Goal: Task Accomplishment & Management: Manage account settings

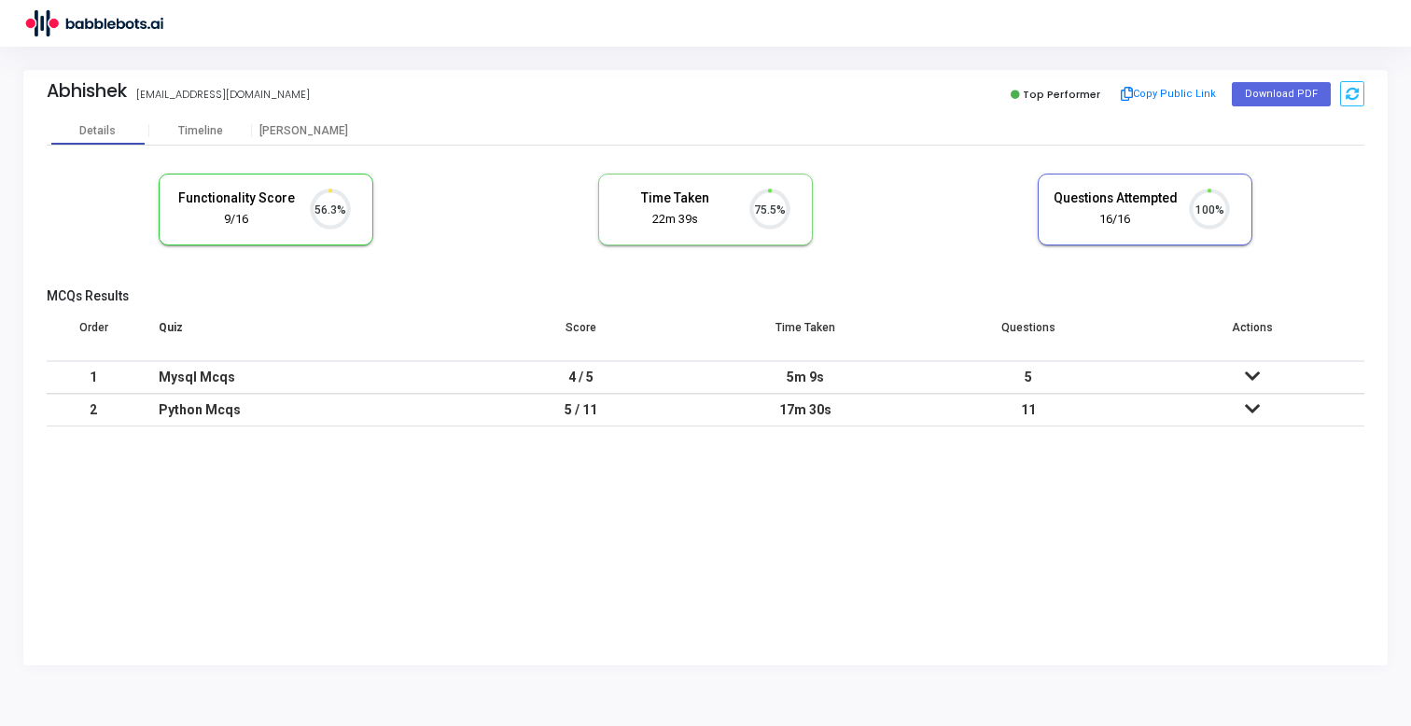
scroll to position [39, 48]
click at [307, 114] on div "Abhishek abhishekup5338@gmail.com Top Performer Copy Public Link Download PDF" at bounding box center [705, 93] width 1317 height 47
click at [307, 121] on div "[PERSON_NAME]" at bounding box center [303, 131] width 103 height 28
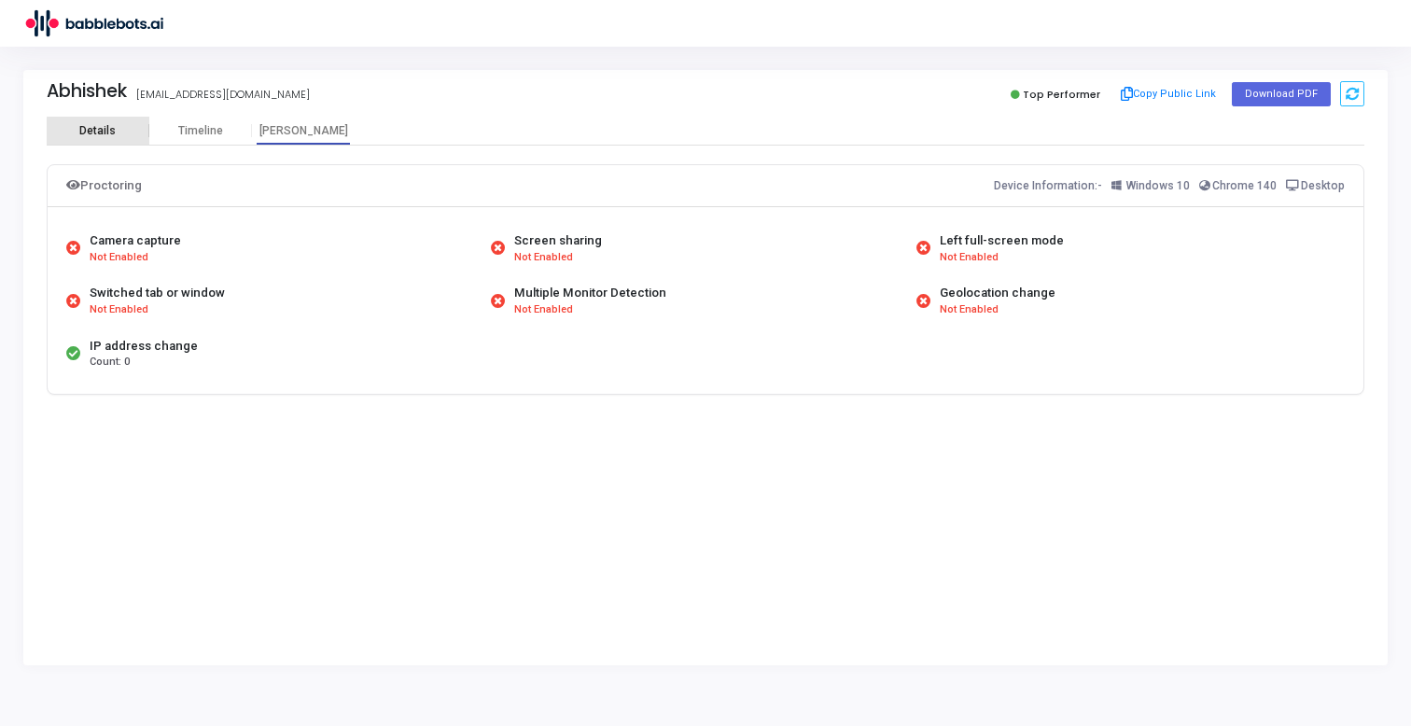
click at [110, 132] on div "Details" at bounding box center [97, 131] width 36 height 14
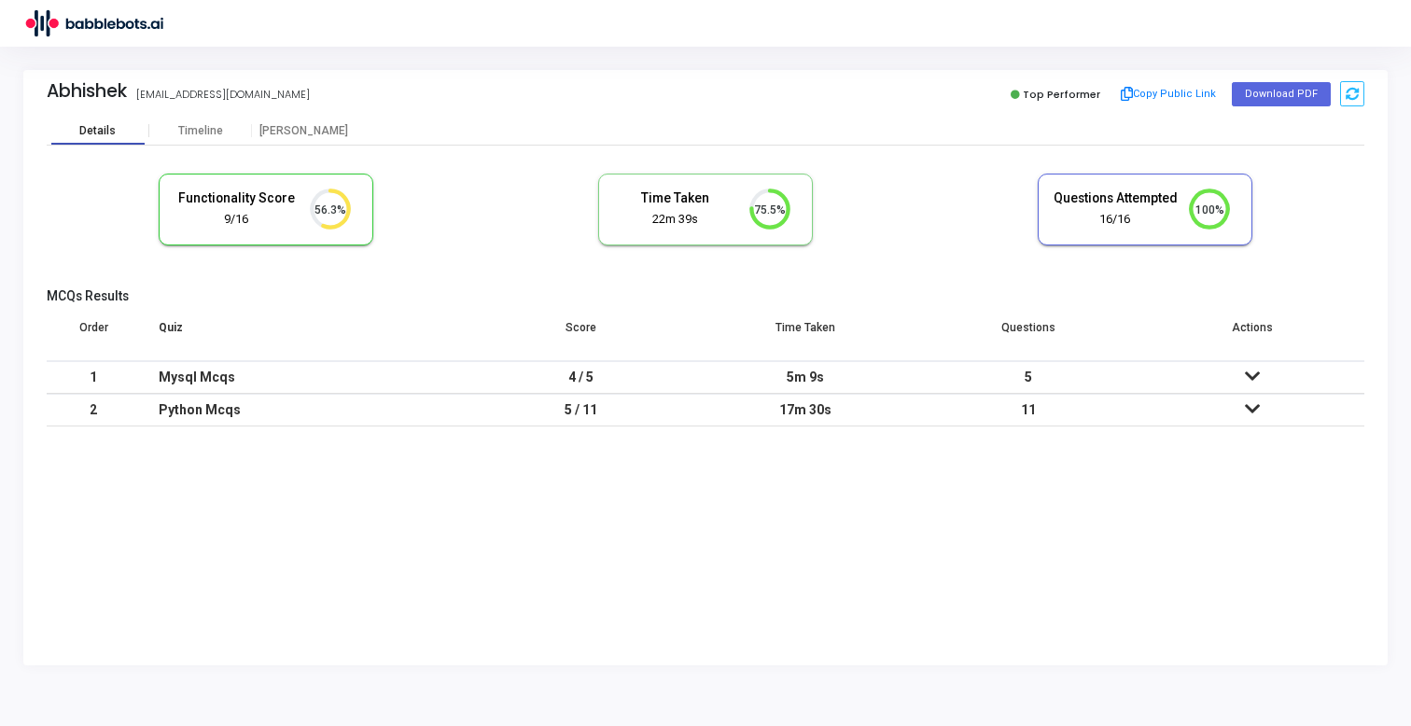
scroll to position [39, 48]
click at [609, 78] on div "Abhishek abhishekup5338@gmail.com Top Performer Copy Public Link Download PDF" at bounding box center [705, 93] width 1317 height 47
click at [305, 129] on div "[PERSON_NAME]" at bounding box center [303, 131] width 103 height 14
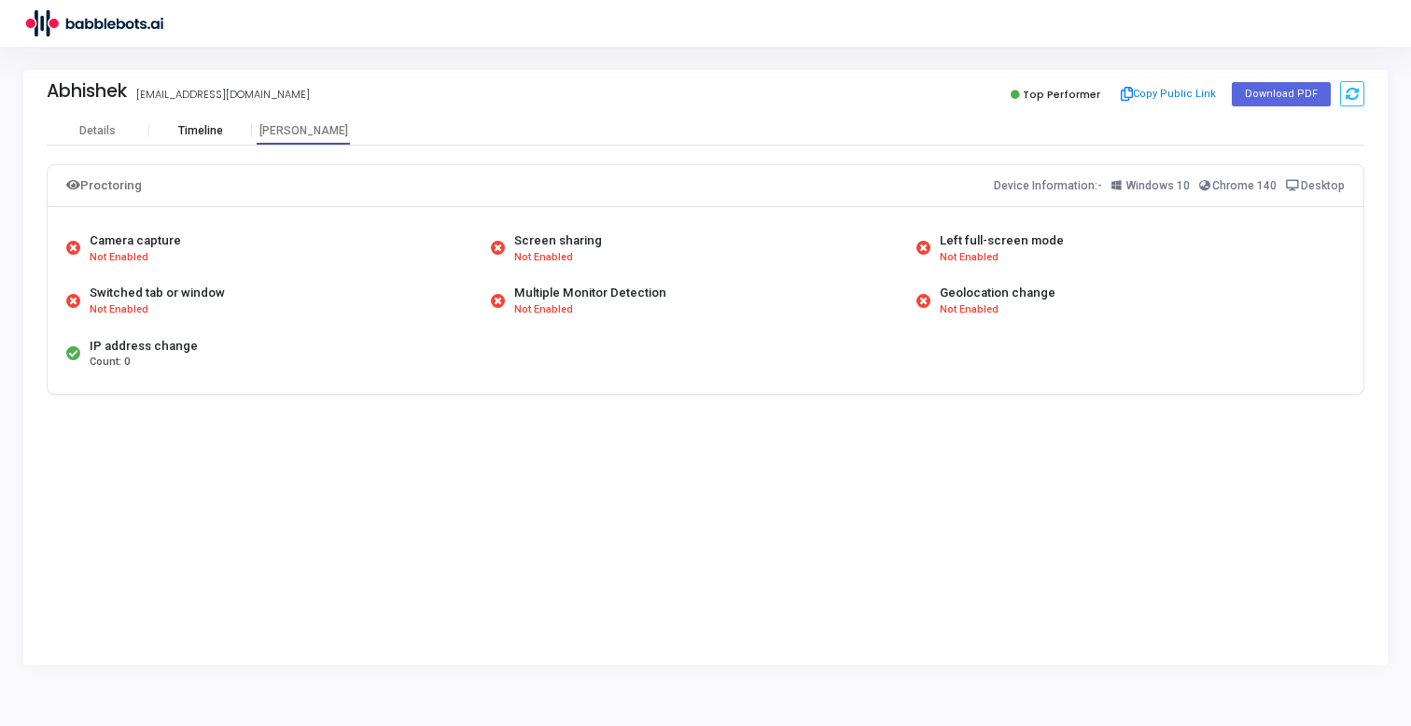
click at [209, 126] on div "Timeline" at bounding box center [200, 131] width 45 height 14
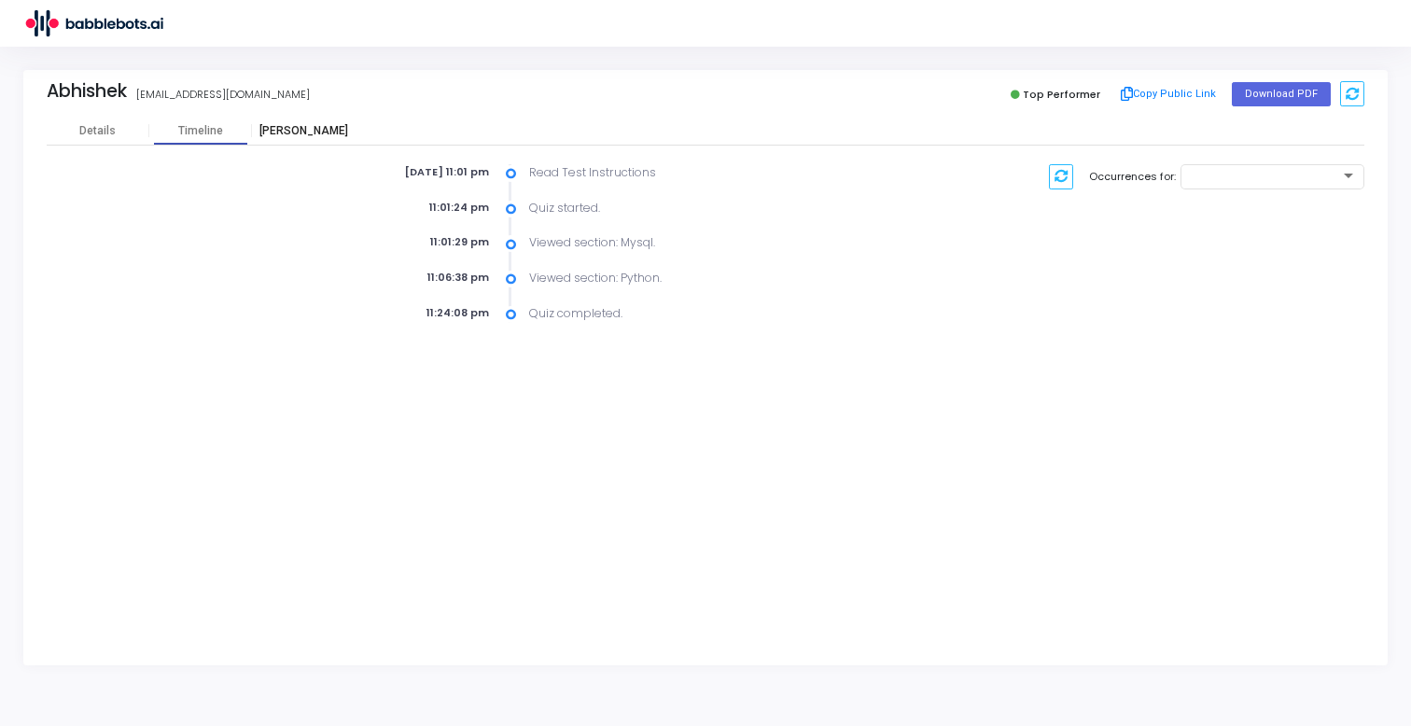
click at [306, 132] on div "[PERSON_NAME]" at bounding box center [303, 131] width 103 height 14
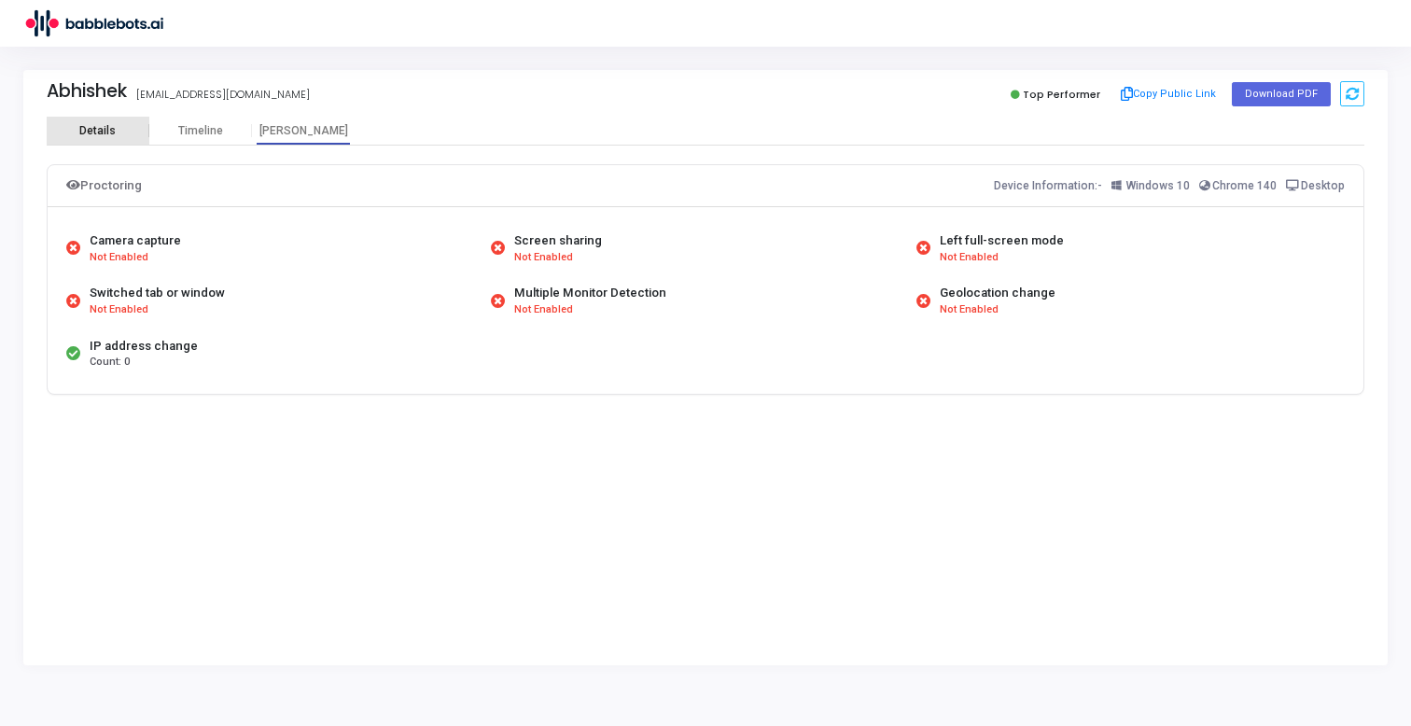
click at [112, 129] on div "Details" at bounding box center [97, 131] width 36 height 14
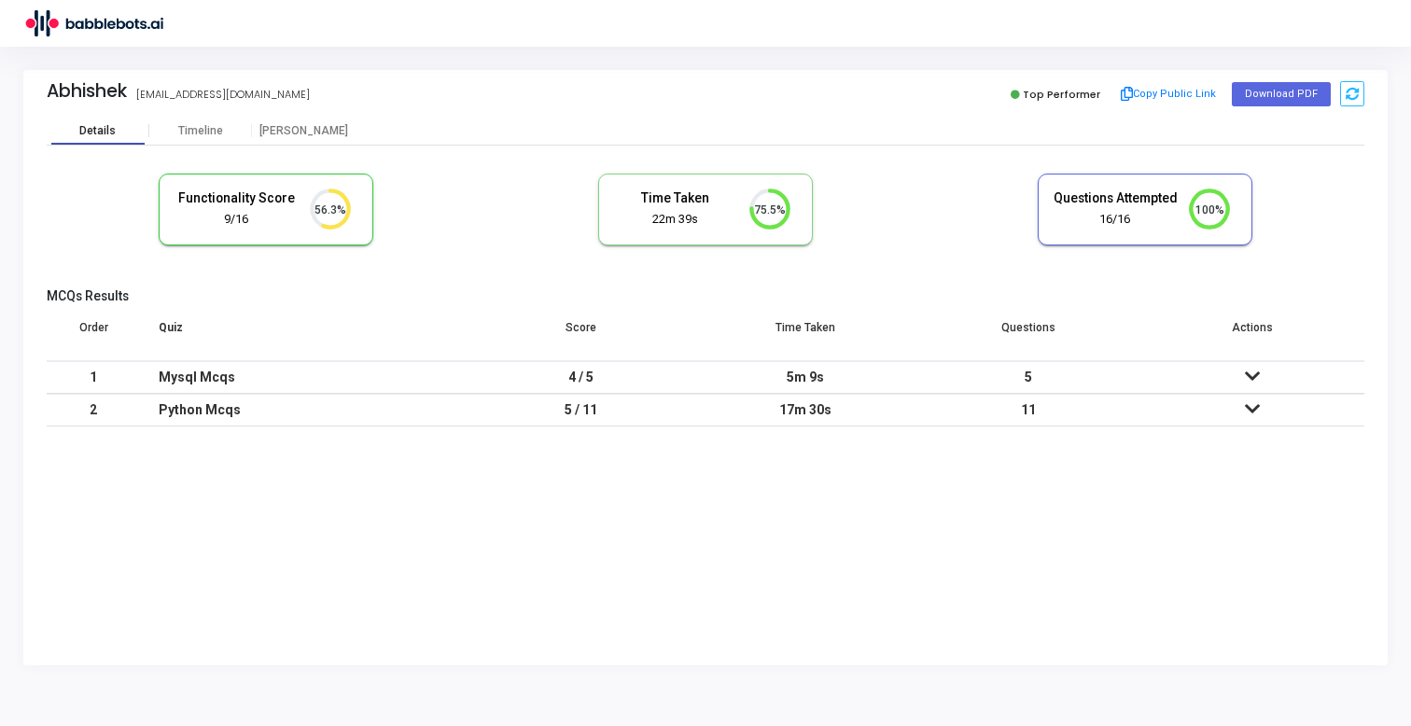
scroll to position [39, 48]
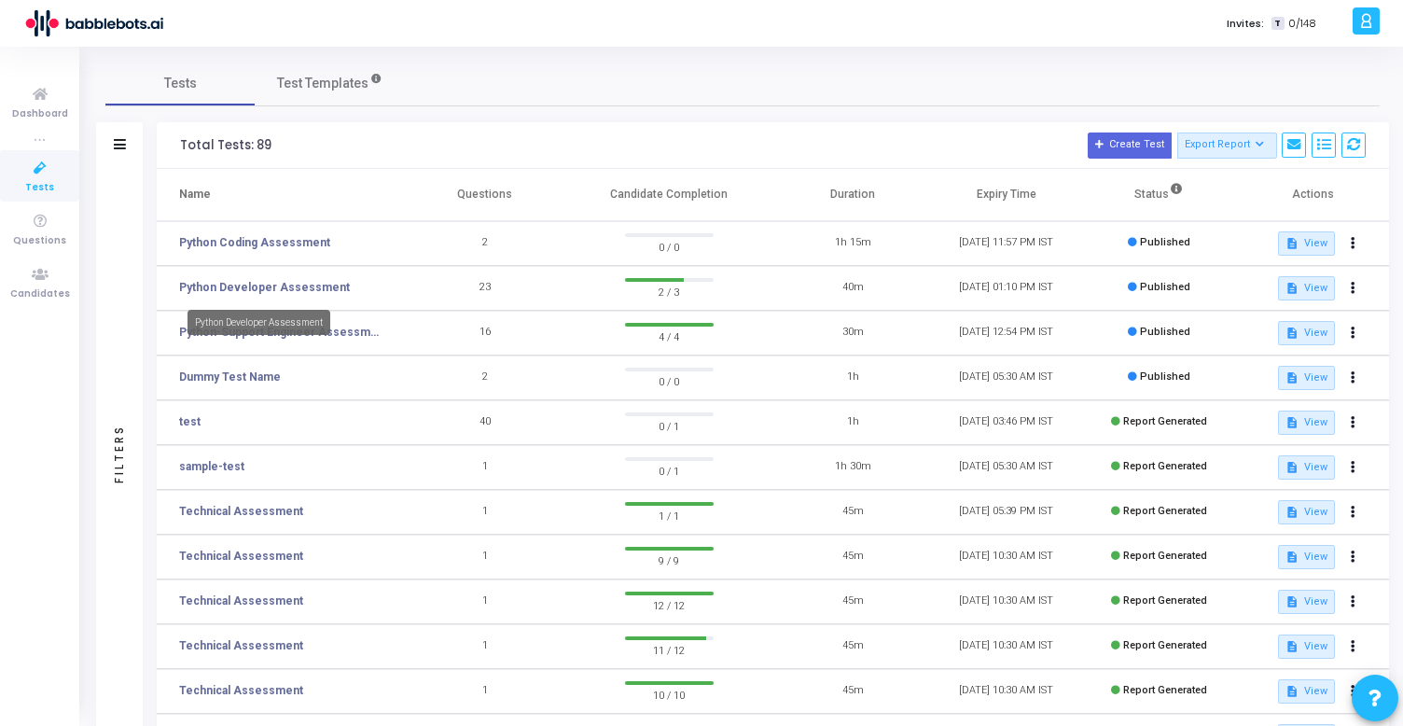
click at [328, 333] on mat-tooltip-component "Python Developer Assessment" at bounding box center [258, 322] width 169 height 51
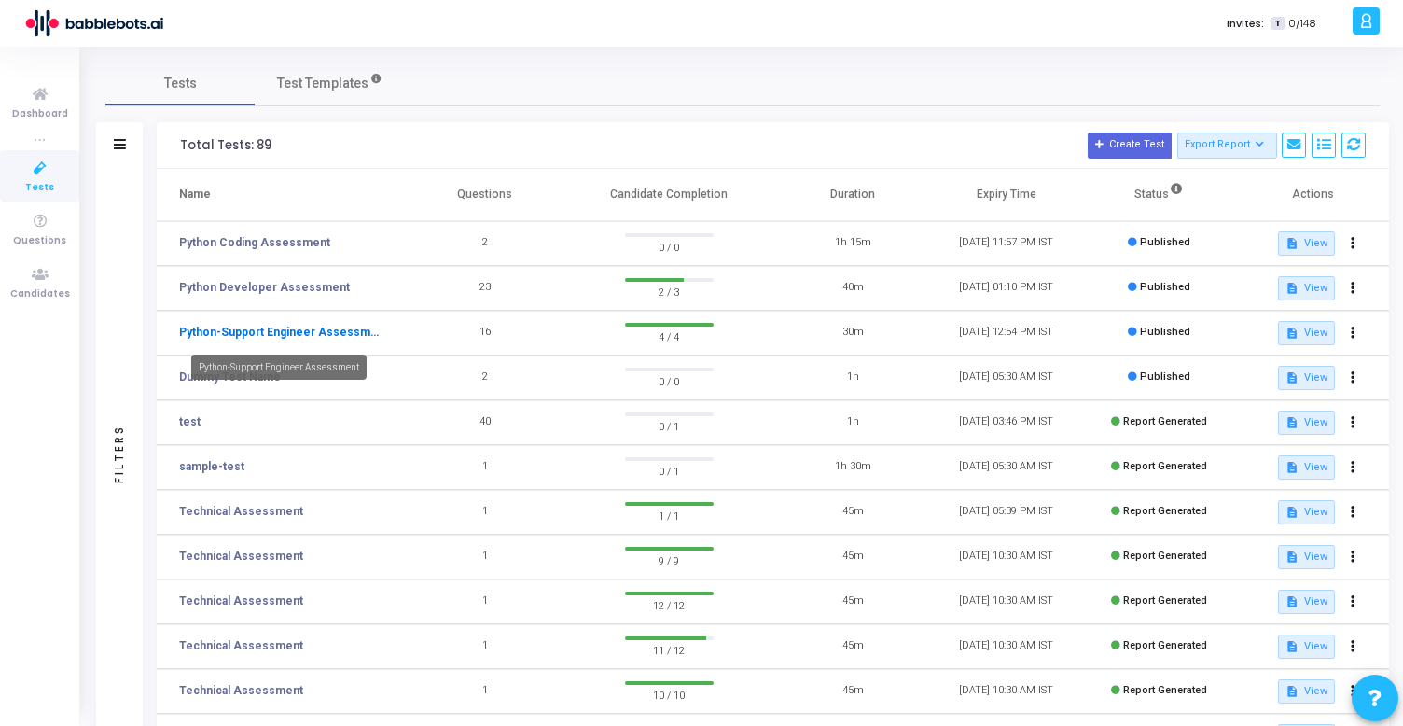
click at [349, 327] on link "Python-Support Engineer Assessment" at bounding box center [279, 332] width 201 height 17
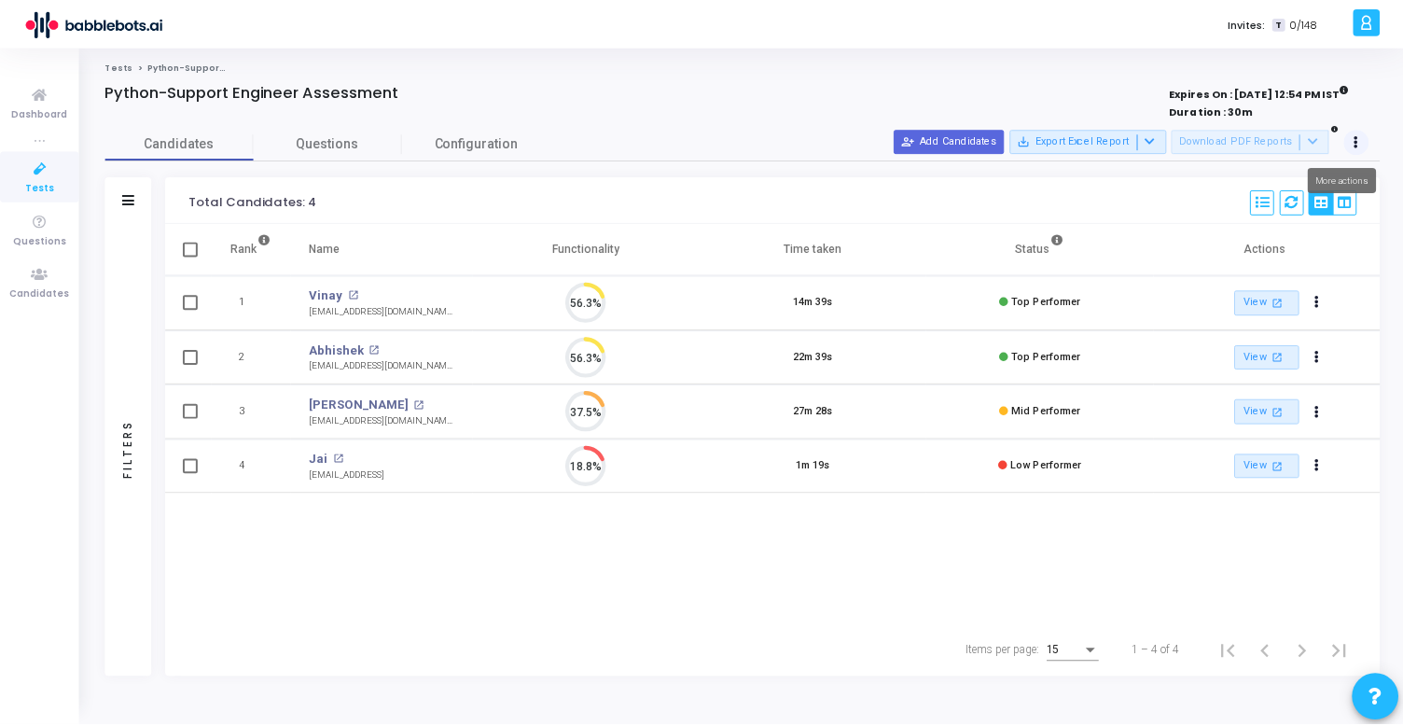
scroll to position [39, 48]
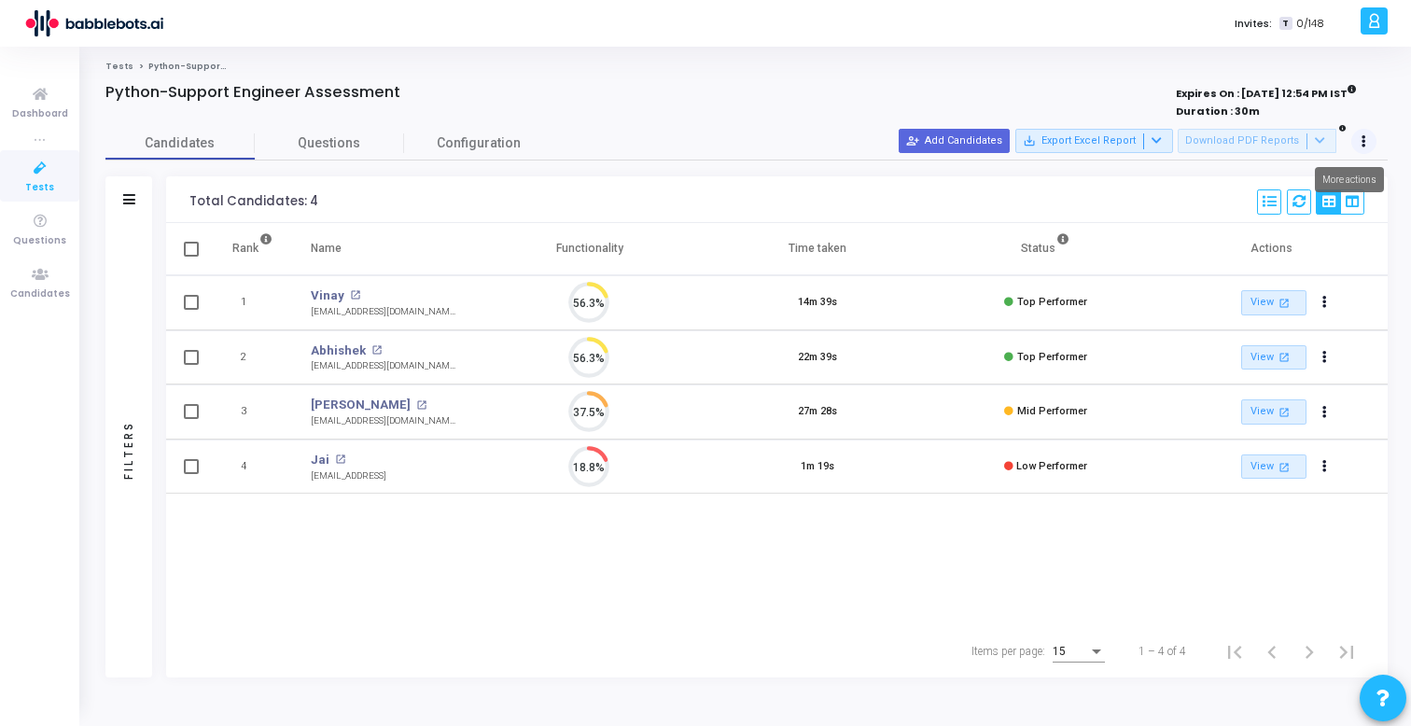
click at [1357, 135] on button at bounding box center [1364, 142] width 26 height 26
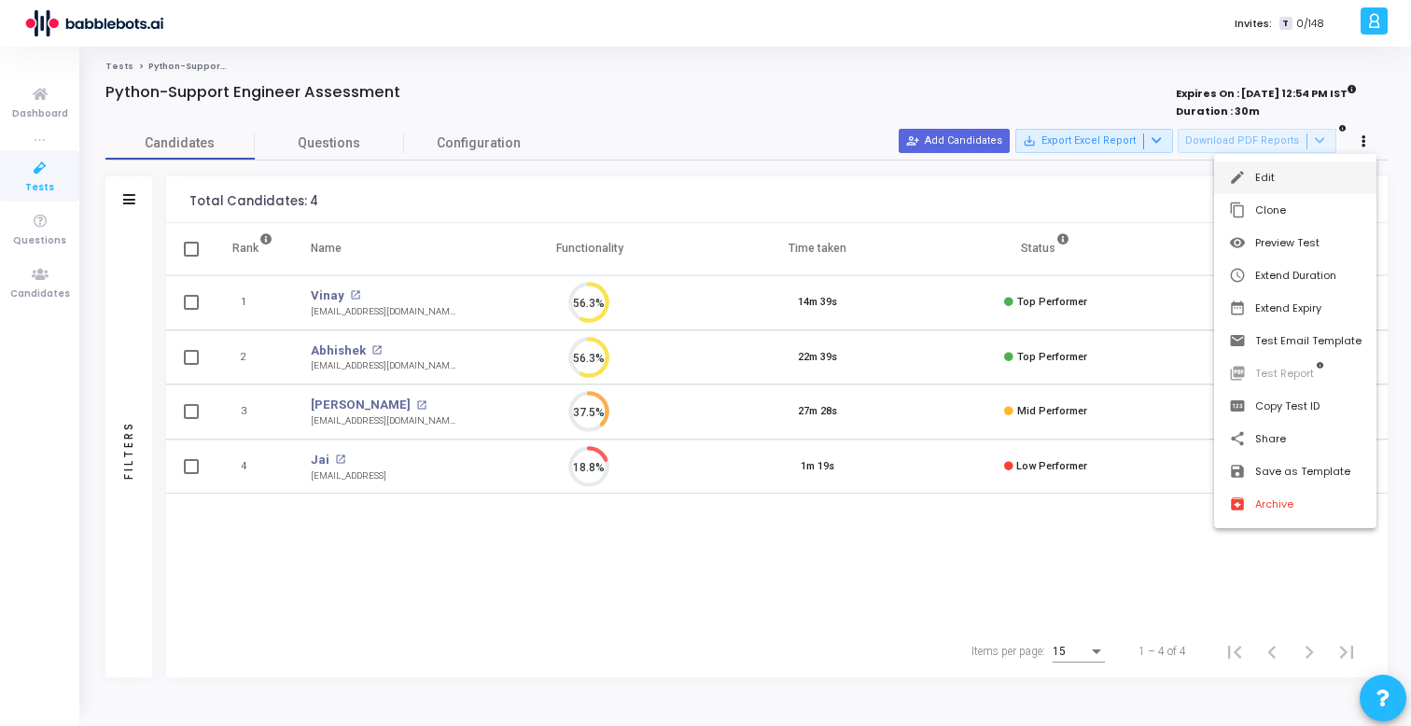
click at [1325, 171] on button "edit Edit" at bounding box center [1295, 177] width 162 height 33
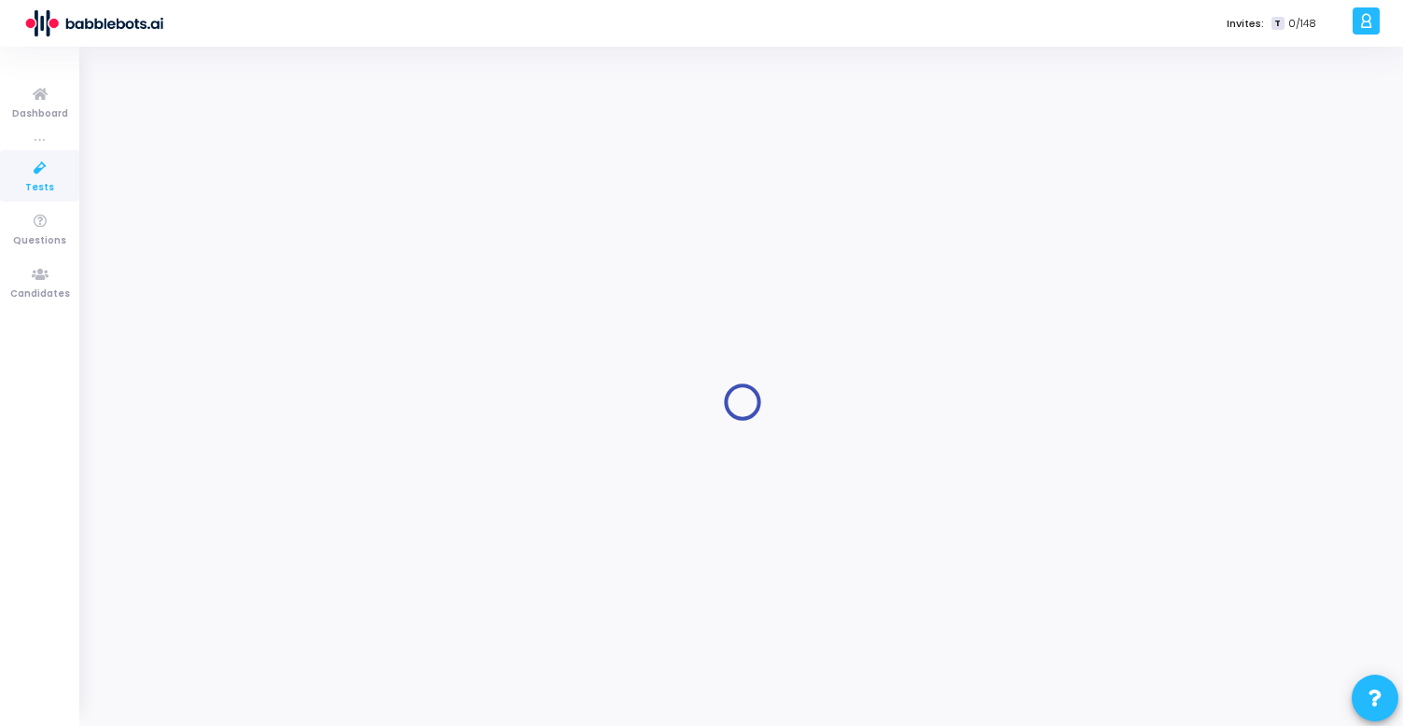
type input "Python-Support Engineer Assessment"
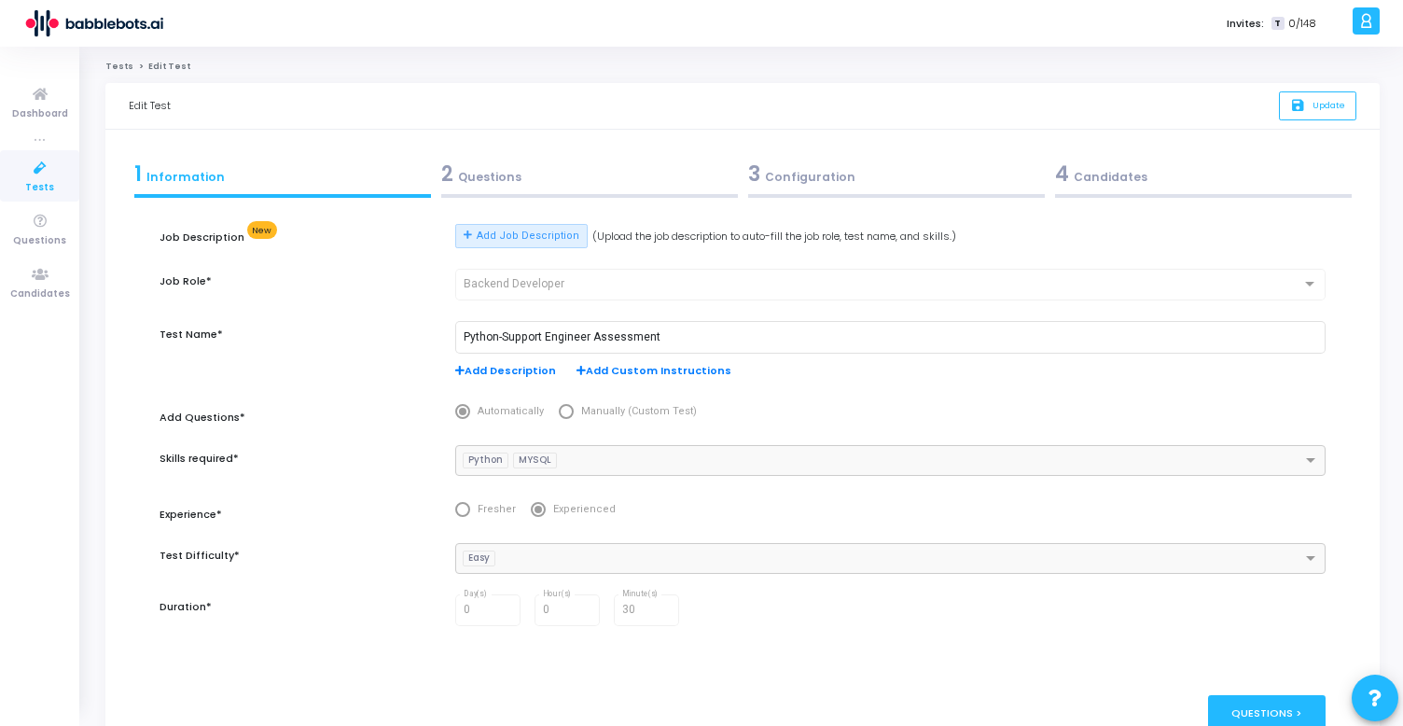
click at [765, 178] on div "3 Configuration" at bounding box center [896, 174] width 297 height 31
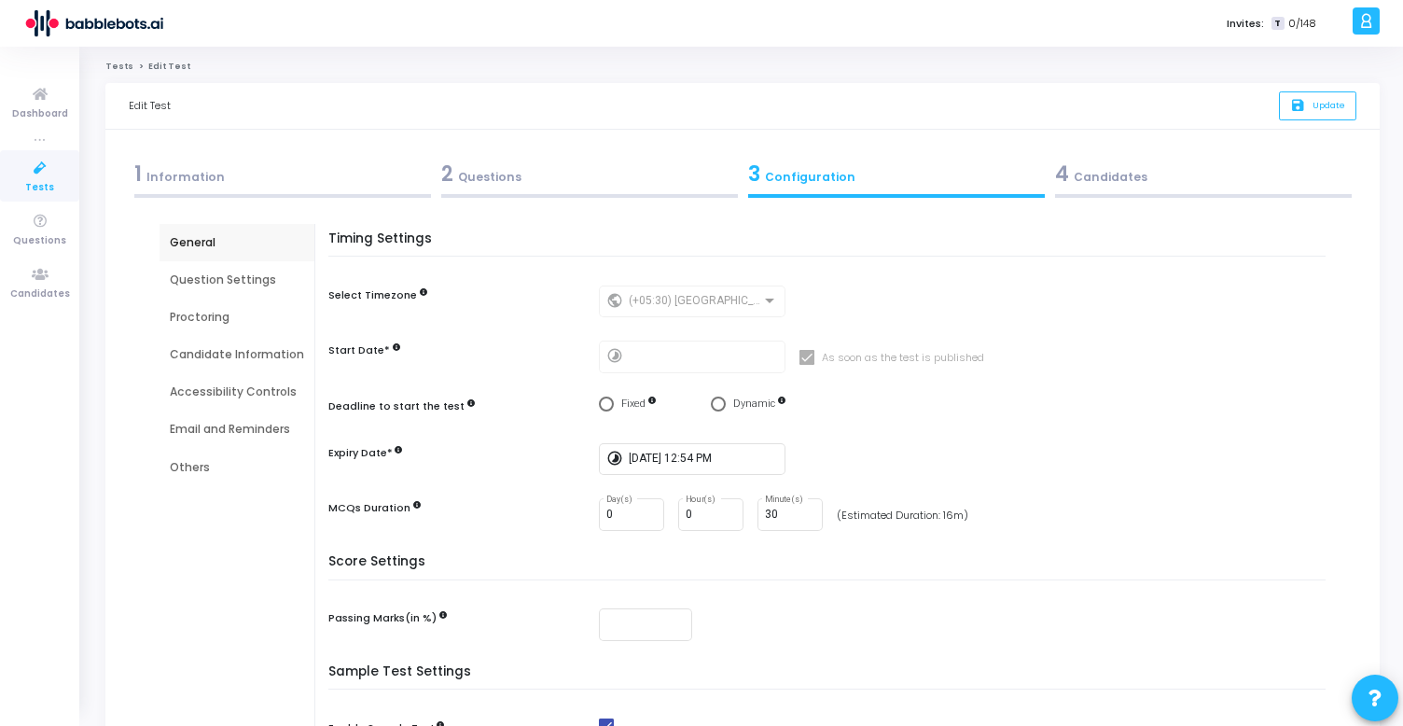
click at [216, 313] on div "Proctoring" at bounding box center [237, 317] width 134 height 17
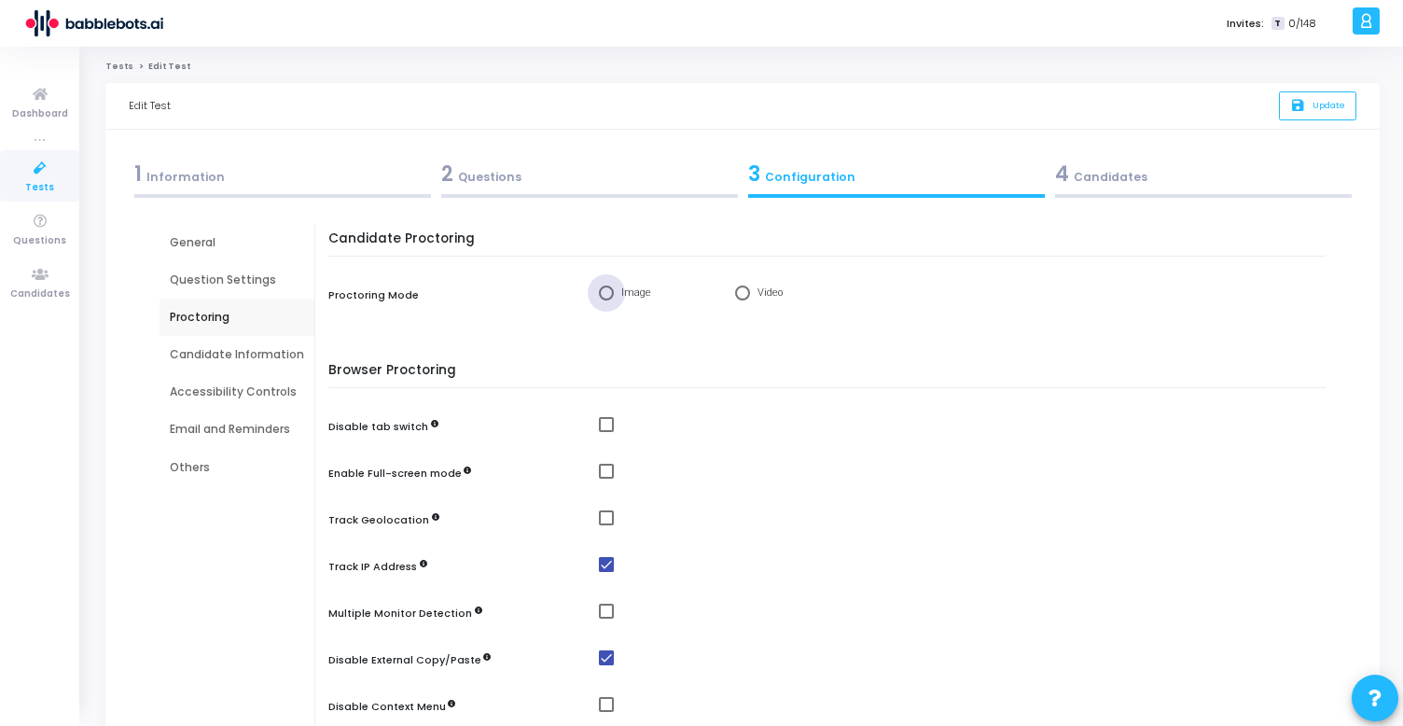
click at [605, 293] on span "Select confirmation" at bounding box center [606, 293] width 15 height 15
click at [605, 293] on input "Image" at bounding box center [606, 293] width 15 height 15
radio input "true"
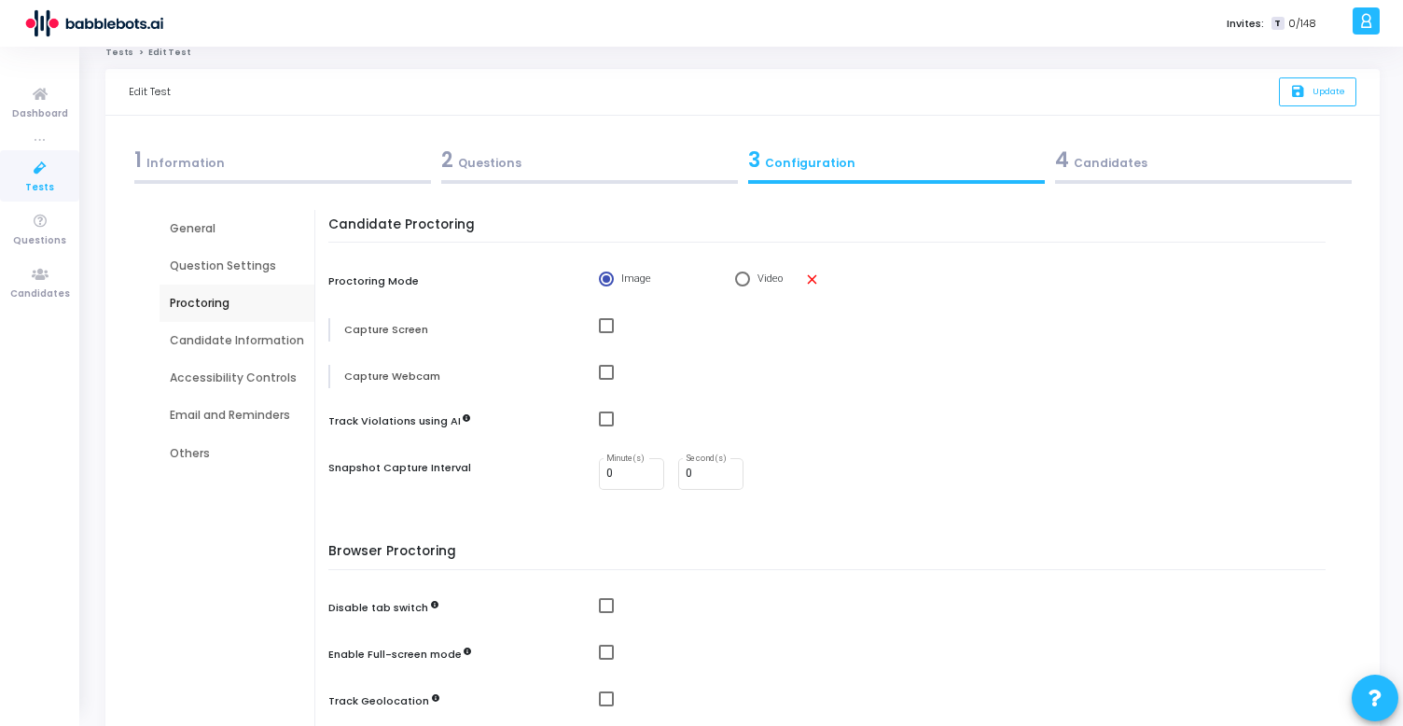
scroll to position [20, 0]
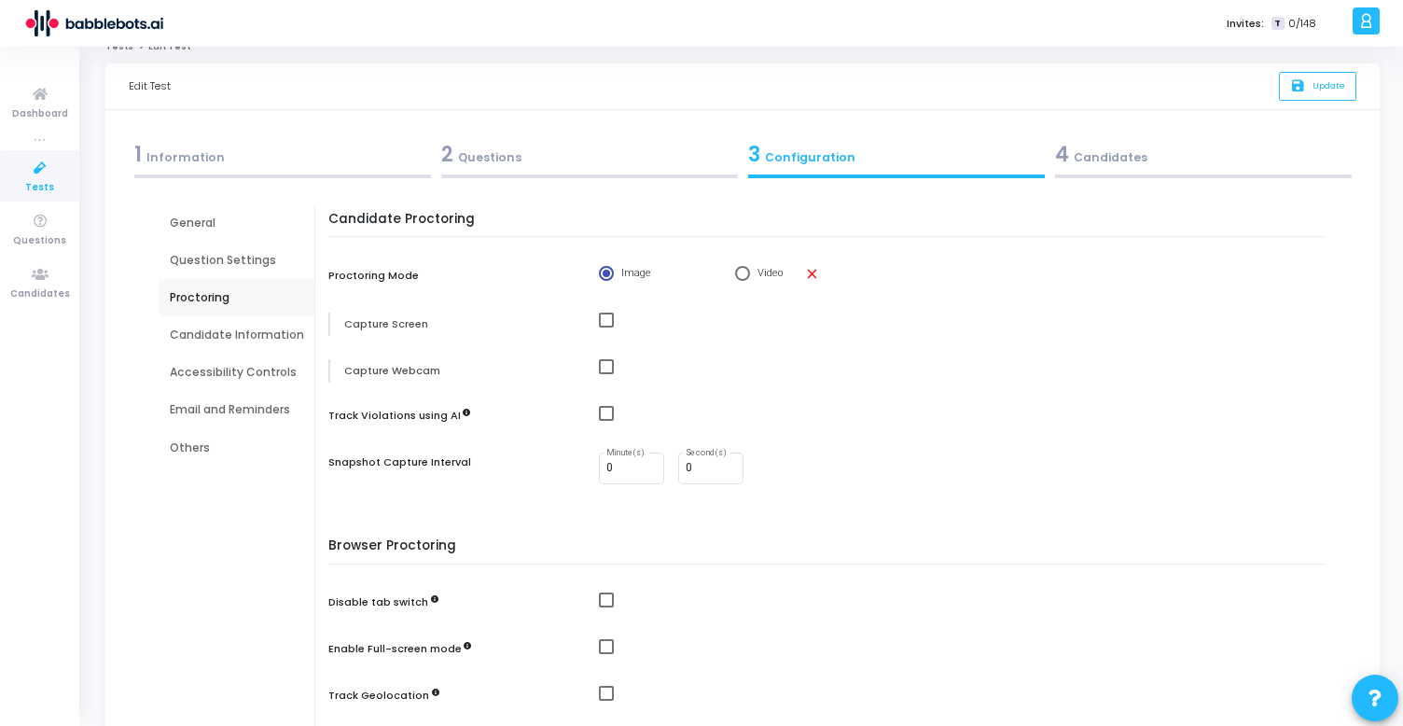
click at [736, 271] on span "Select confirmation" at bounding box center [742, 273] width 15 height 15
click at [736, 271] on input "Video" at bounding box center [742, 273] width 15 height 15
radio input "true"
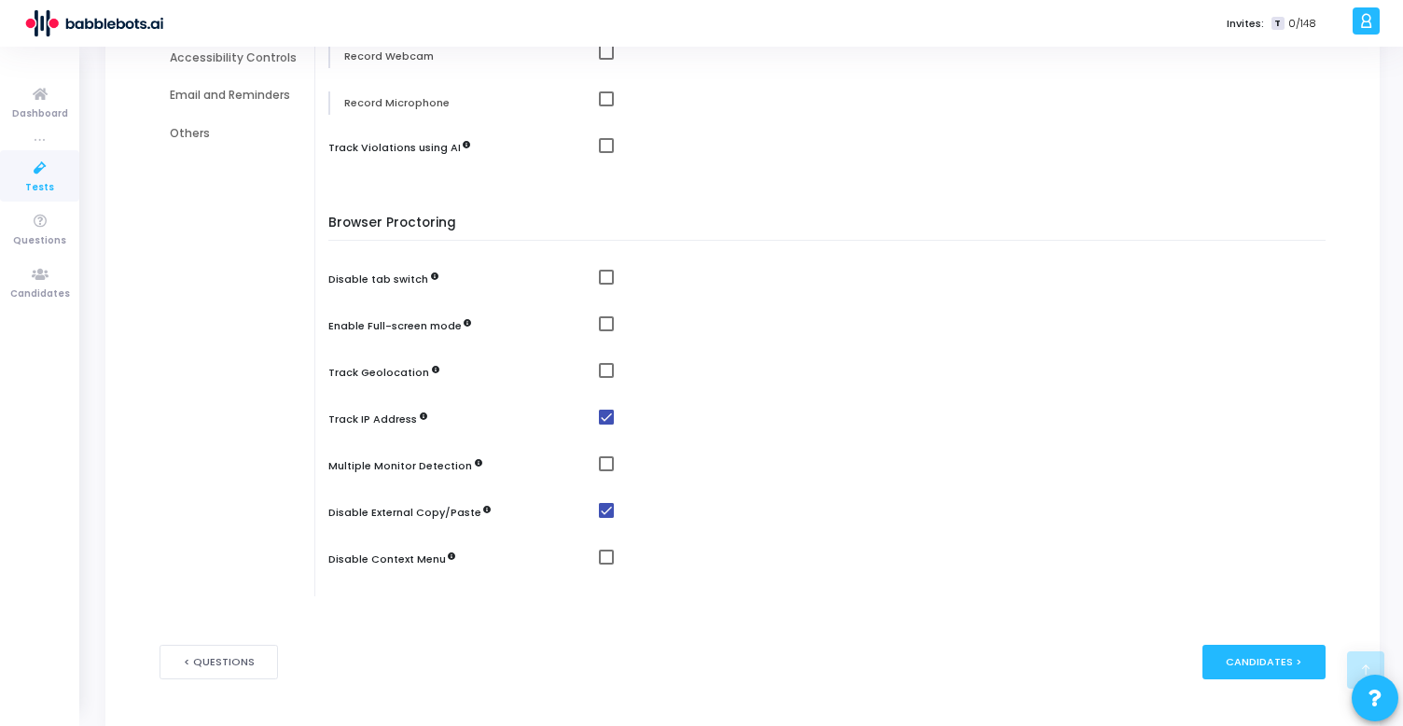
scroll to position [293, 0]
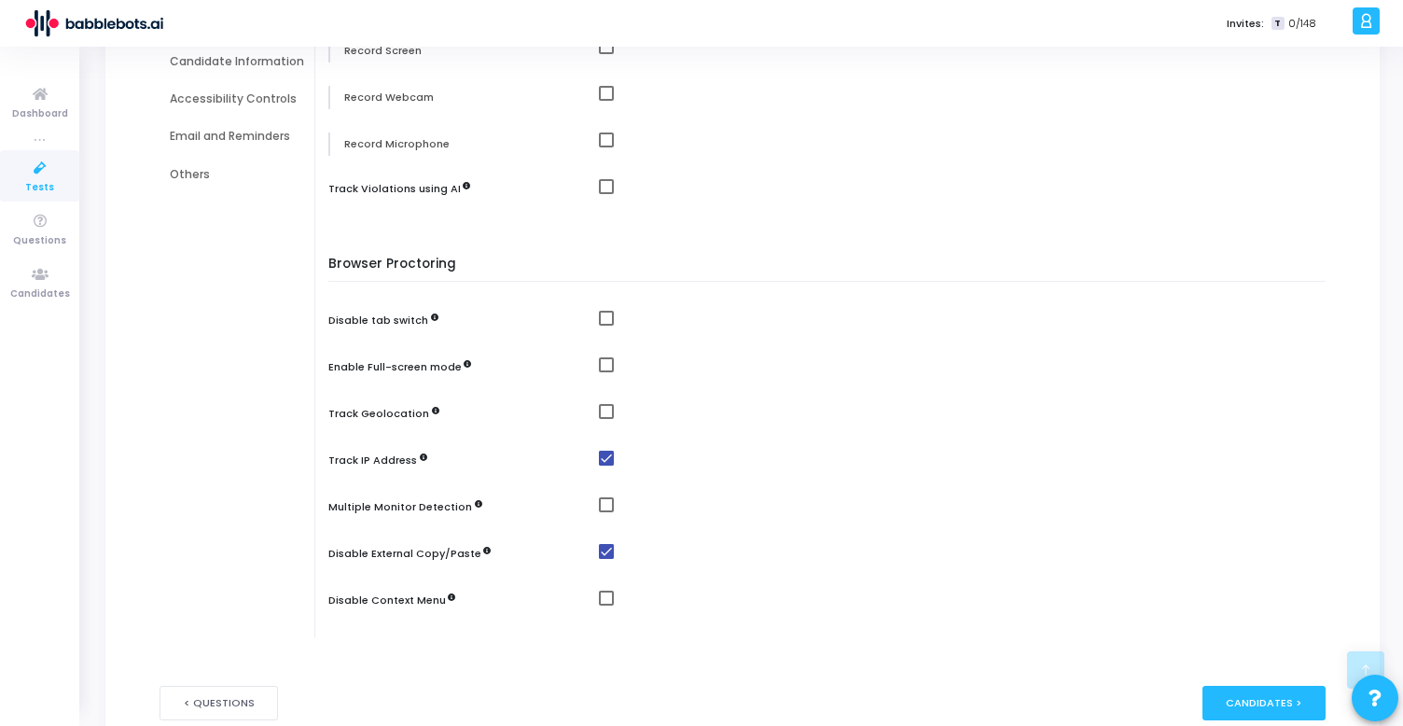
click at [606, 359] on span at bounding box center [606, 364] width 15 height 15
click at [606, 372] on input "checkbox" at bounding box center [606, 372] width 1 height 1
checkbox input "true"
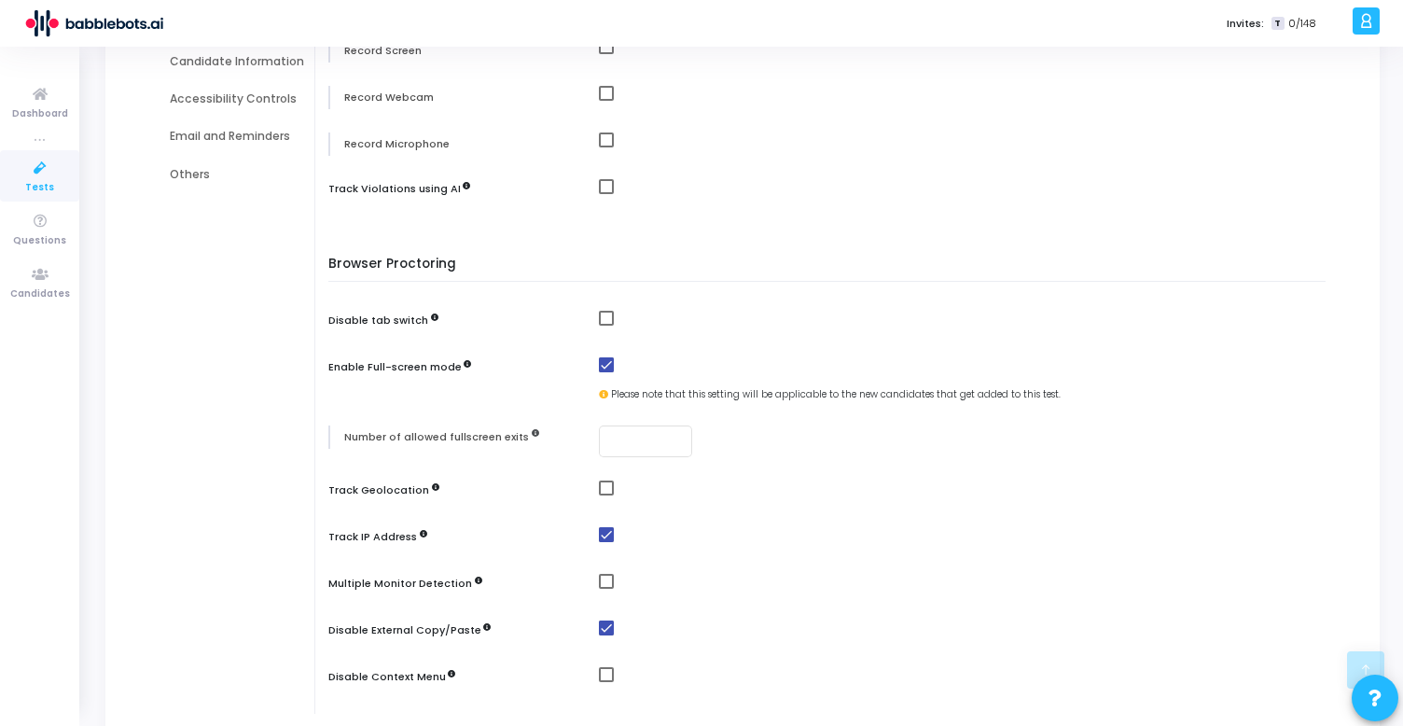
click at [599, 481] on mat-checkbox at bounding box center [967, 489] width 736 height 16
click at [641, 441] on input "number" at bounding box center [645, 441] width 78 height 13
type input "3"
click at [608, 488] on span at bounding box center [606, 488] width 15 height 15
click at [606, 495] on input "checkbox" at bounding box center [606, 495] width 1 height 1
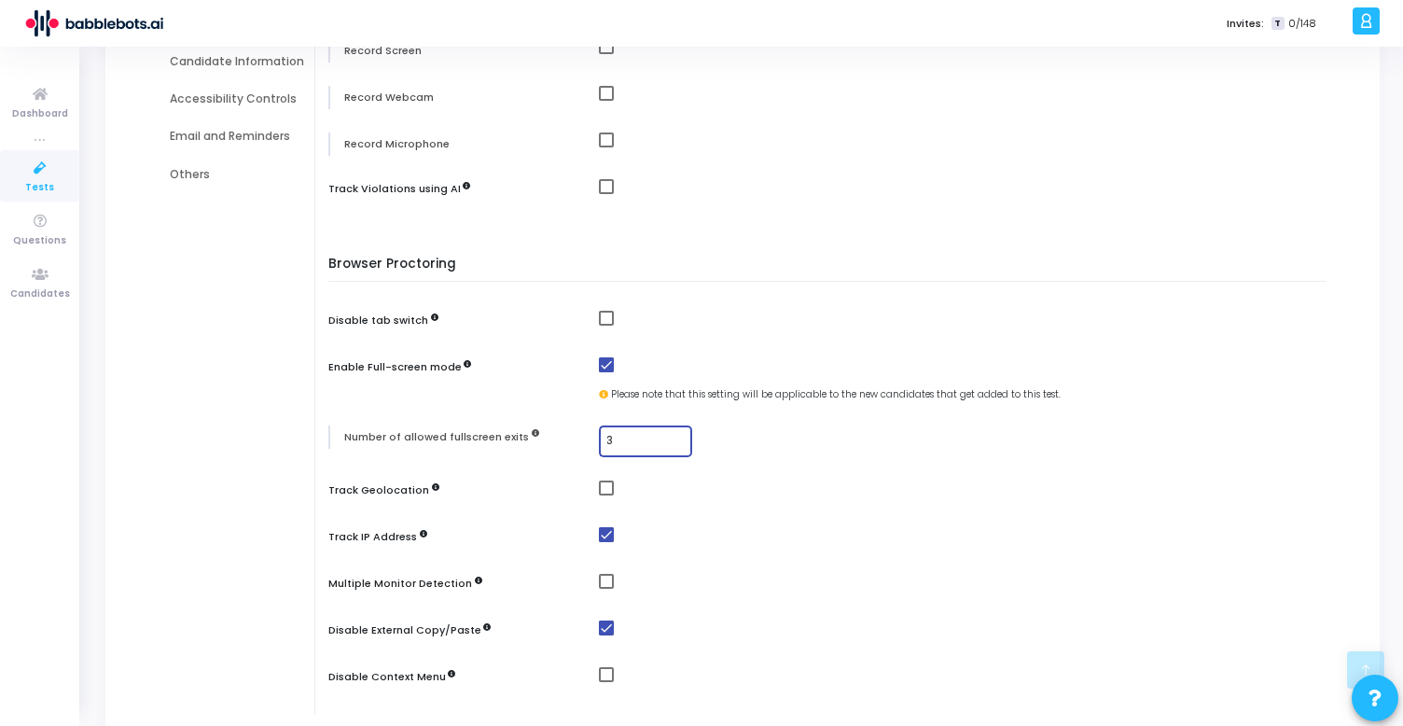
checkbox input "true"
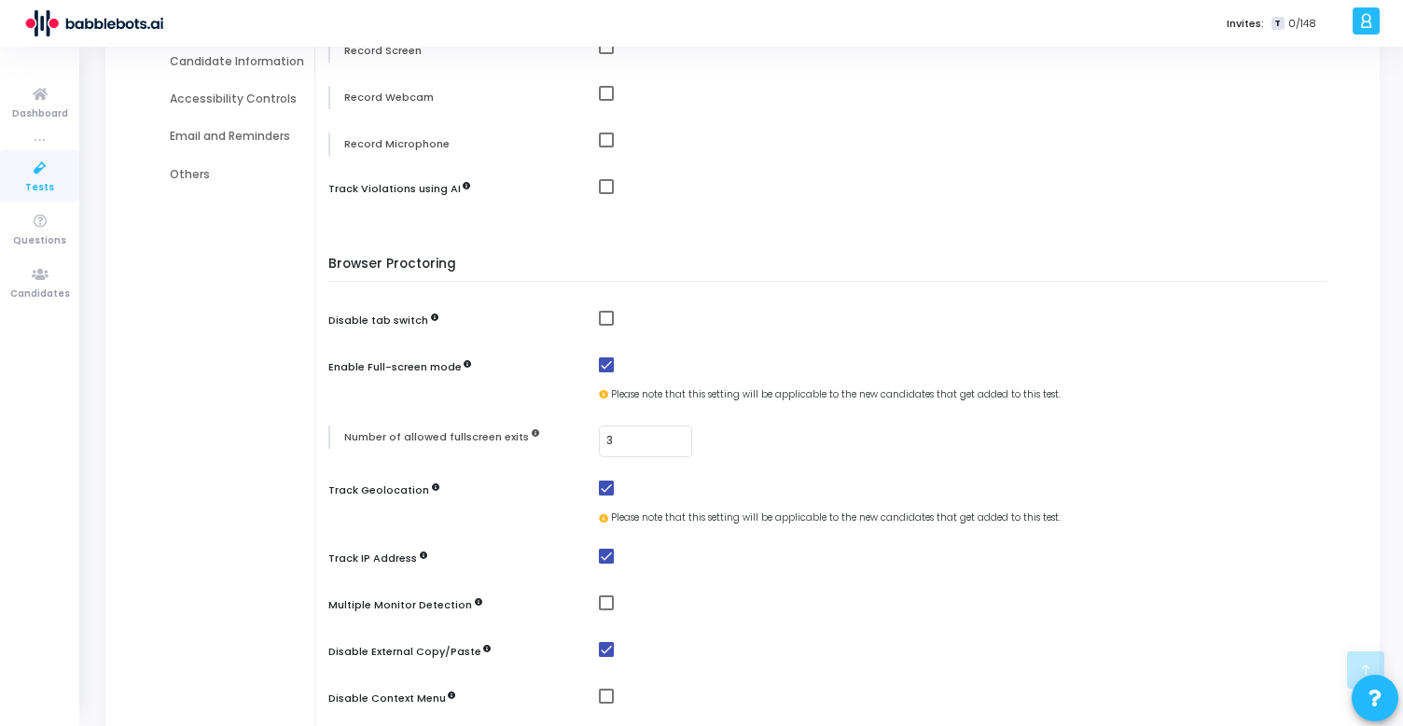
click at [601, 592] on div "Browser Proctoring Disable tab switch Enable Full-screen mode Please note that …" at bounding box center [832, 496] width 988 height 479
click at [607, 606] on span at bounding box center [606, 602] width 15 height 15
click at [606, 610] on input "checkbox" at bounding box center [606, 610] width 1 height 1
checkbox input "true"
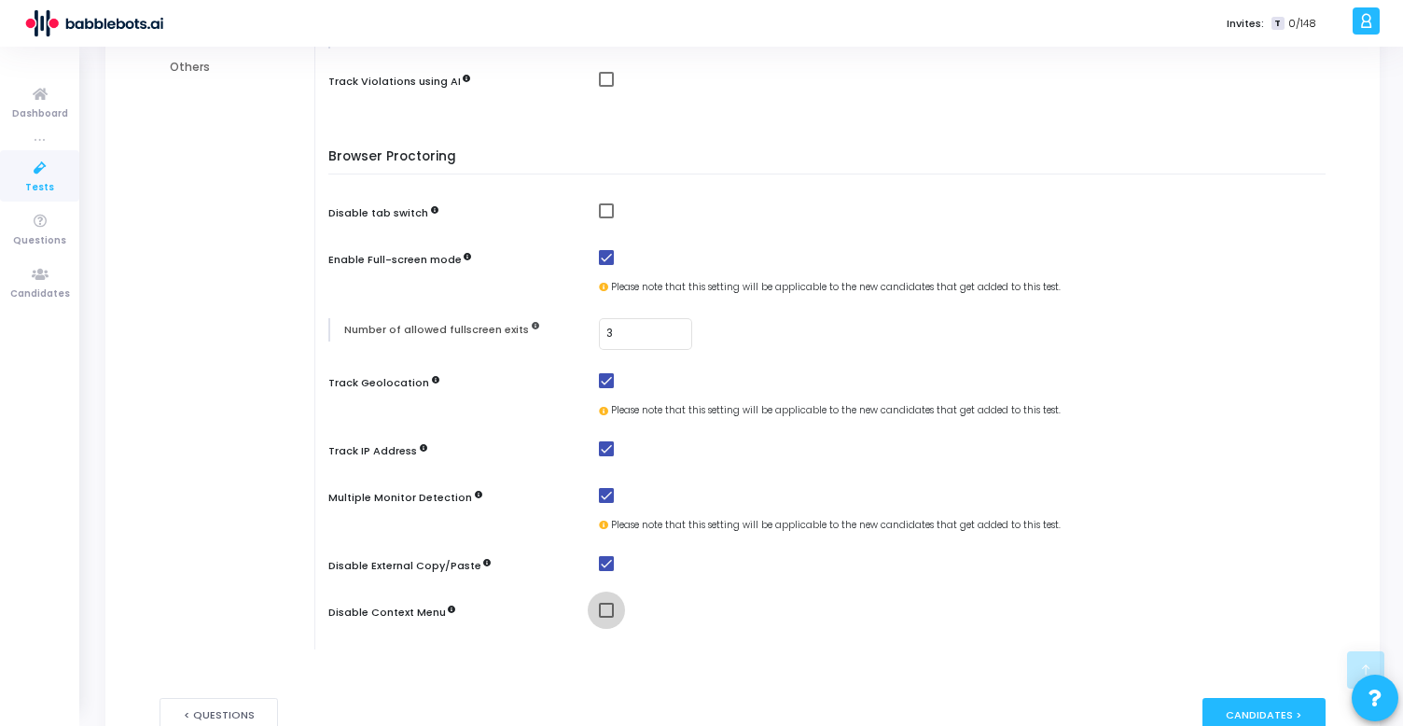
click at [605, 608] on span at bounding box center [606, 610] width 15 height 15
click at [606, 618] on input "checkbox" at bounding box center [606, 618] width 1 height 1
checkbox input "true"
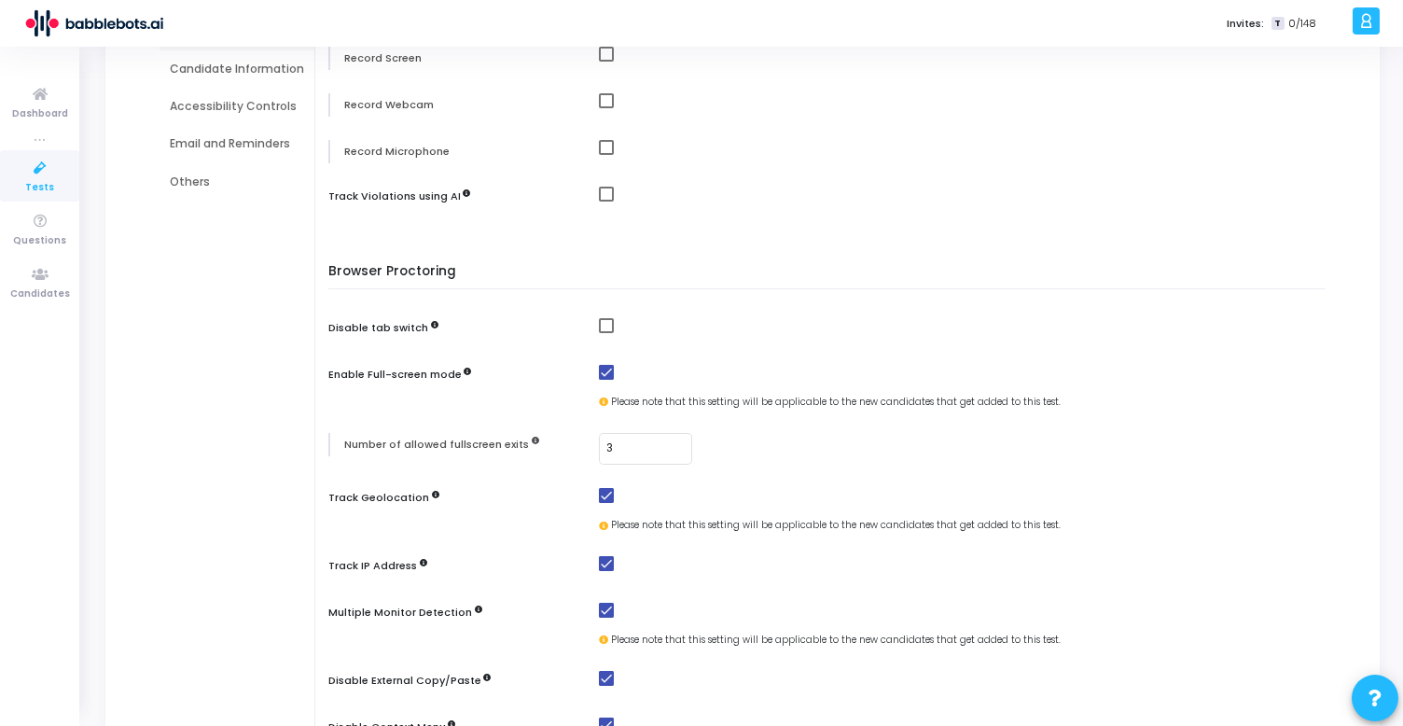
scroll to position [233, 0]
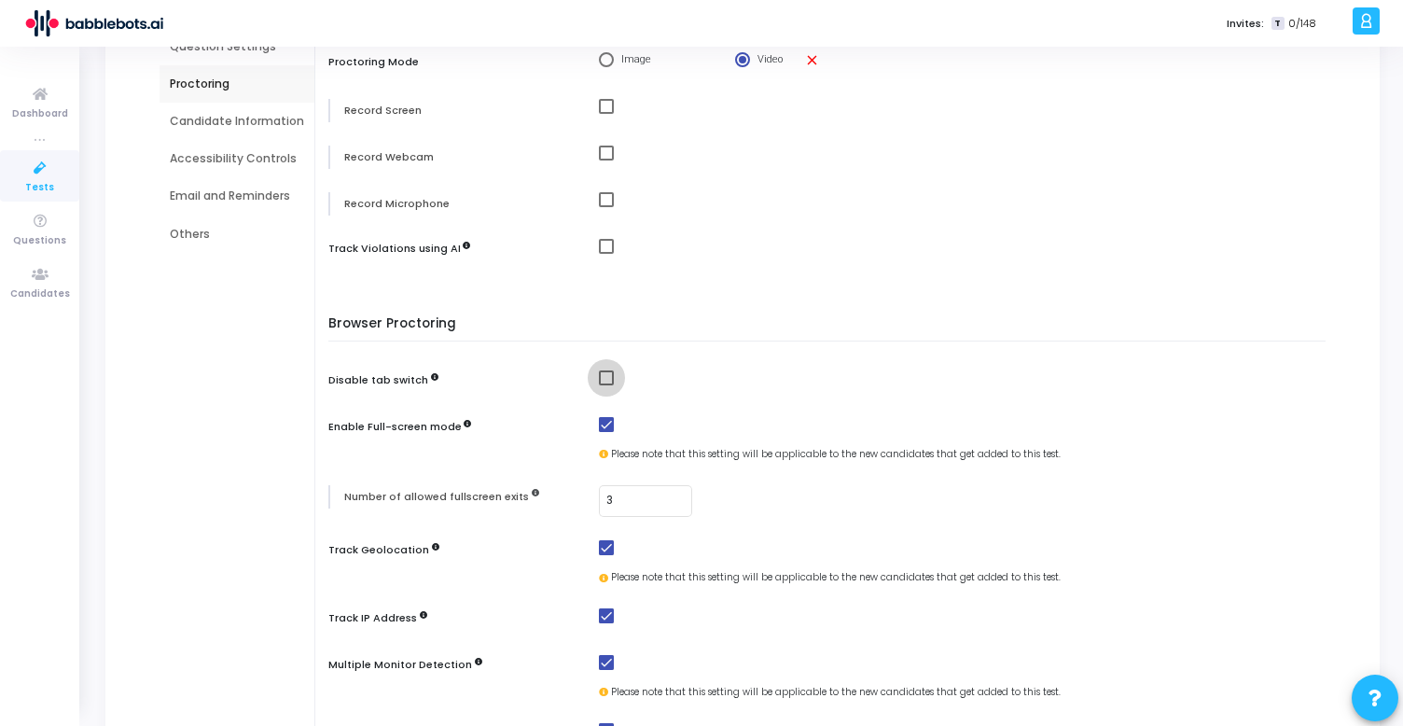
click at [599, 373] on span at bounding box center [606, 377] width 15 height 15
click at [606, 385] on input "checkbox" at bounding box center [606, 385] width 1 height 1
checkbox input "true"
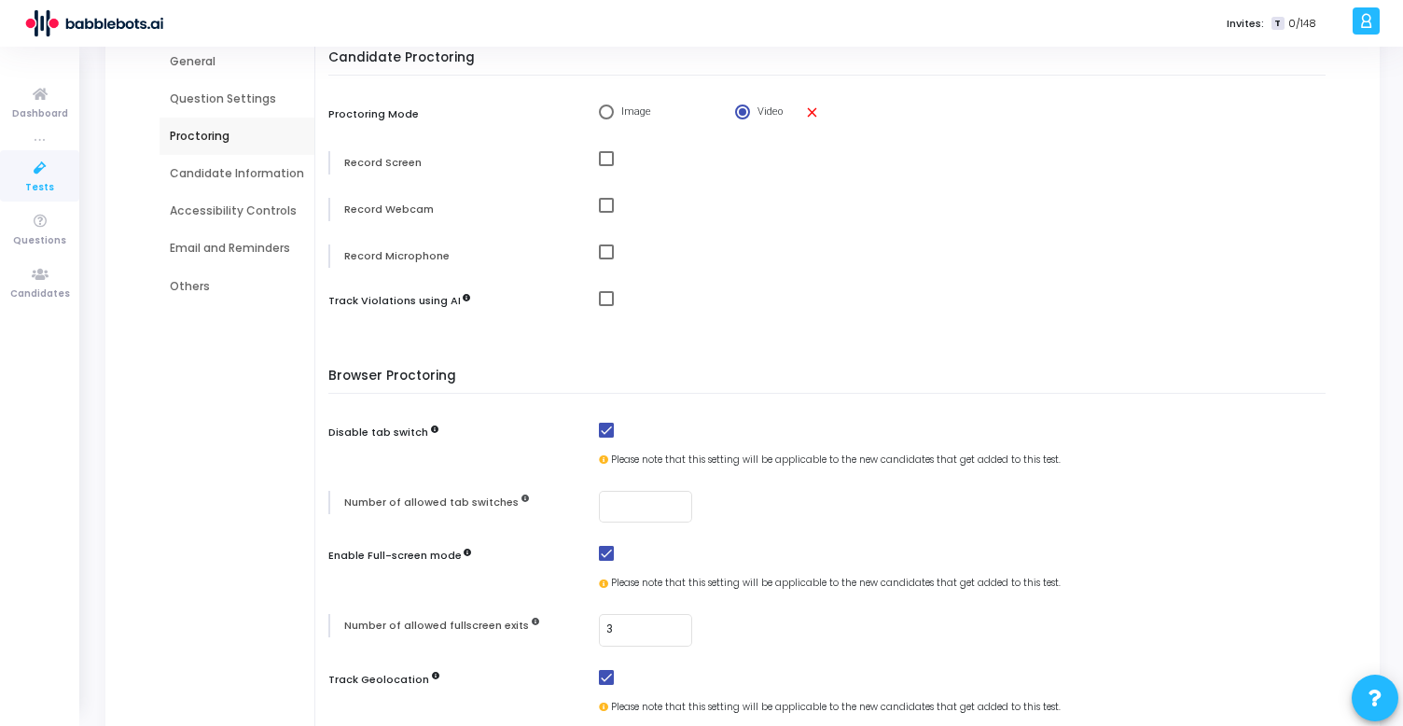
scroll to position [172, 0]
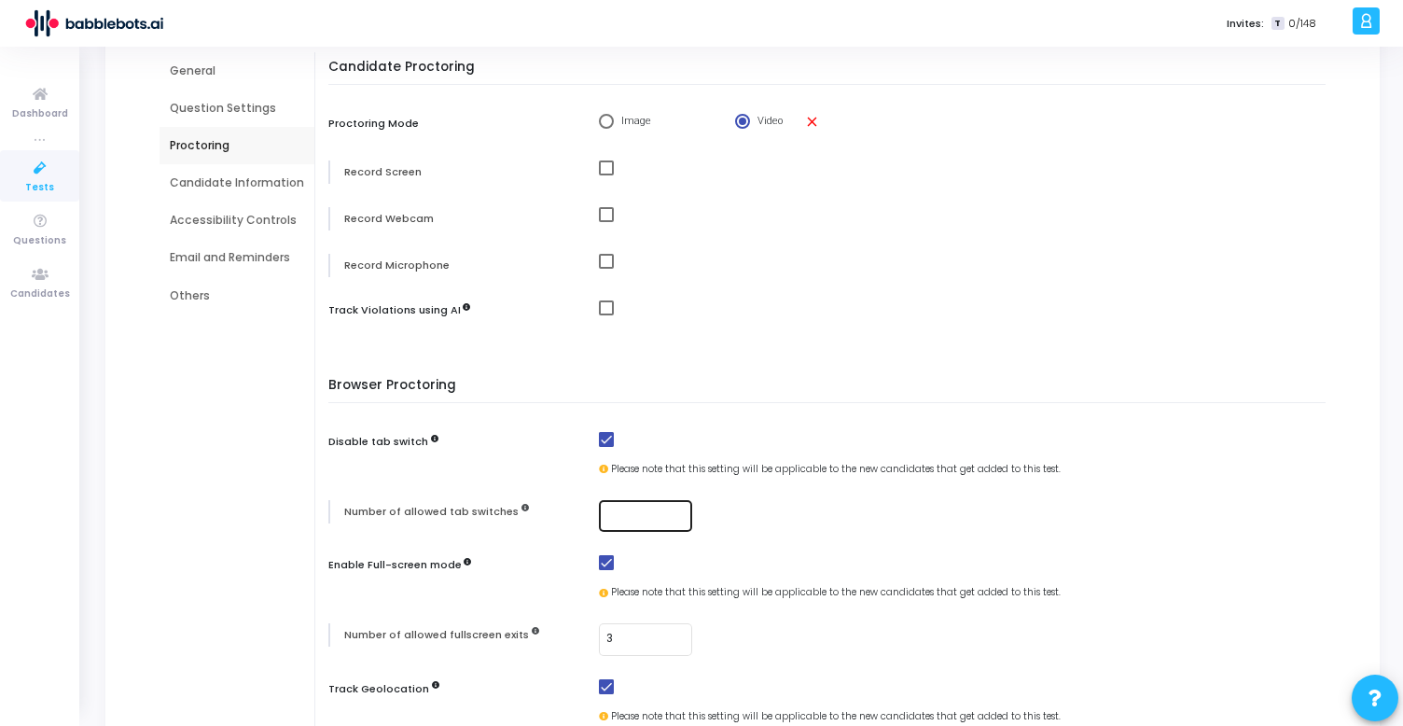
click at [639, 510] on input "number" at bounding box center [645, 515] width 78 height 13
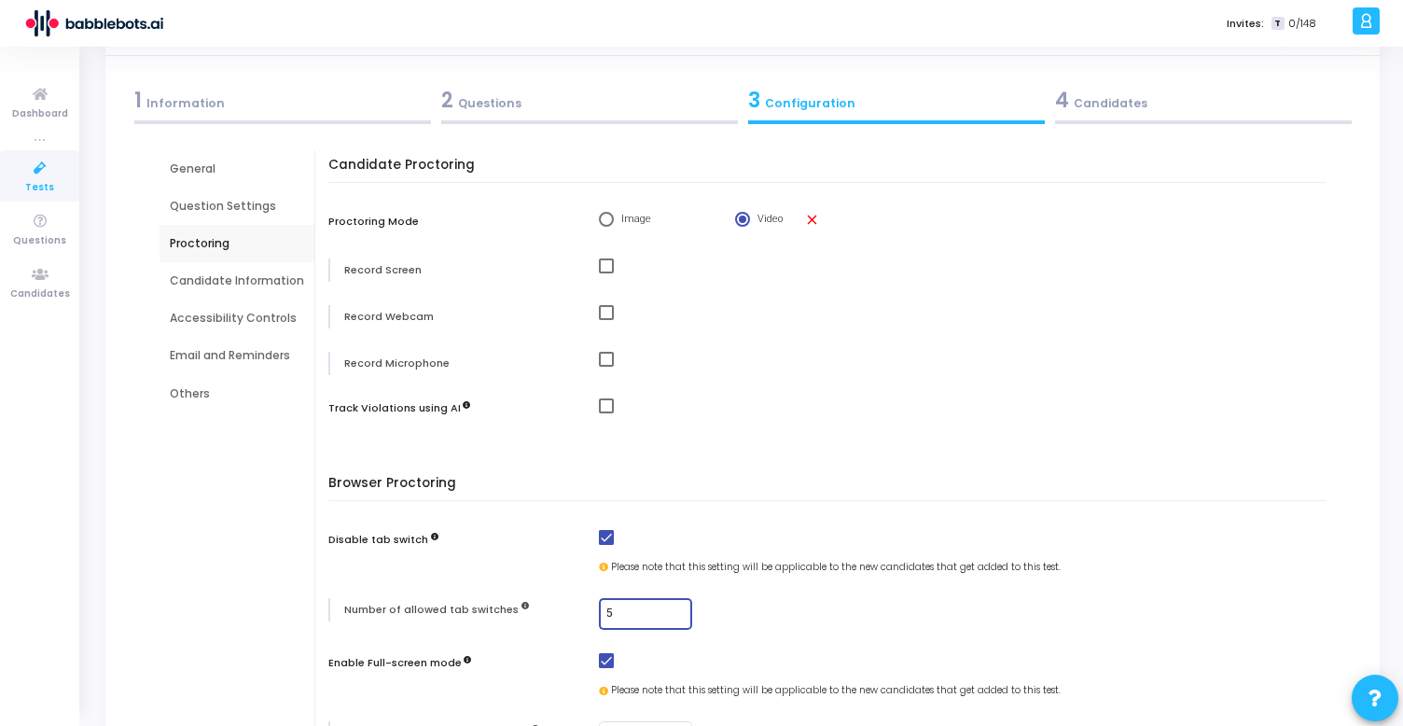
scroll to position [56, 0]
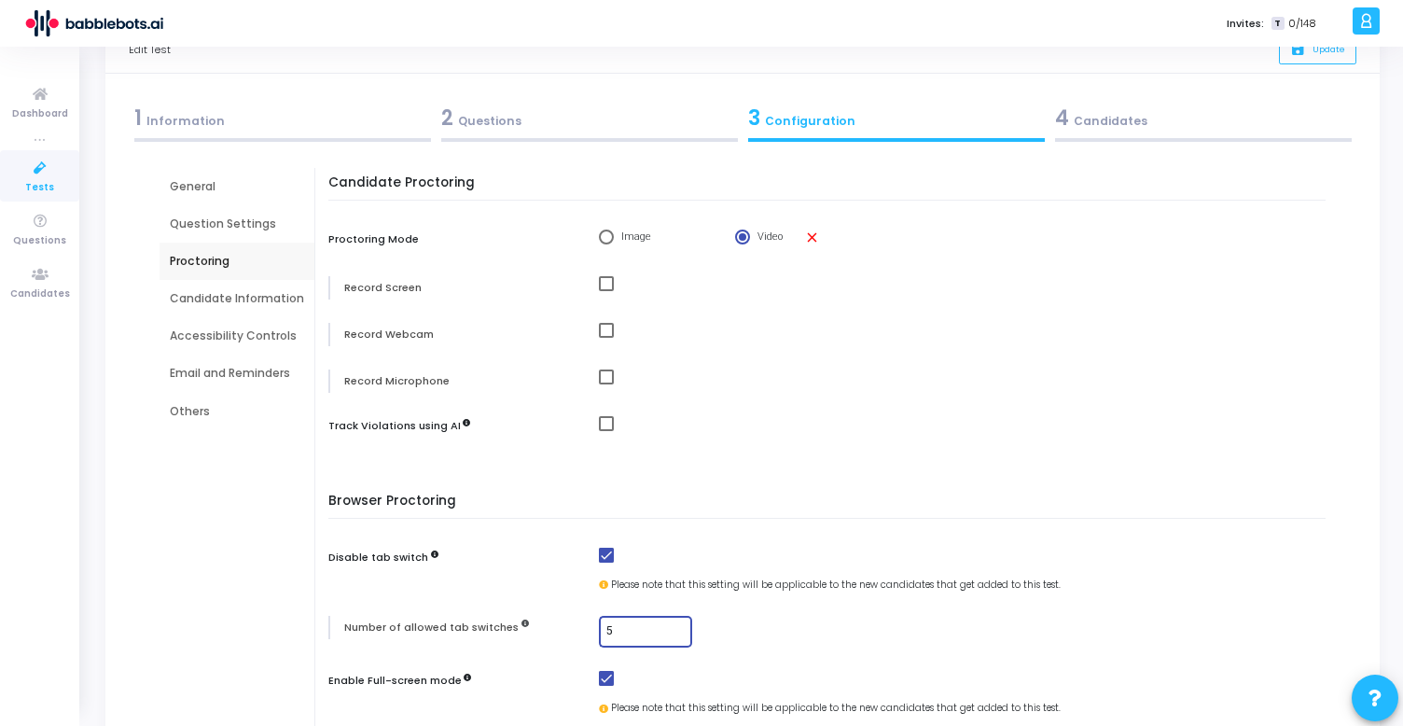
type input "5"
click at [606, 423] on span at bounding box center [606, 423] width 15 height 15
click at [606, 431] on input "checkbox" at bounding box center [606, 431] width 1 height 1
checkbox input "true"
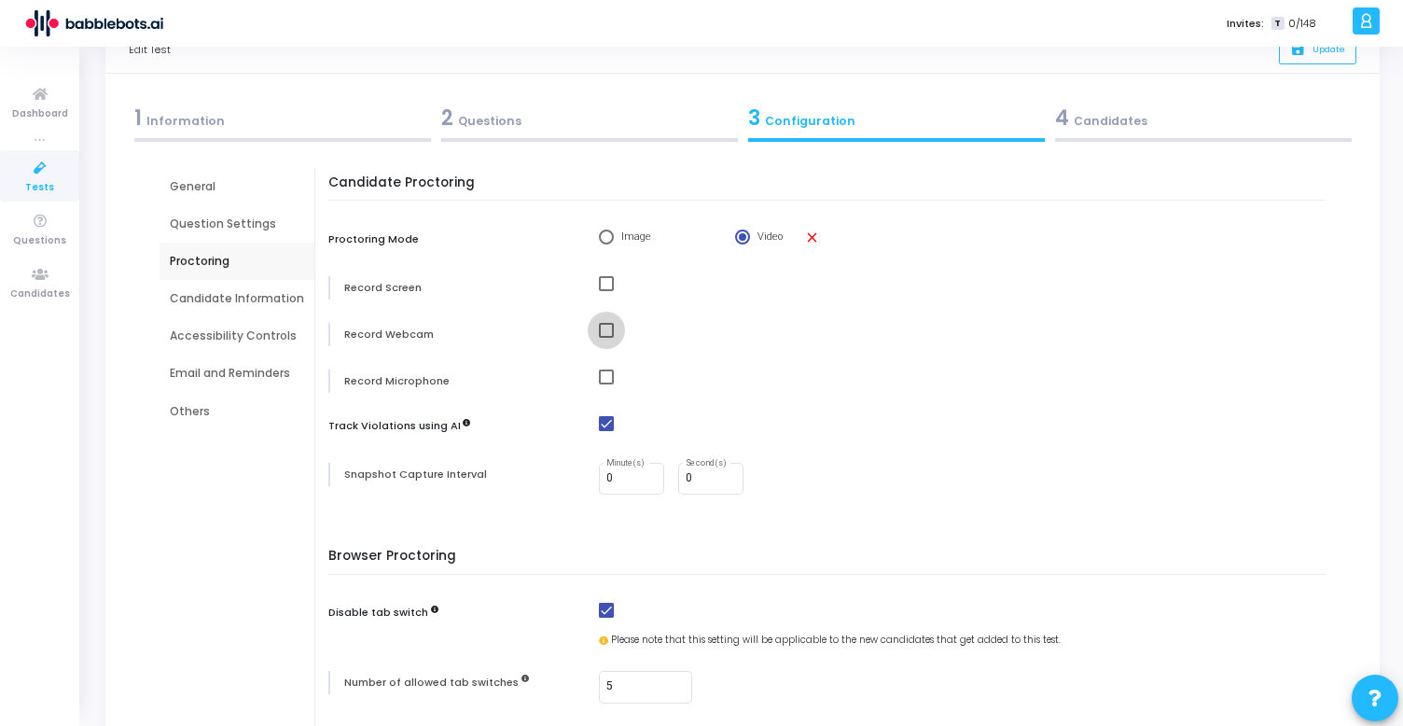
click at [599, 331] on span at bounding box center [606, 330] width 15 height 15
click at [606, 338] on input "checkbox" at bounding box center [606, 338] width 1 height 1
checkbox input "true"
click at [602, 283] on span at bounding box center [606, 283] width 15 height 15
click at [606, 291] on input "checkbox" at bounding box center [606, 291] width 1 height 1
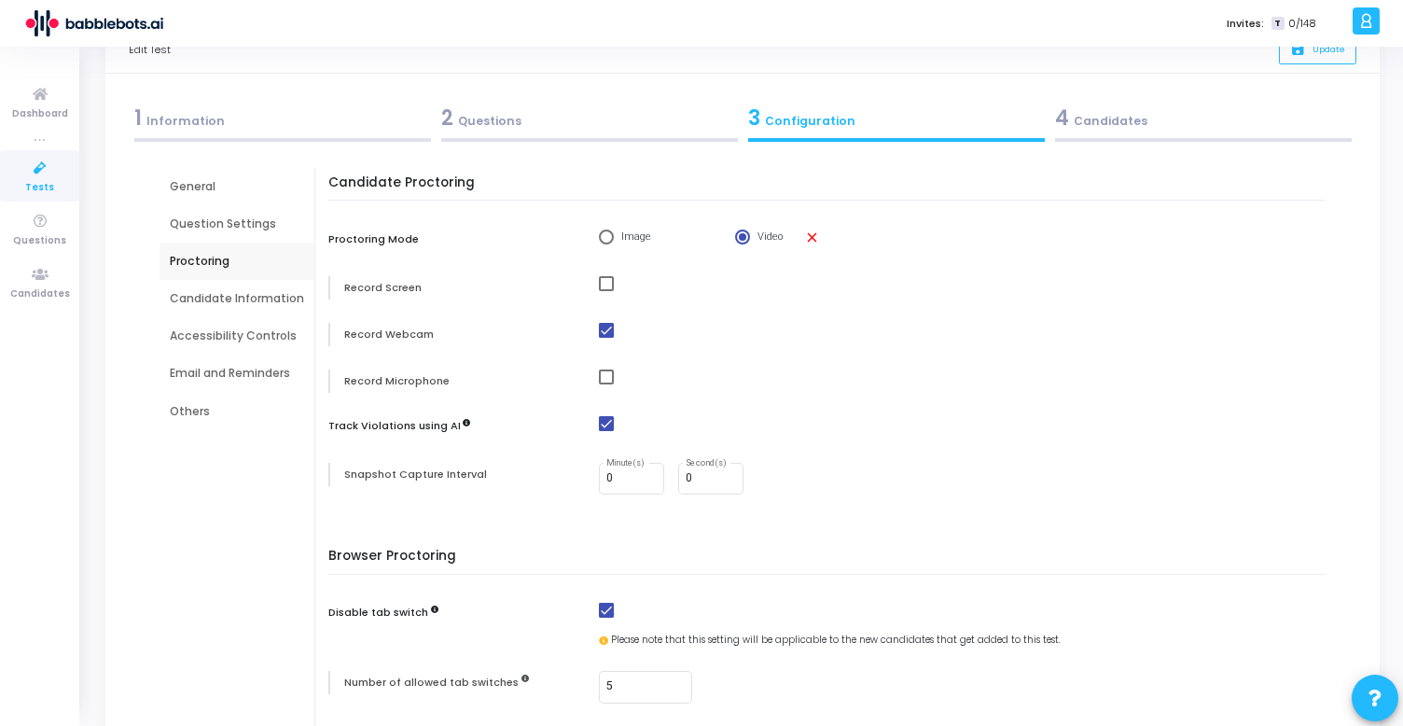
checkbox input "true"
click at [599, 381] on span at bounding box center [606, 376] width 15 height 15
click at [606, 384] on input "checkbox" at bounding box center [606, 384] width 1 height 1
checkbox input "true"
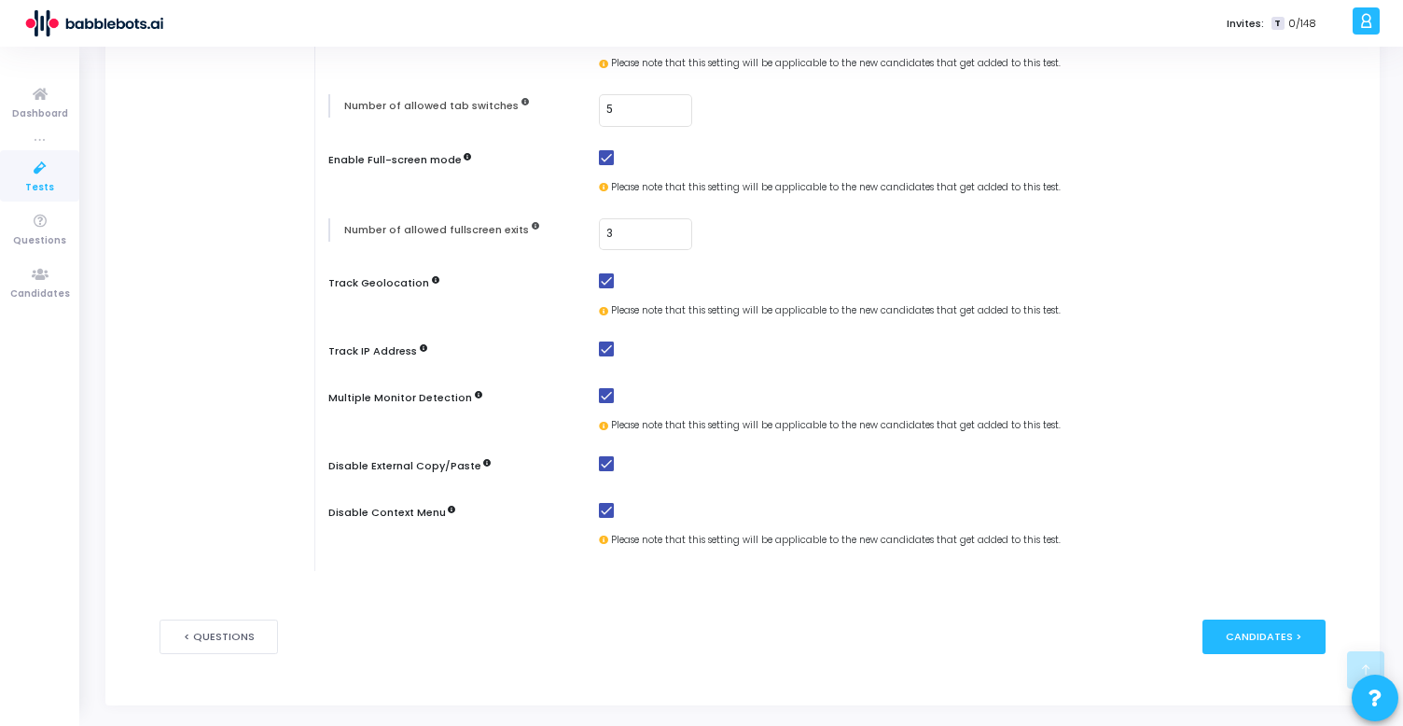
scroll to position [648, 0]
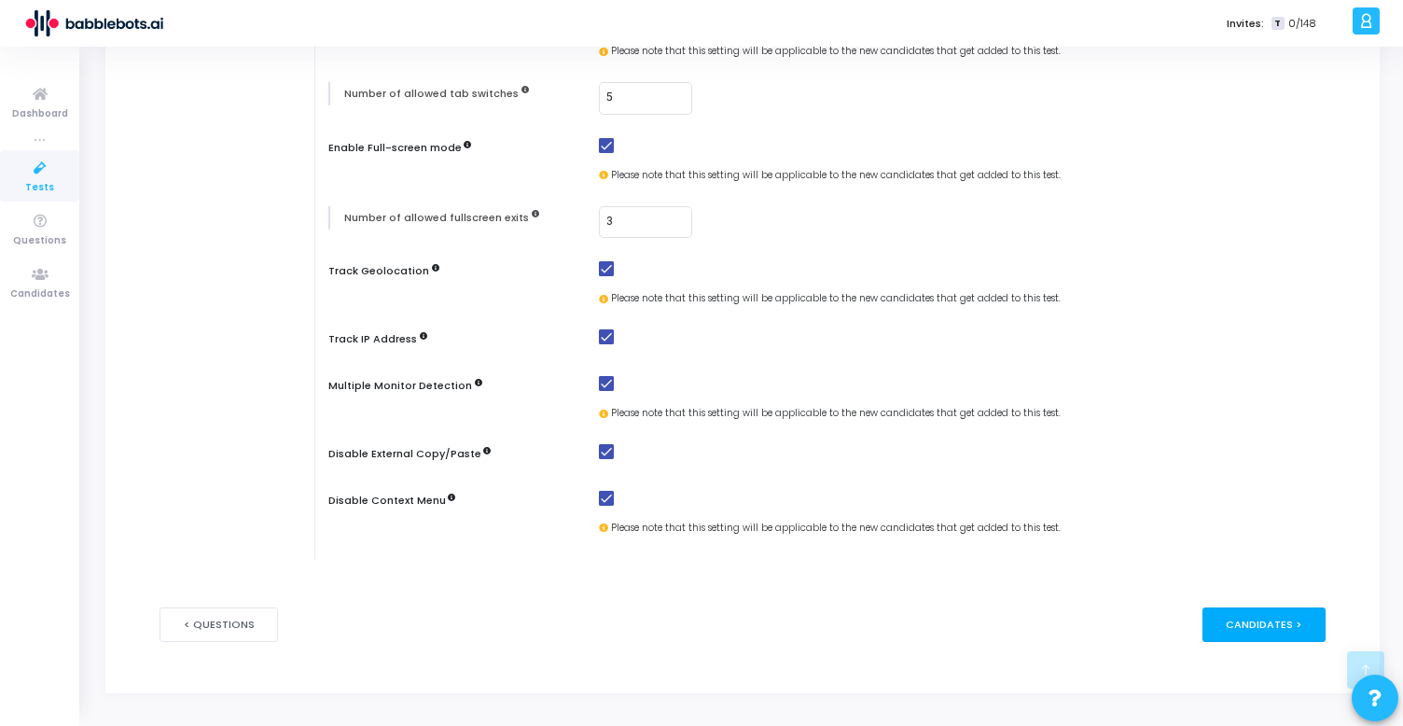
click at [1237, 629] on div "Candidates >" at bounding box center [1265, 624] width 124 height 35
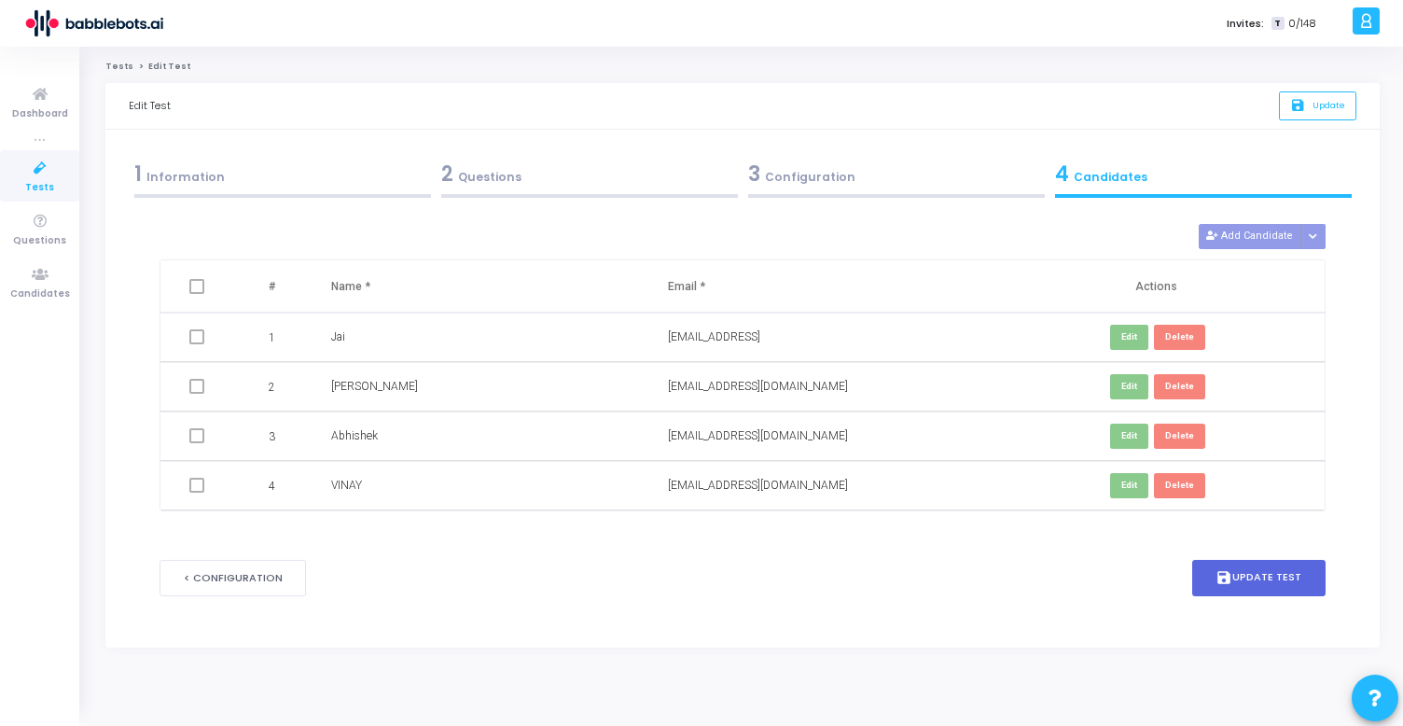
scroll to position [0, 0]
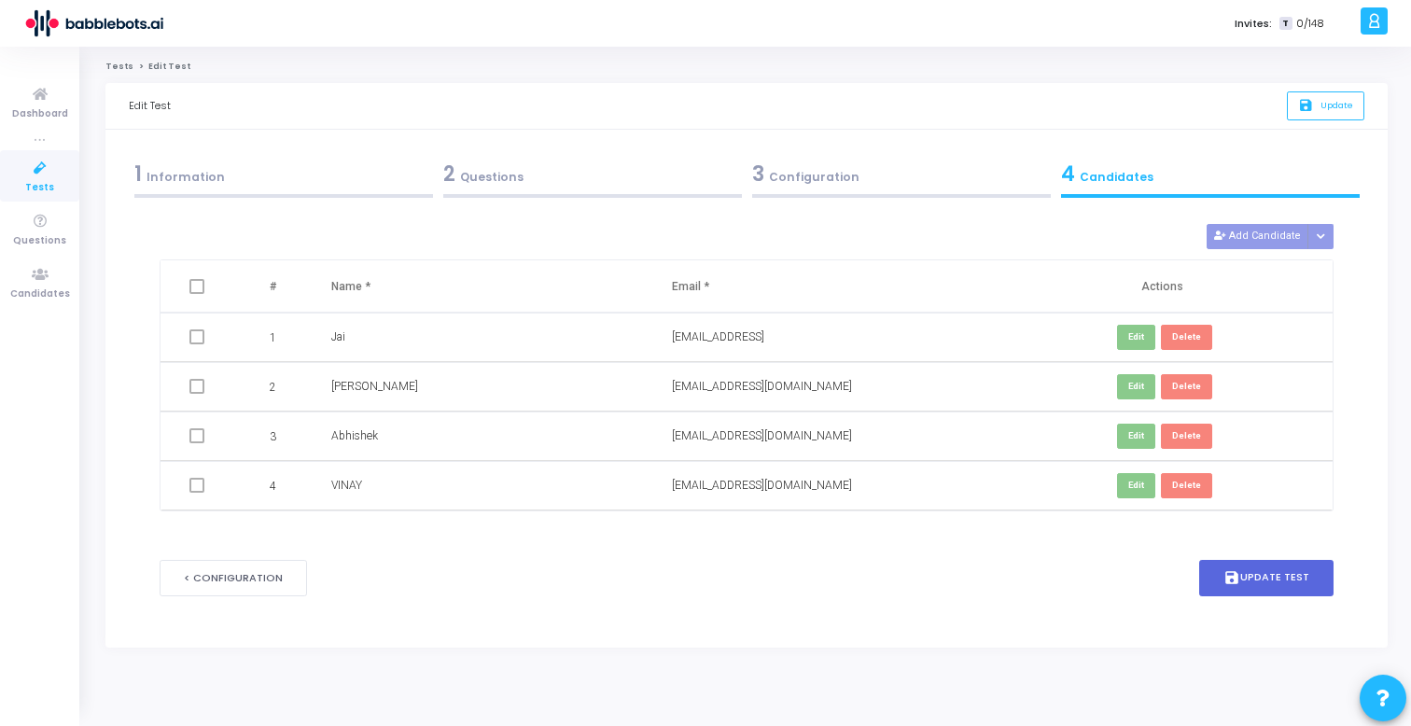
click at [199, 439] on span at bounding box center [196, 435] width 15 height 15
click at [1266, 590] on button "save Update Test" at bounding box center [1266, 578] width 134 height 36
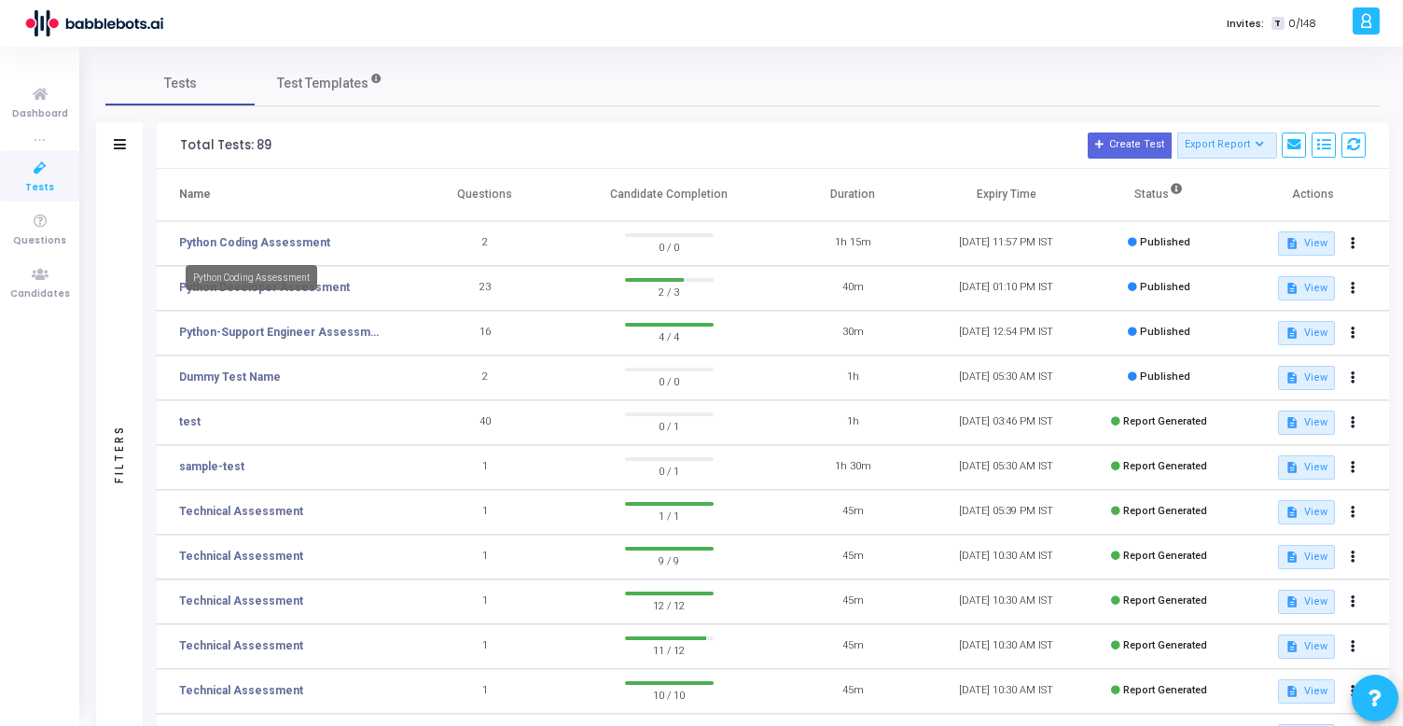
click at [291, 252] on mat-tooltip-component "Python Coding Assessment" at bounding box center [252, 277] width 158 height 51
click at [302, 285] on div "Python Coding Assessment" at bounding box center [252, 277] width 132 height 25
click at [285, 288] on link "Python Developer Assessment" at bounding box center [264, 287] width 171 height 17
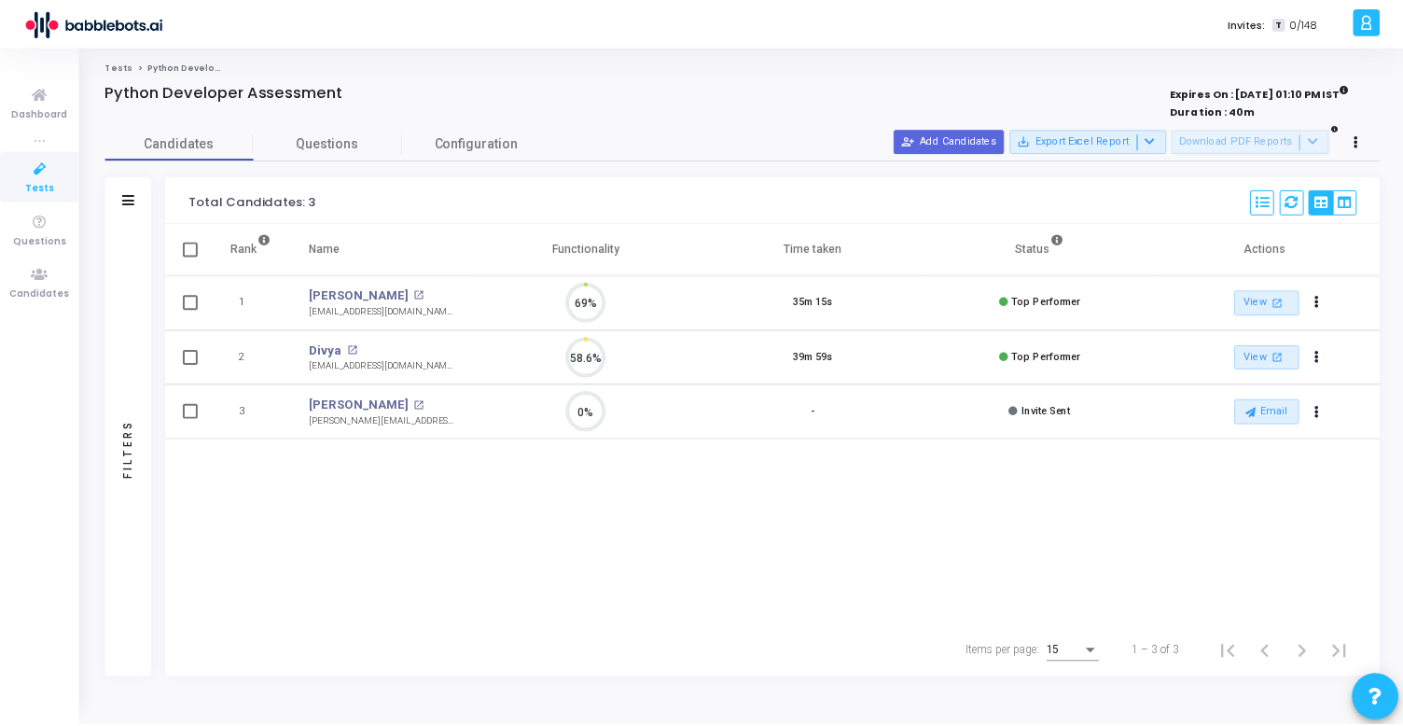
scroll to position [8, 8]
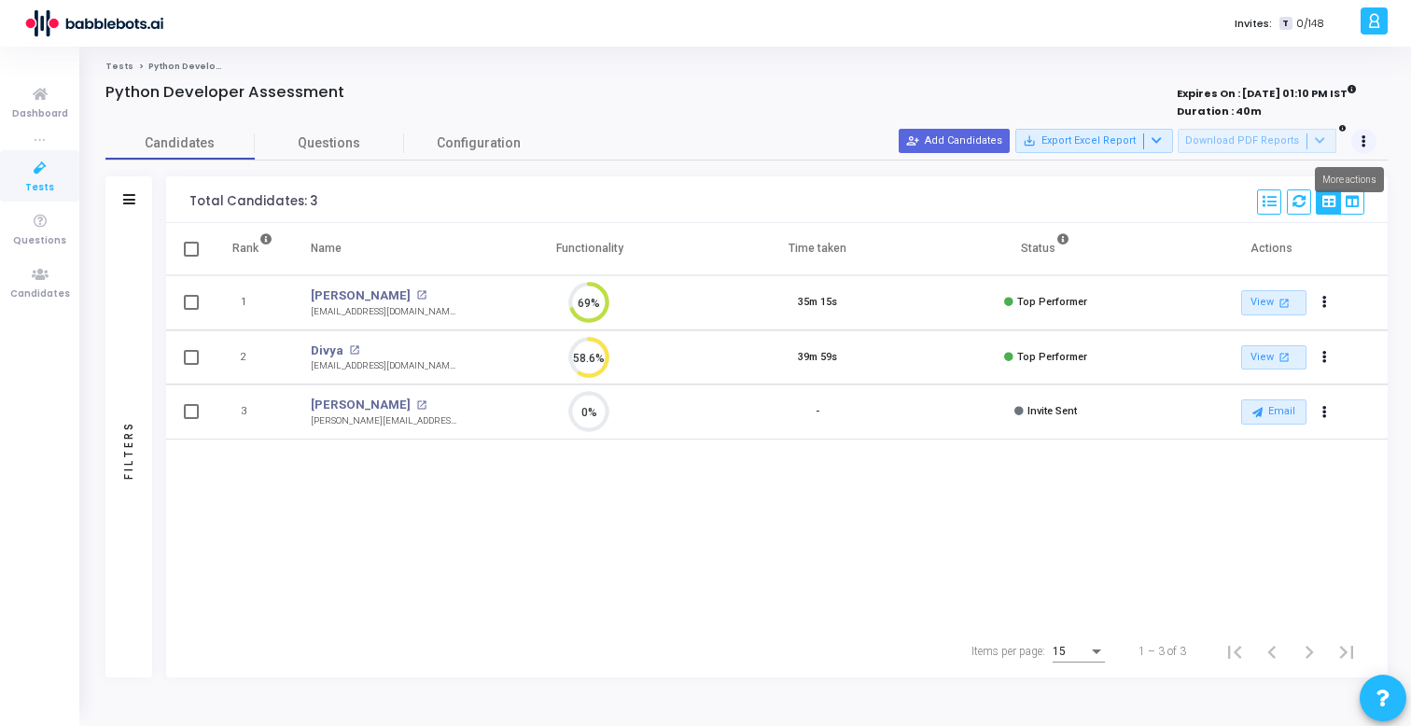
click at [1357, 132] on button at bounding box center [1364, 142] width 26 height 26
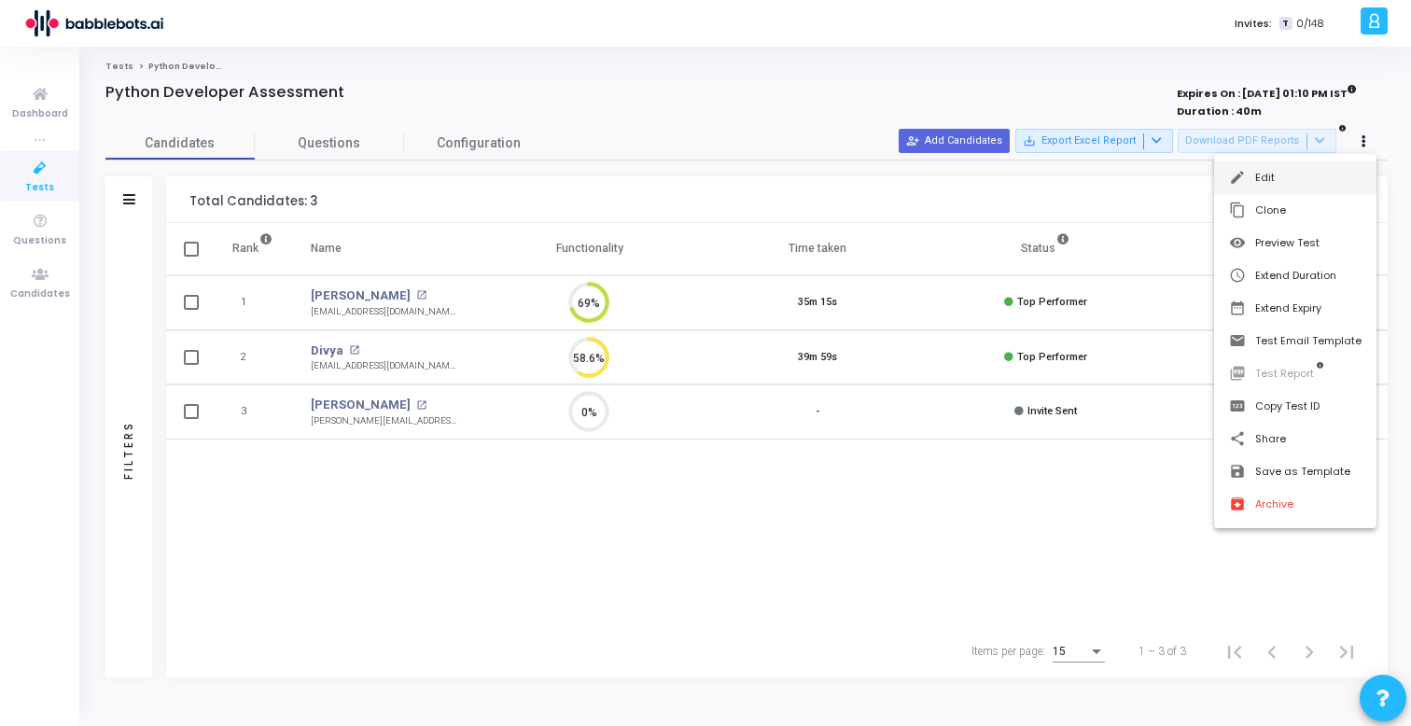
click at [1316, 178] on button "edit Edit" at bounding box center [1295, 177] width 162 height 33
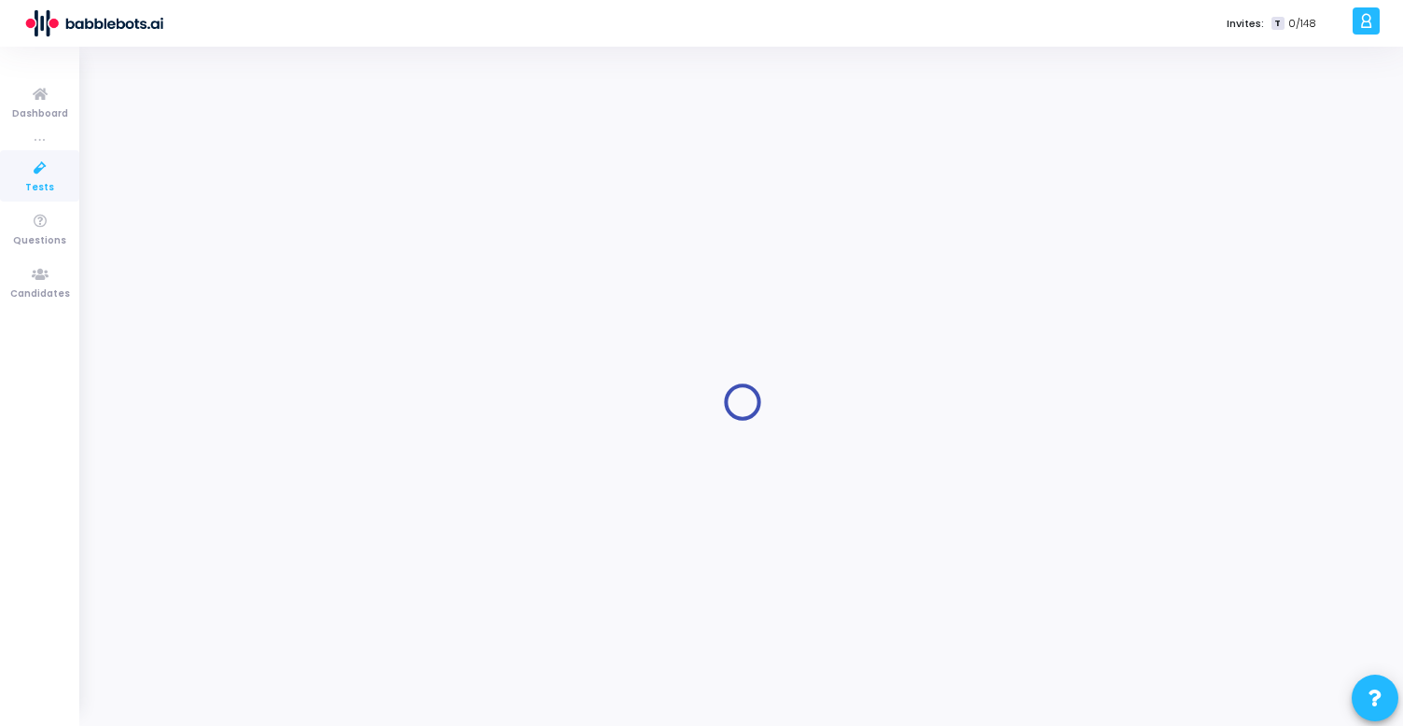
type input "Python Developer Assessment"
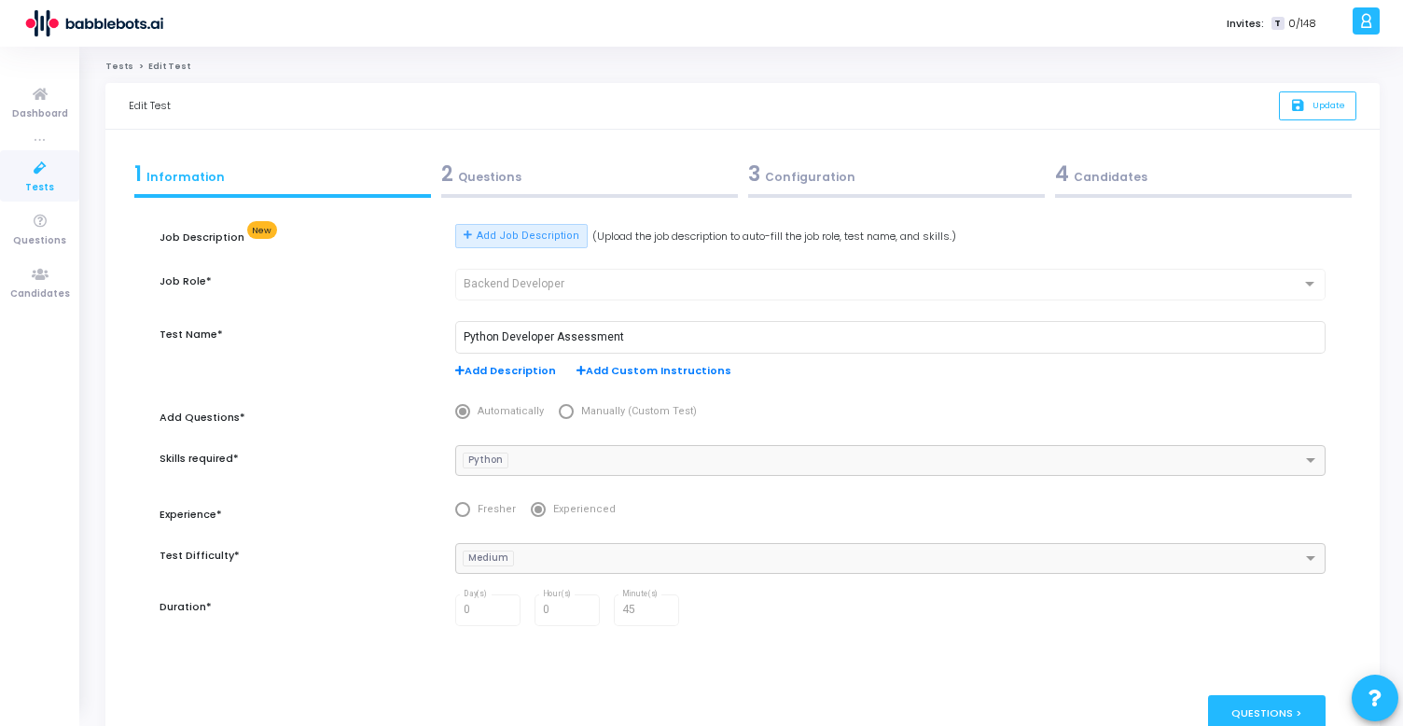
click at [1113, 162] on div "4 Candidates" at bounding box center [1203, 174] width 297 height 31
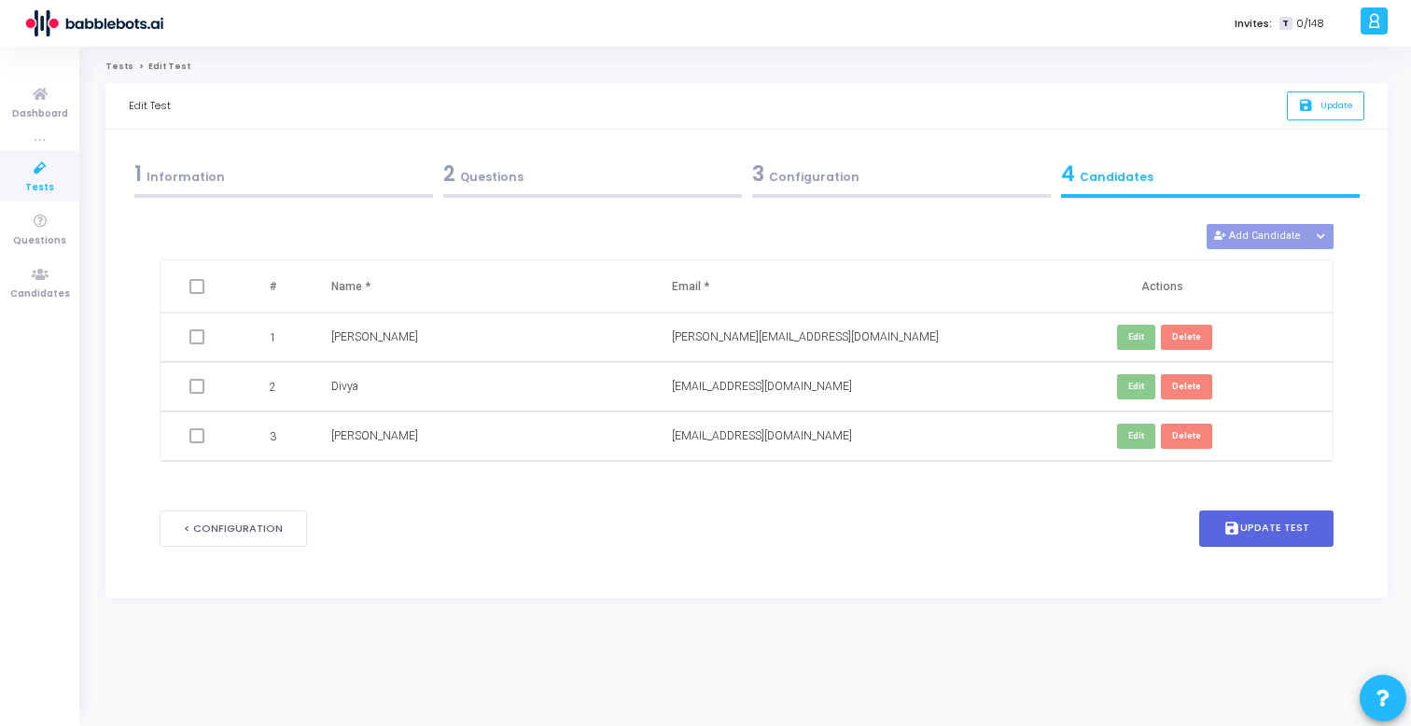
click at [1105, 184] on div "4 Candidates" at bounding box center [1210, 174] width 299 height 31
click at [809, 177] on div "3 Configuration" at bounding box center [901, 174] width 299 height 31
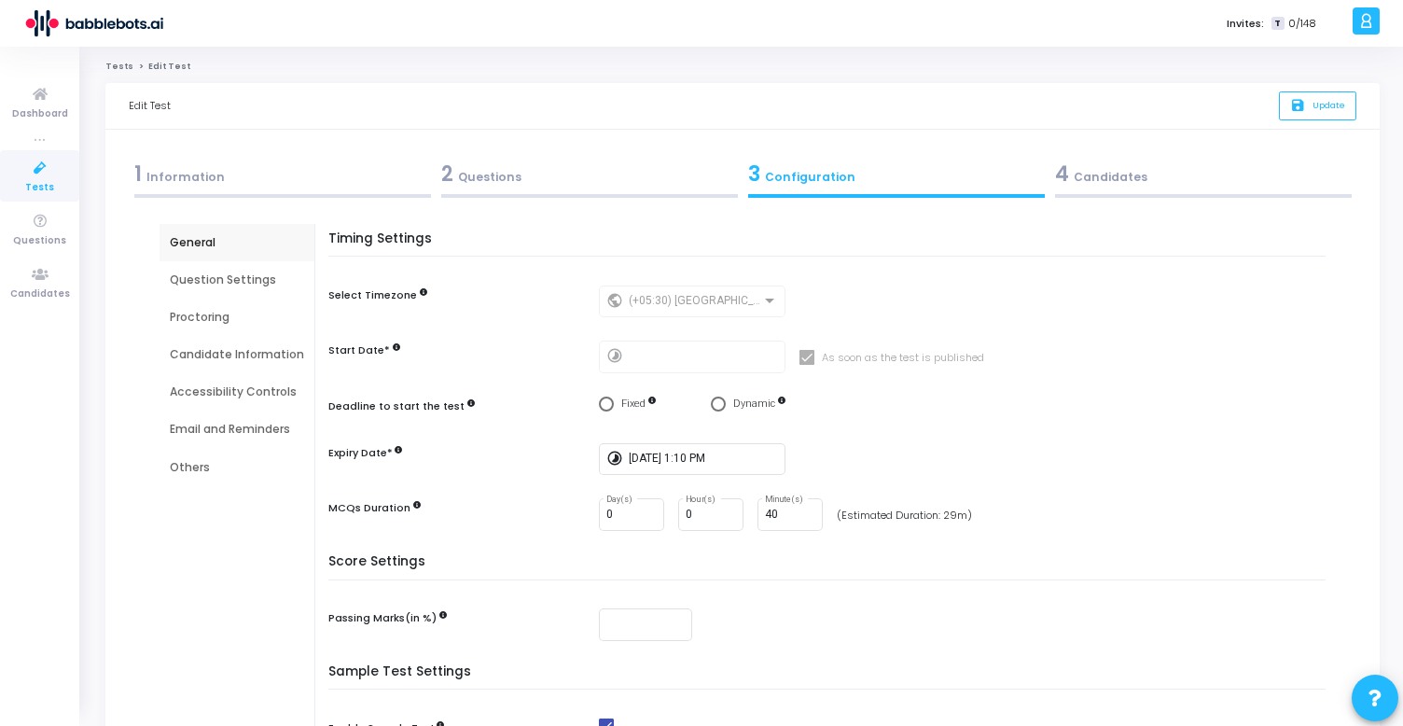
click at [223, 314] on div "Proctoring" at bounding box center [237, 317] width 134 height 17
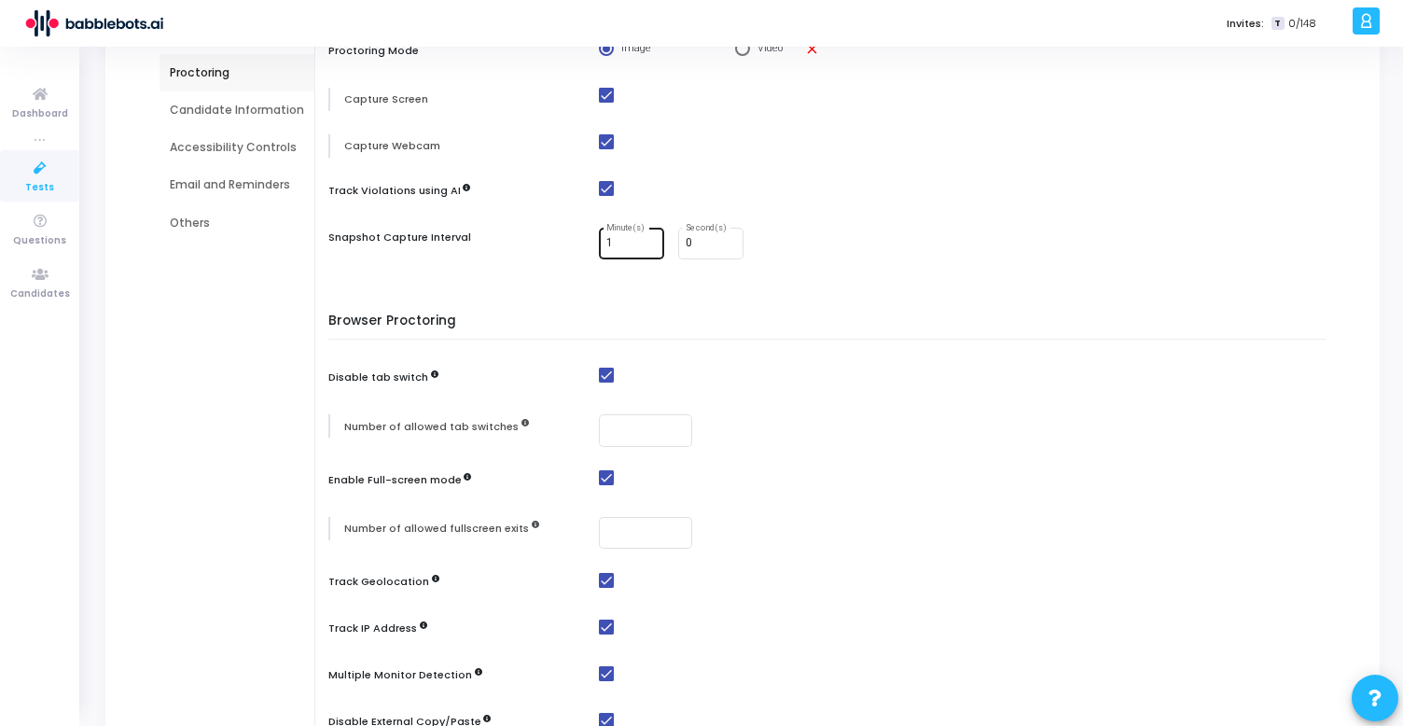
scroll to position [211, 0]
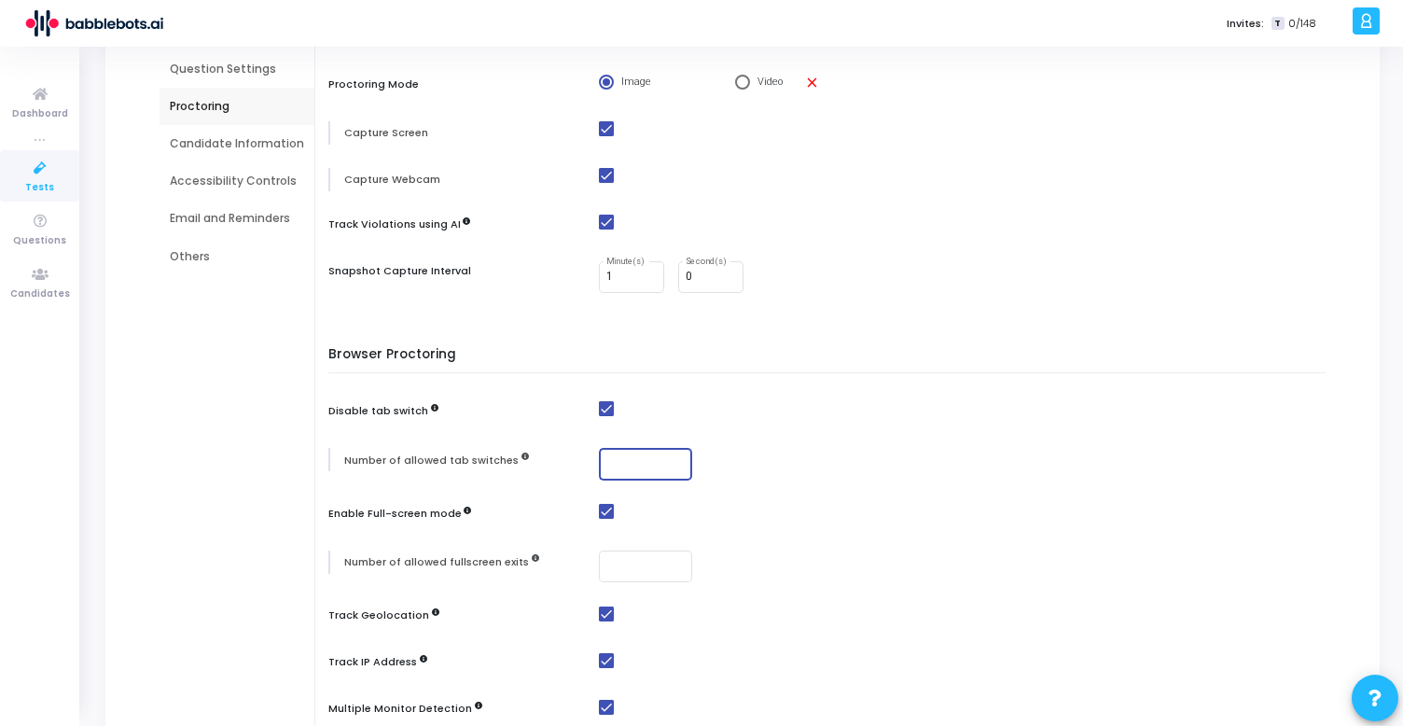
click at [633, 457] on input "number" at bounding box center [645, 463] width 78 height 13
type input "5"
click at [631, 563] on input "number" at bounding box center [645, 566] width 78 height 13
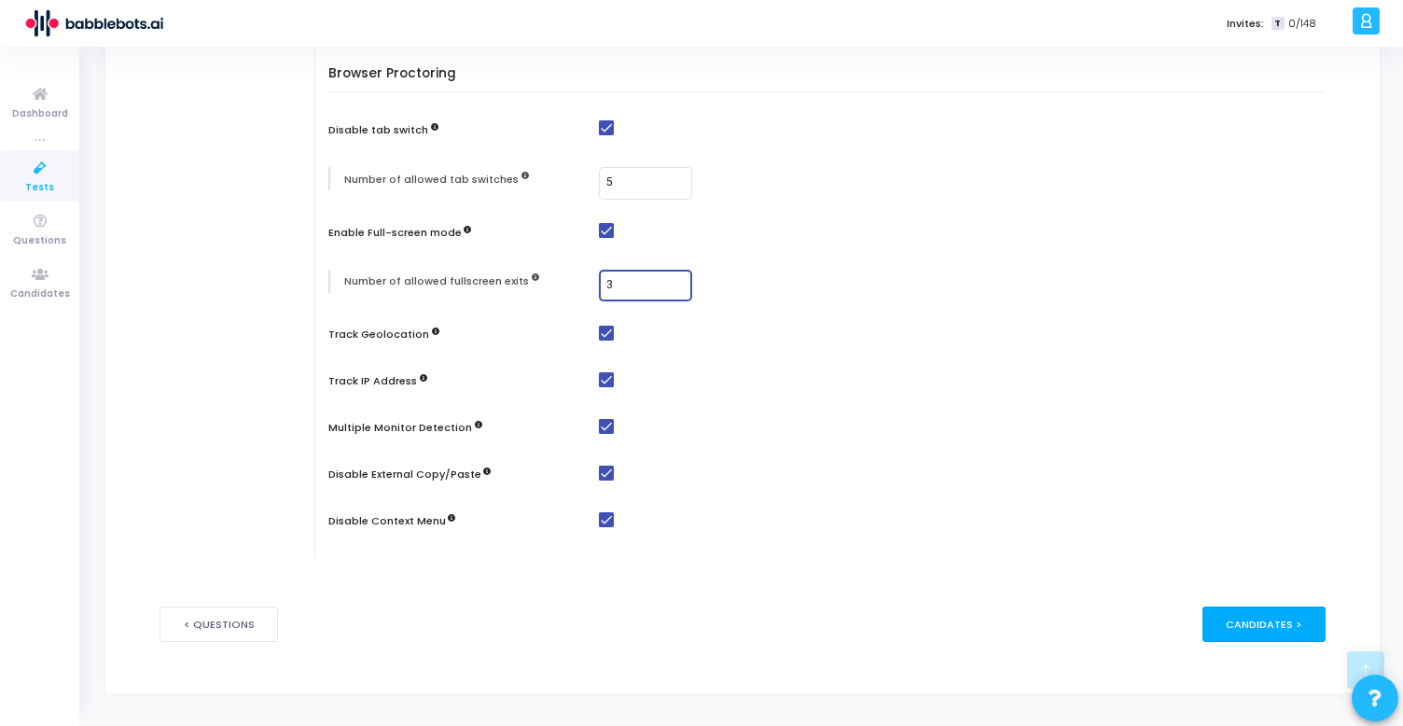
type input "3"
click at [1261, 626] on div "Candidates >" at bounding box center [1265, 623] width 124 height 35
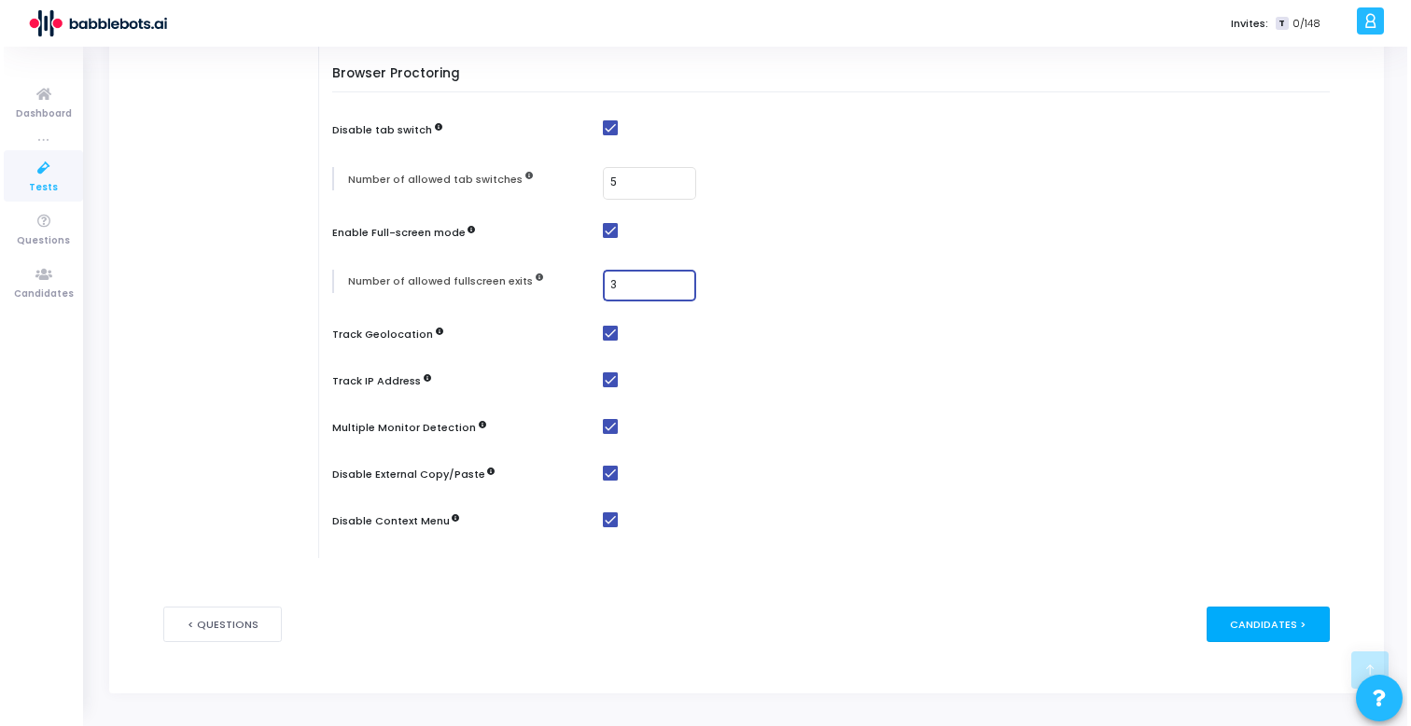
scroll to position [0, 0]
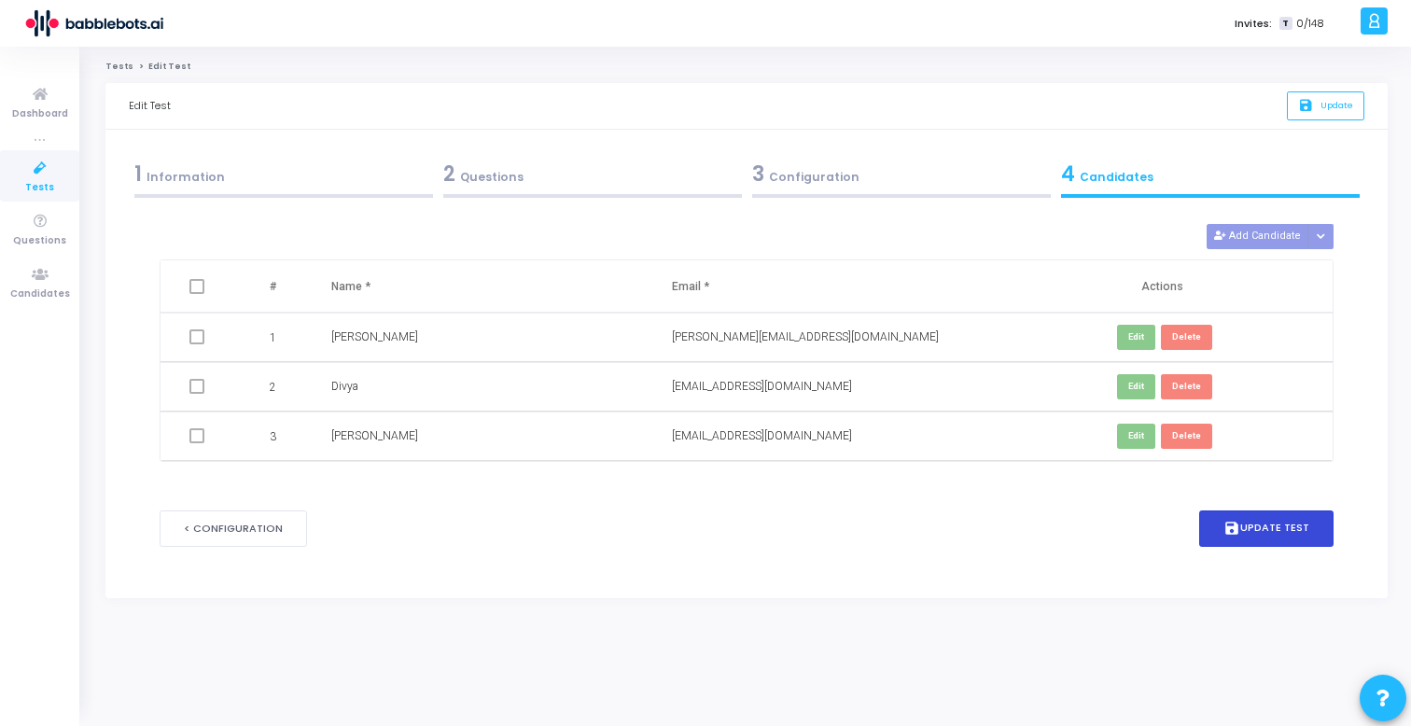
click at [1249, 524] on button "save Update Test" at bounding box center [1266, 528] width 134 height 36
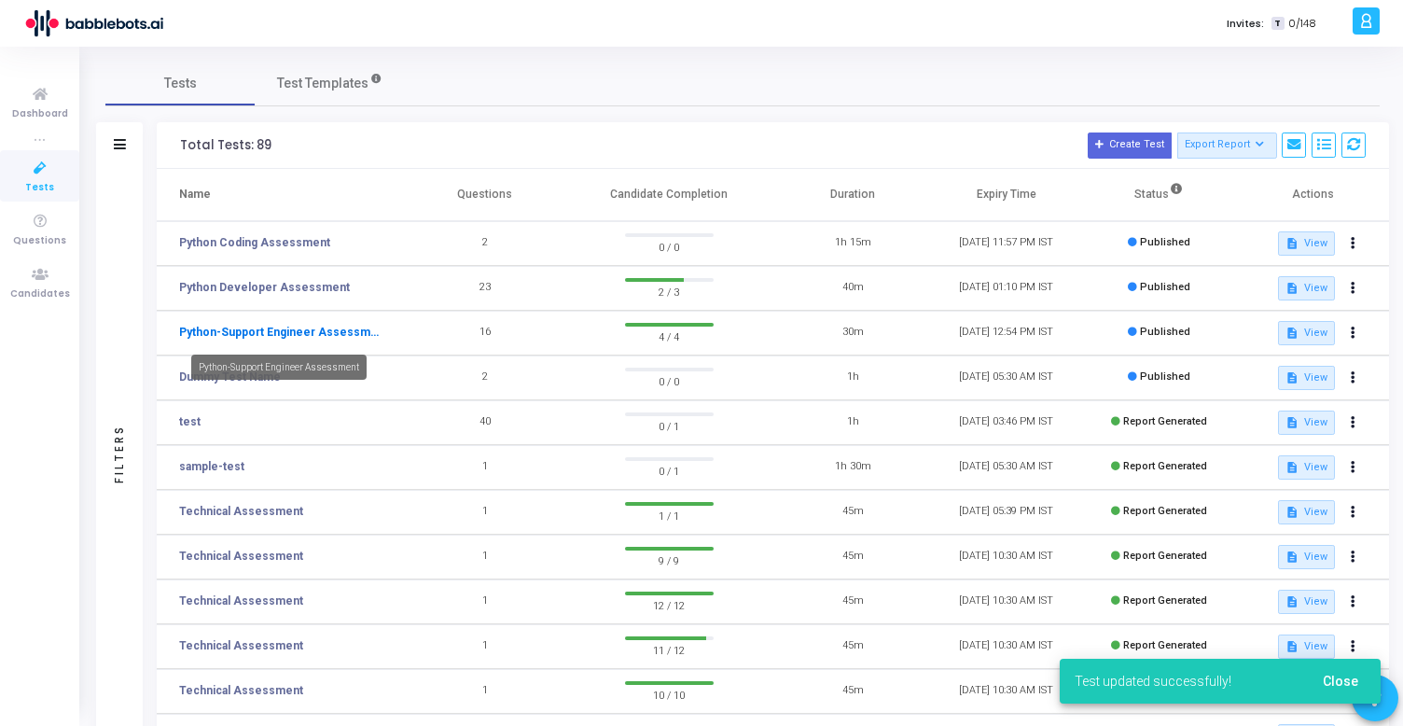
click at [340, 333] on link "Python-Support Engineer Assessment" at bounding box center [279, 332] width 201 height 17
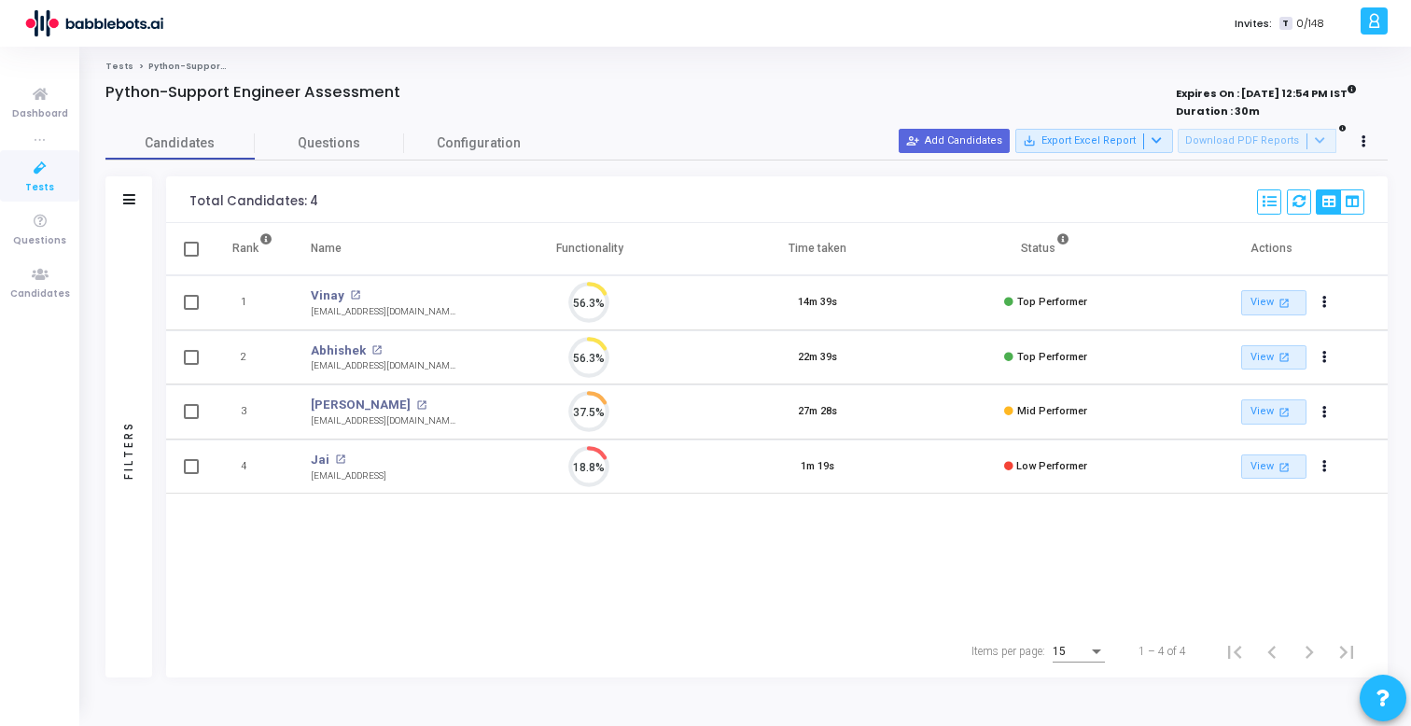
scroll to position [39, 48]
click at [1293, 471] on link "View open_in_new" at bounding box center [1273, 466] width 65 height 25
click at [968, 138] on button "person_add_alt Add Candidates" at bounding box center [954, 141] width 111 height 24
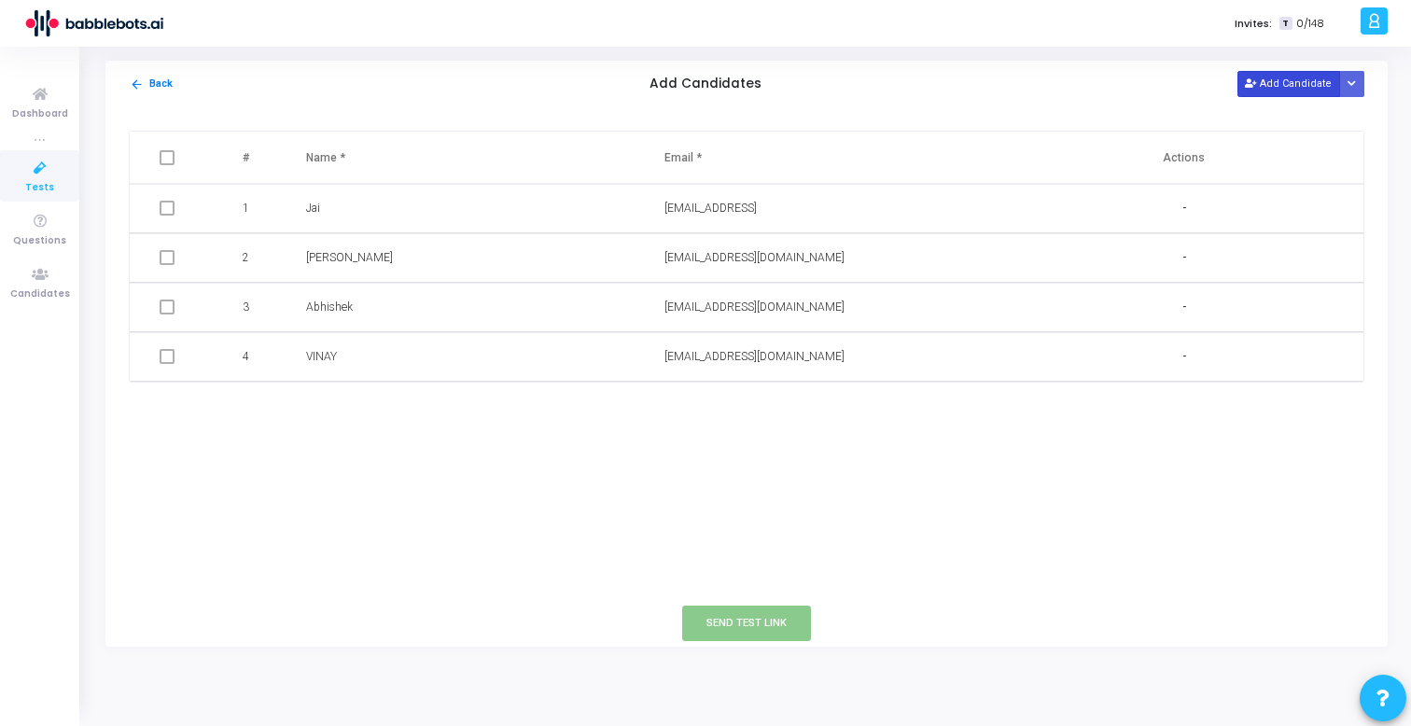
click at [1294, 75] on button "Add Candidate" at bounding box center [1288, 83] width 103 height 25
click at [170, 203] on span at bounding box center [167, 208] width 15 height 15
click at [170, 211] on span at bounding box center [167, 208] width 15 height 15
click at [1215, 407] on button "Cancel" at bounding box center [1209, 406] width 54 height 25
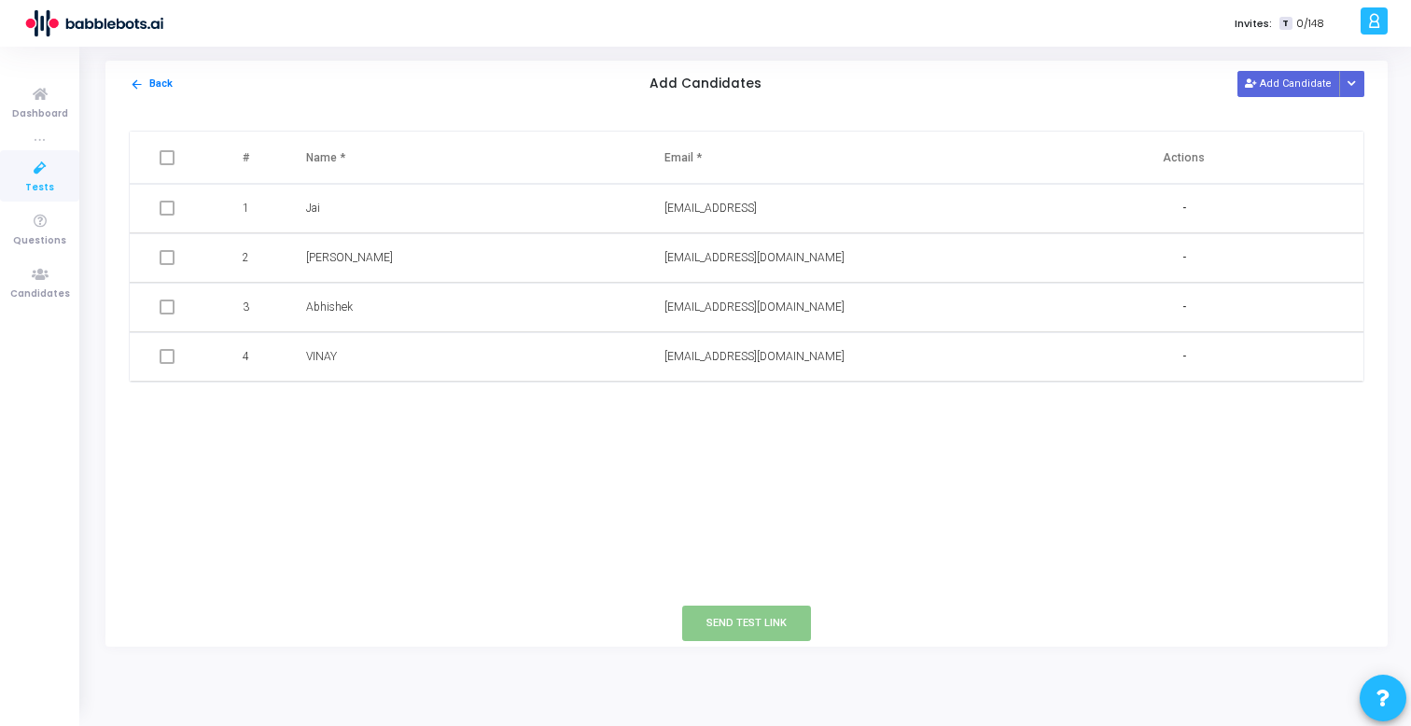
click at [168, 162] on span at bounding box center [167, 157] width 15 height 15
click at [140, 88] on mat-icon "arrow_back" at bounding box center [137, 84] width 14 height 14
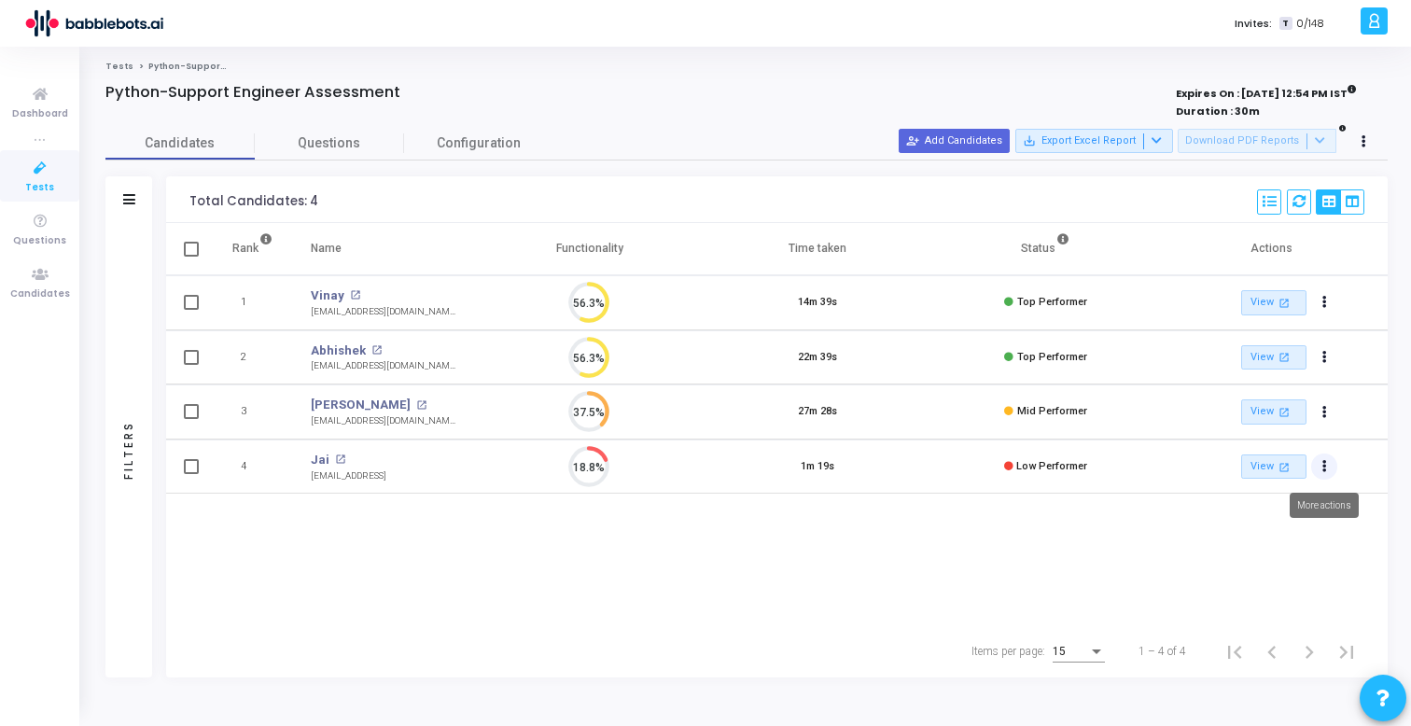
click at [1317, 466] on button "Actions" at bounding box center [1324, 466] width 26 height 26
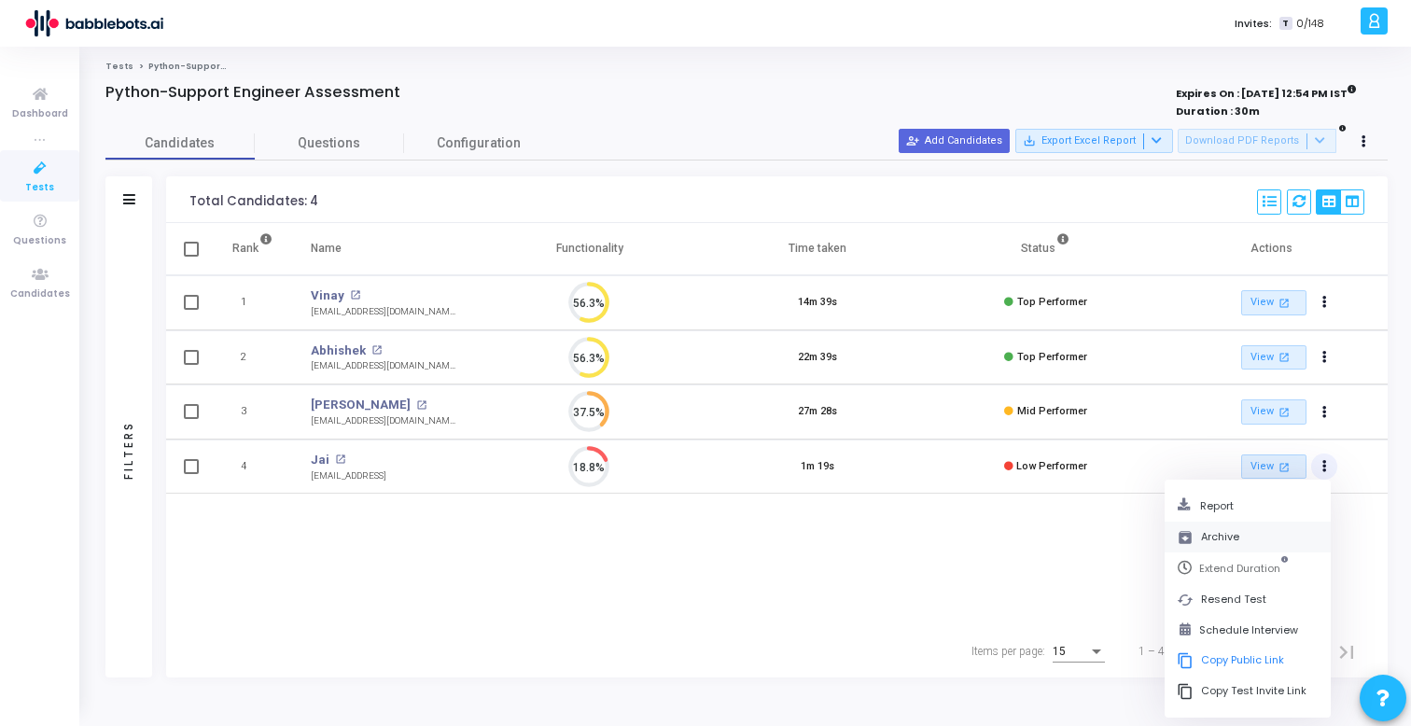
click at [1243, 535] on button "archive Archive" at bounding box center [1247, 537] width 166 height 31
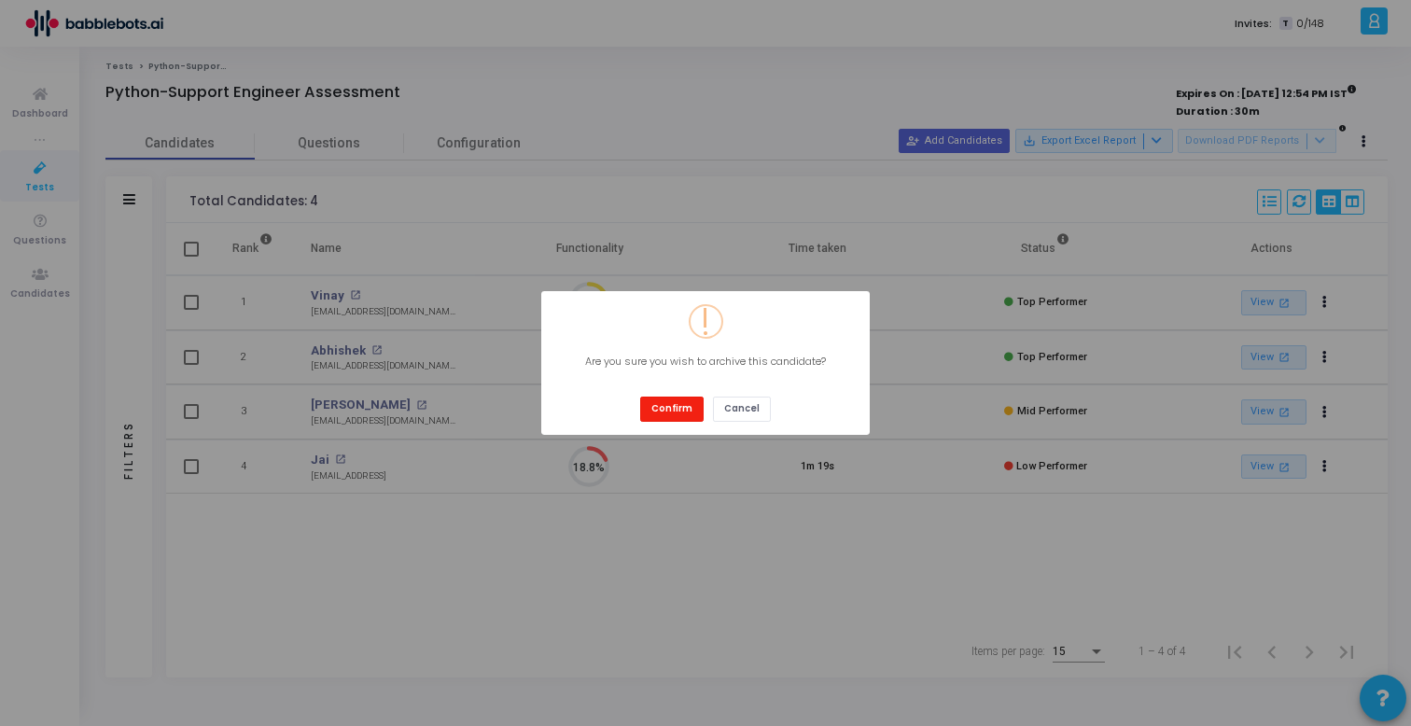
click at [661, 414] on button "Confirm" at bounding box center [671, 409] width 63 height 25
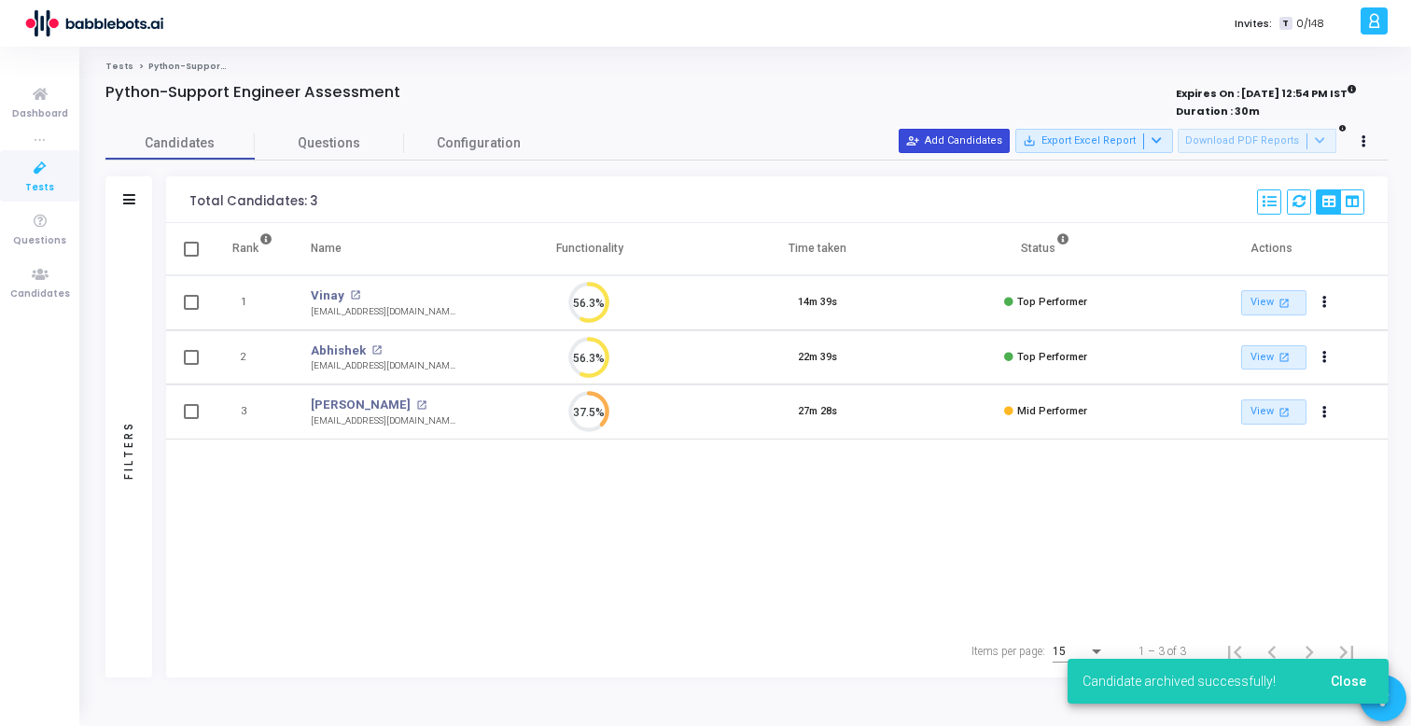
click at [993, 142] on button "person_add_alt Add Candidates" at bounding box center [954, 141] width 111 height 24
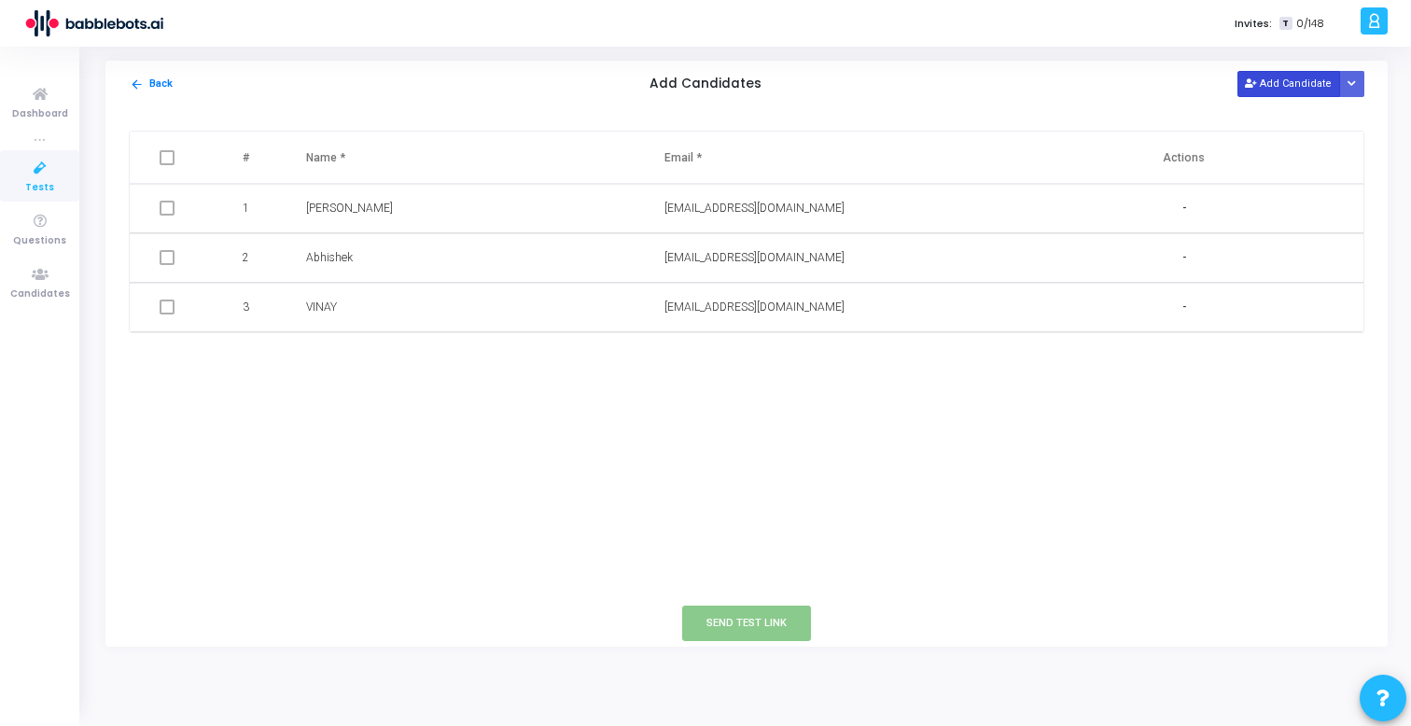
click at [1292, 91] on button "Add Candidate" at bounding box center [1288, 83] width 103 height 25
click at [336, 357] on input "text" at bounding box center [417, 356] width 222 height 31
type input "jai"
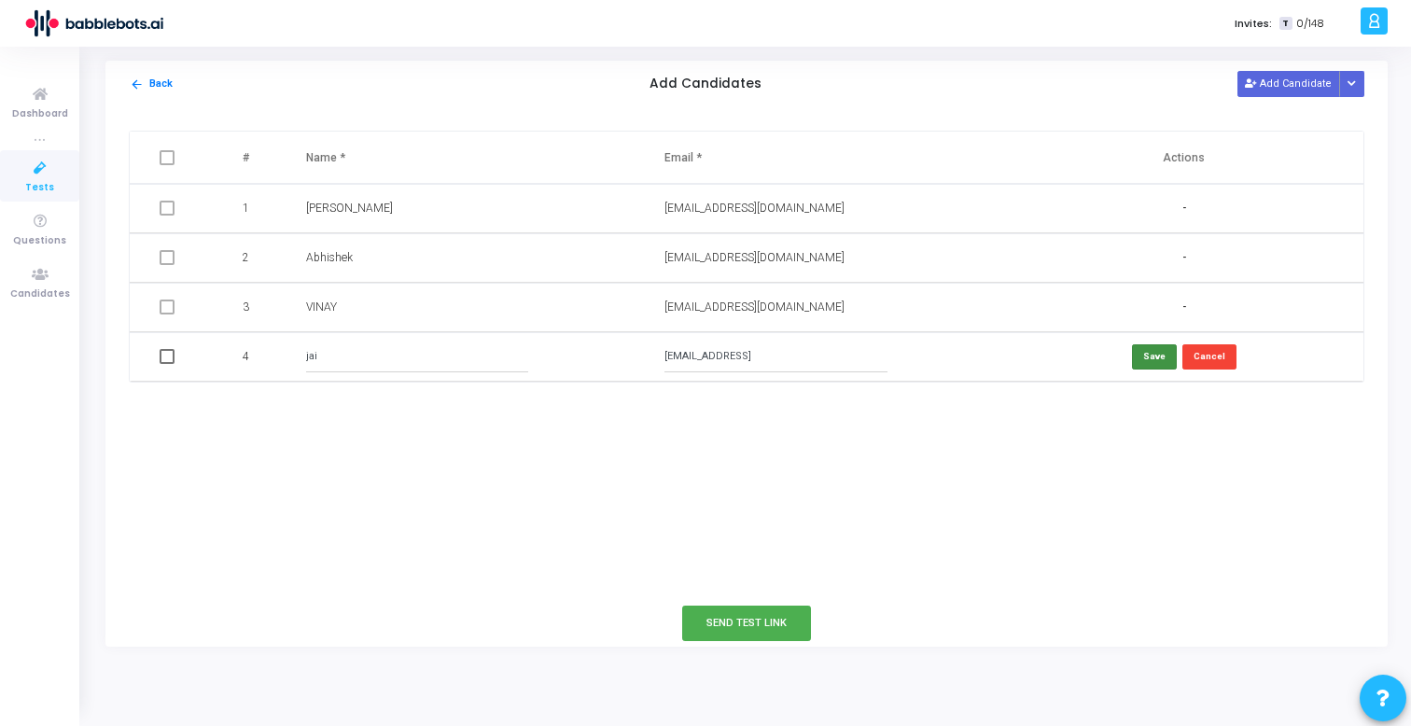
type input "[EMAIL_ADDRESS]"
click at [1137, 361] on button "Save" at bounding box center [1154, 356] width 45 height 25
click at [168, 353] on span at bounding box center [167, 358] width 15 height 15
click at [167, 366] on input "checkbox" at bounding box center [166, 366] width 1 height 1
checkbox input "true"
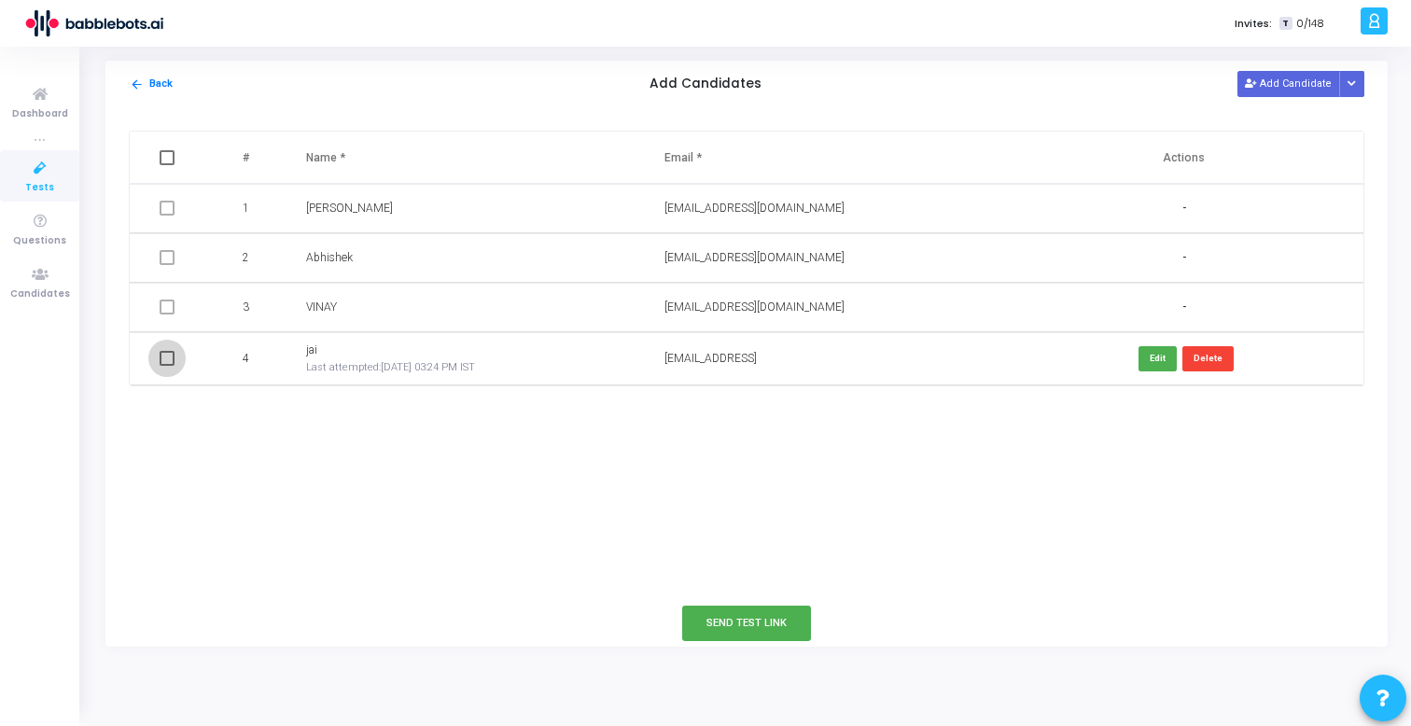
checkbox input "true"
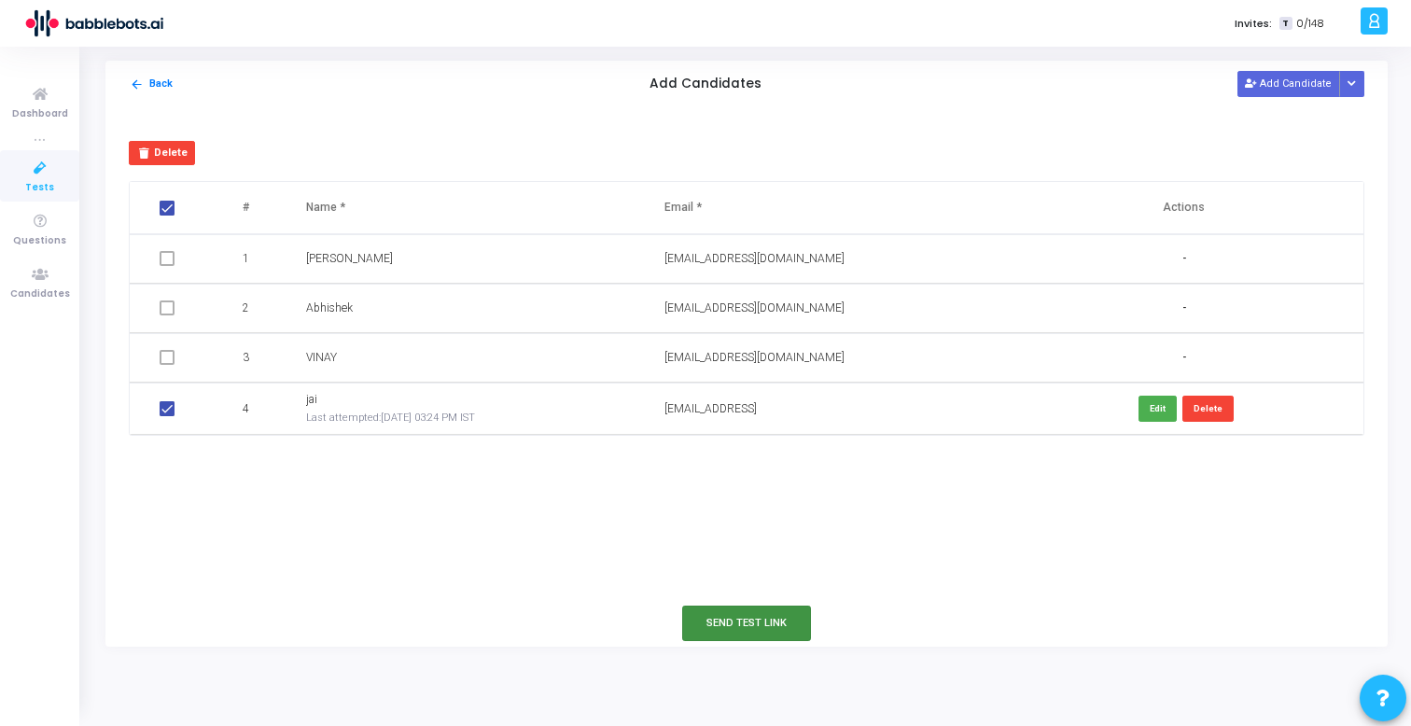
click at [764, 627] on button "Send Test Link" at bounding box center [746, 623] width 129 height 35
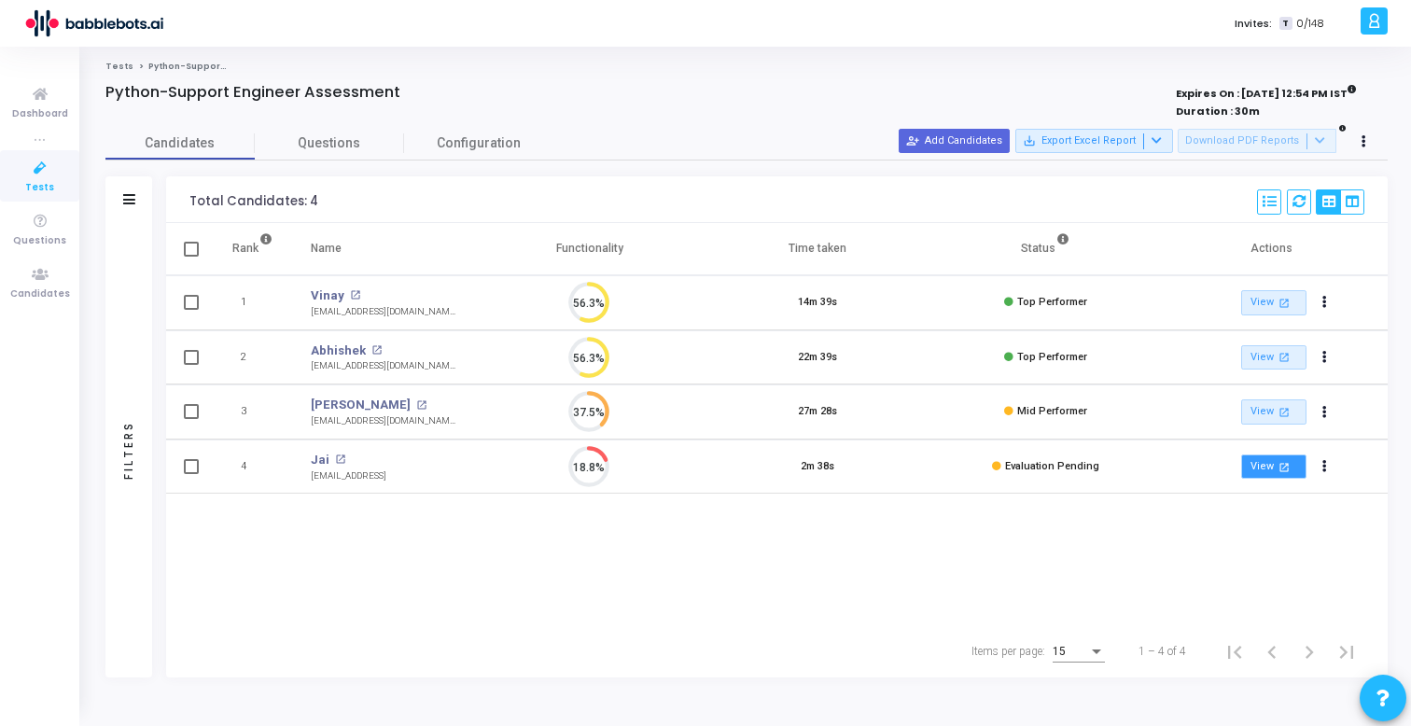
click at [1289, 464] on mat-icon "open_in_new" at bounding box center [1283, 467] width 16 height 16
click at [966, 140] on button "person_add_alt Add Candidates" at bounding box center [954, 141] width 111 height 24
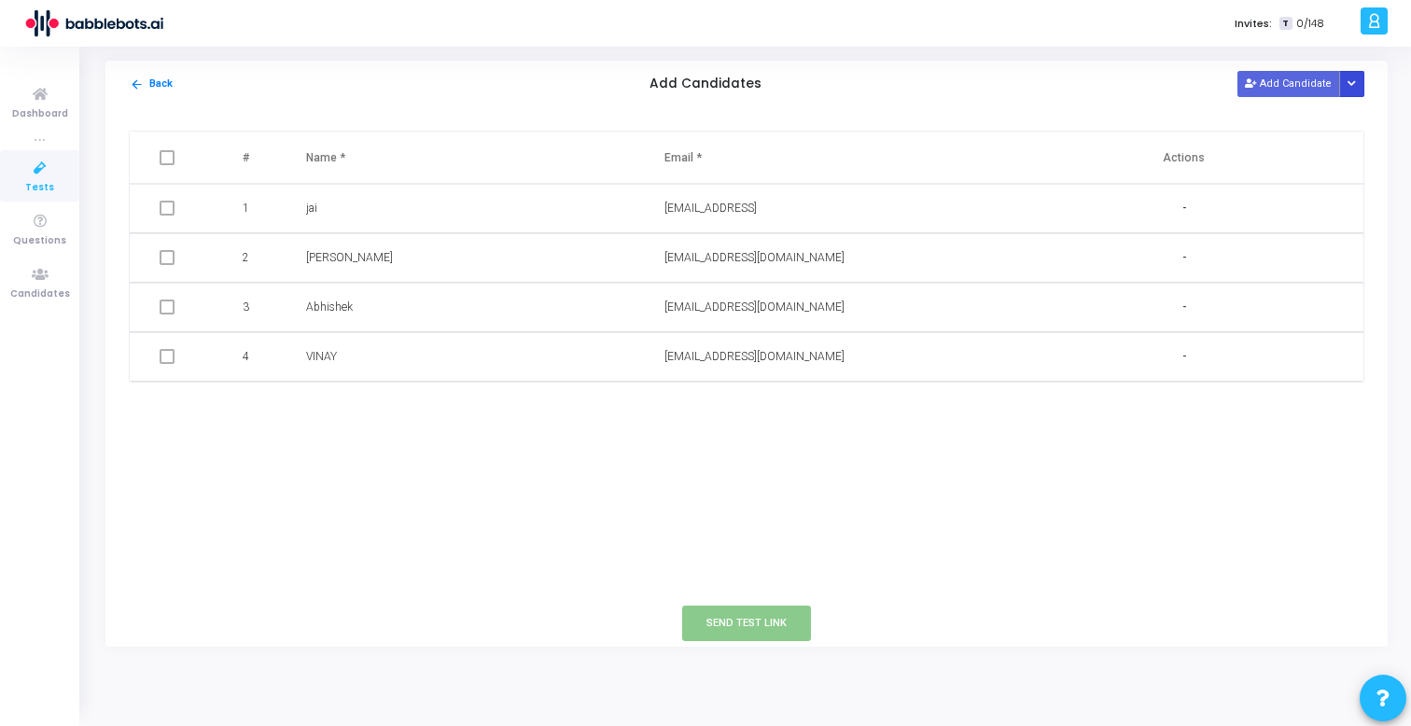
click at [1347, 87] on icon "Button group with nested dropdown" at bounding box center [1351, 83] width 8 height 9
click at [1294, 79] on button "Add Candidate" at bounding box center [1288, 83] width 103 height 25
click at [372, 410] on input "text" at bounding box center [417, 406] width 222 height 31
type input "[PERSON_NAME]"
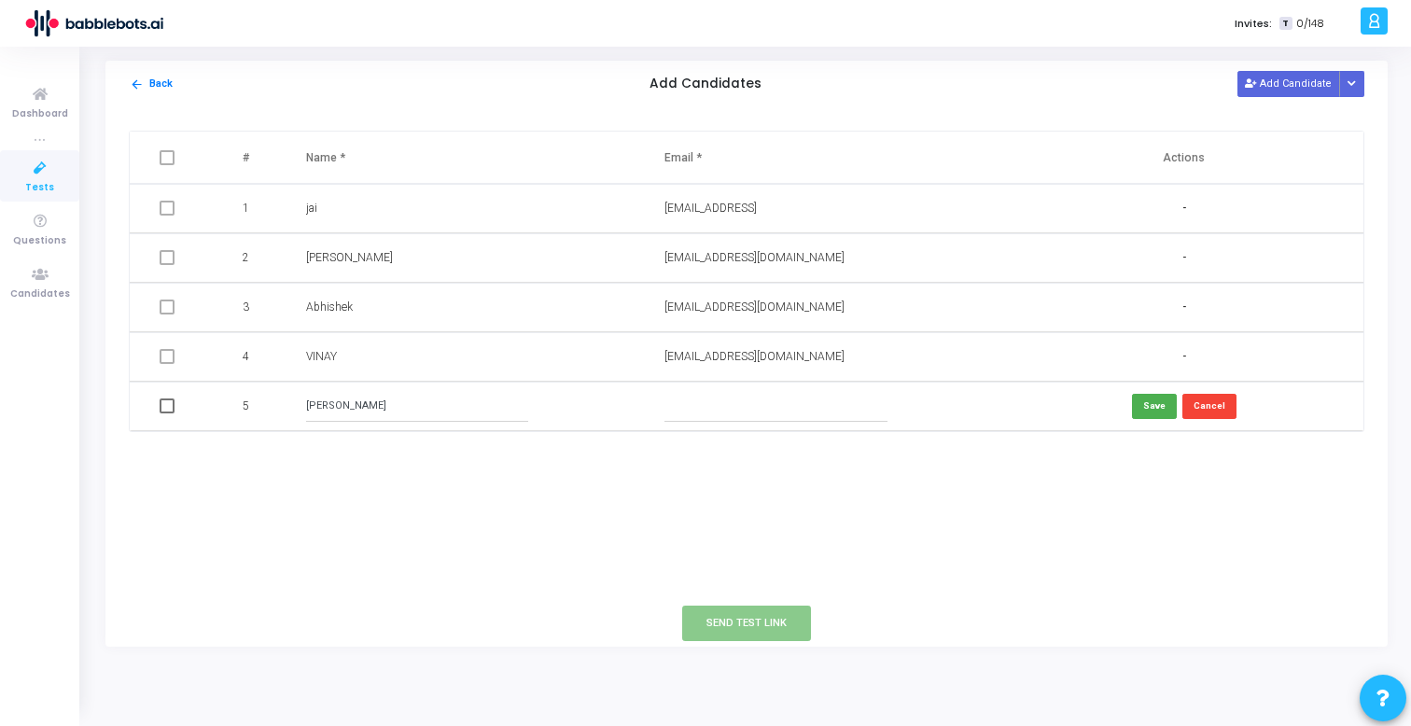
click at [750, 411] on input "text" at bounding box center [775, 406] width 222 height 31
type input "[PERSON_NAME][EMAIL_ADDRESS]"
click at [1161, 406] on button "Save" at bounding box center [1154, 406] width 45 height 25
click at [165, 412] on span at bounding box center [167, 405] width 15 height 15
click at [166, 413] on input "checkbox" at bounding box center [166, 413] width 1 height 1
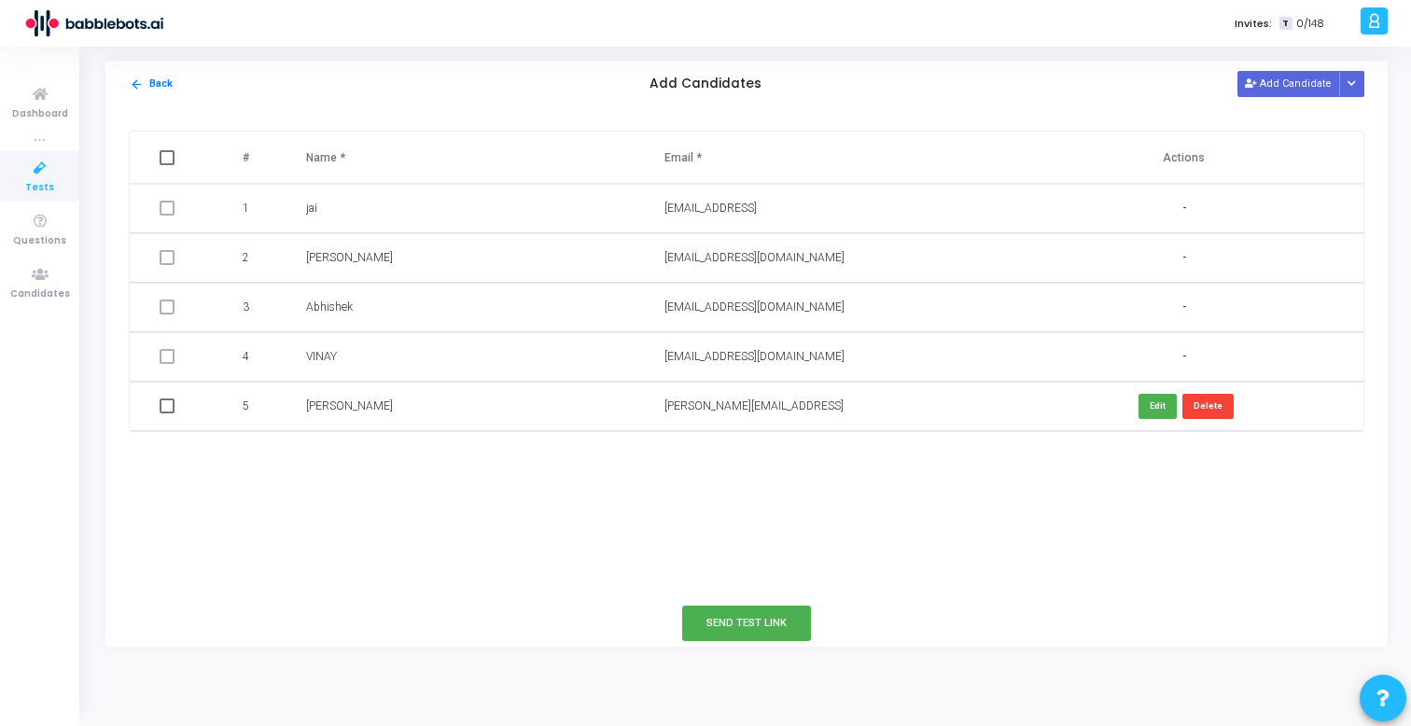
checkbox input "true"
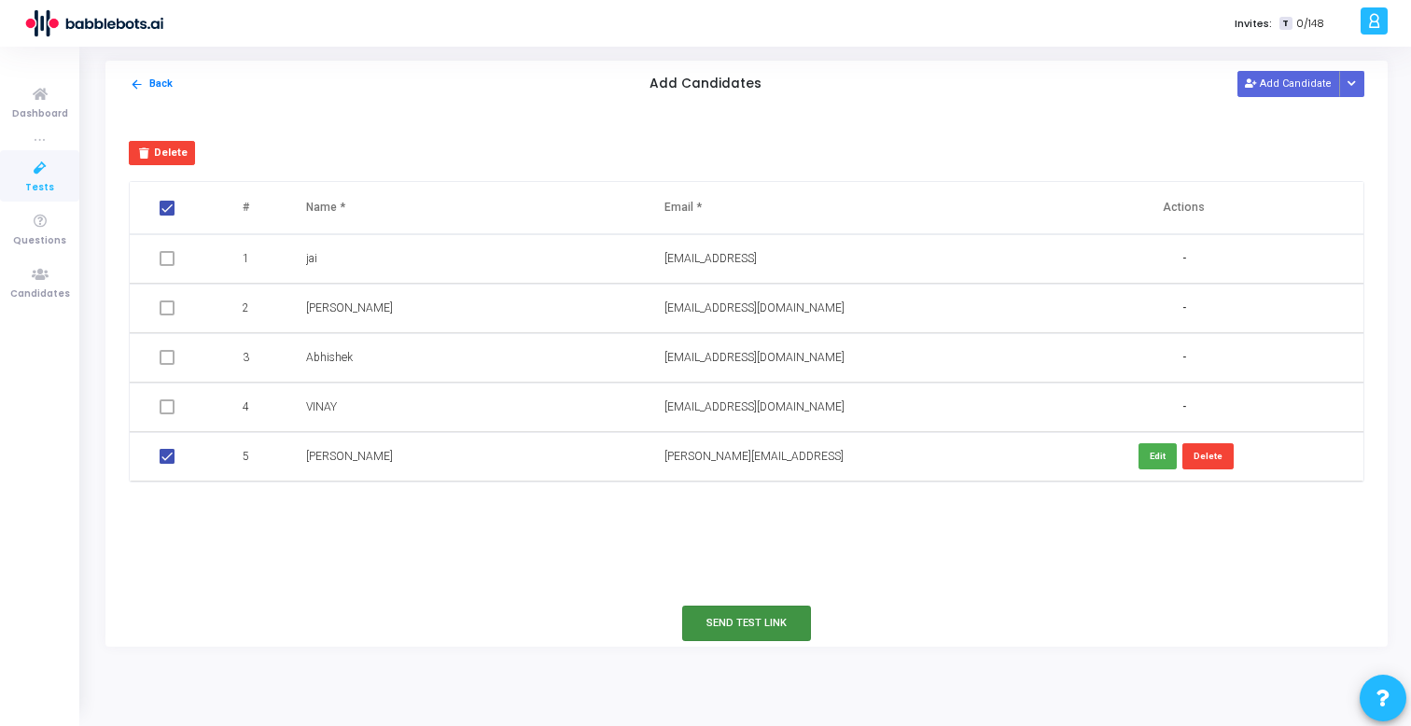
click at [766, 629] on button "Send Test Link" at bounding box center [746, 623] width 129 height 35
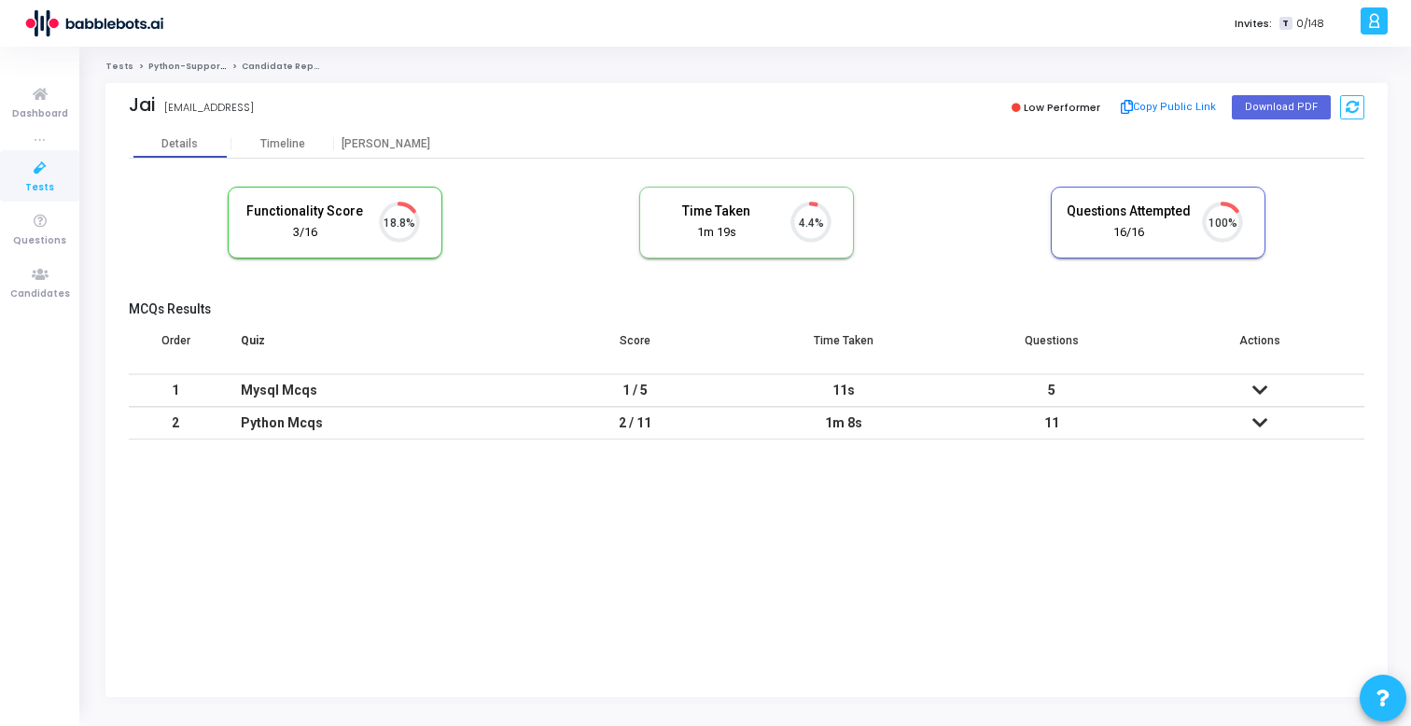
scroll to position [39, 48]
click at [393, 140] on div "[PERSON_NAME]" at bounding box center [385, 144] width 103 height 14
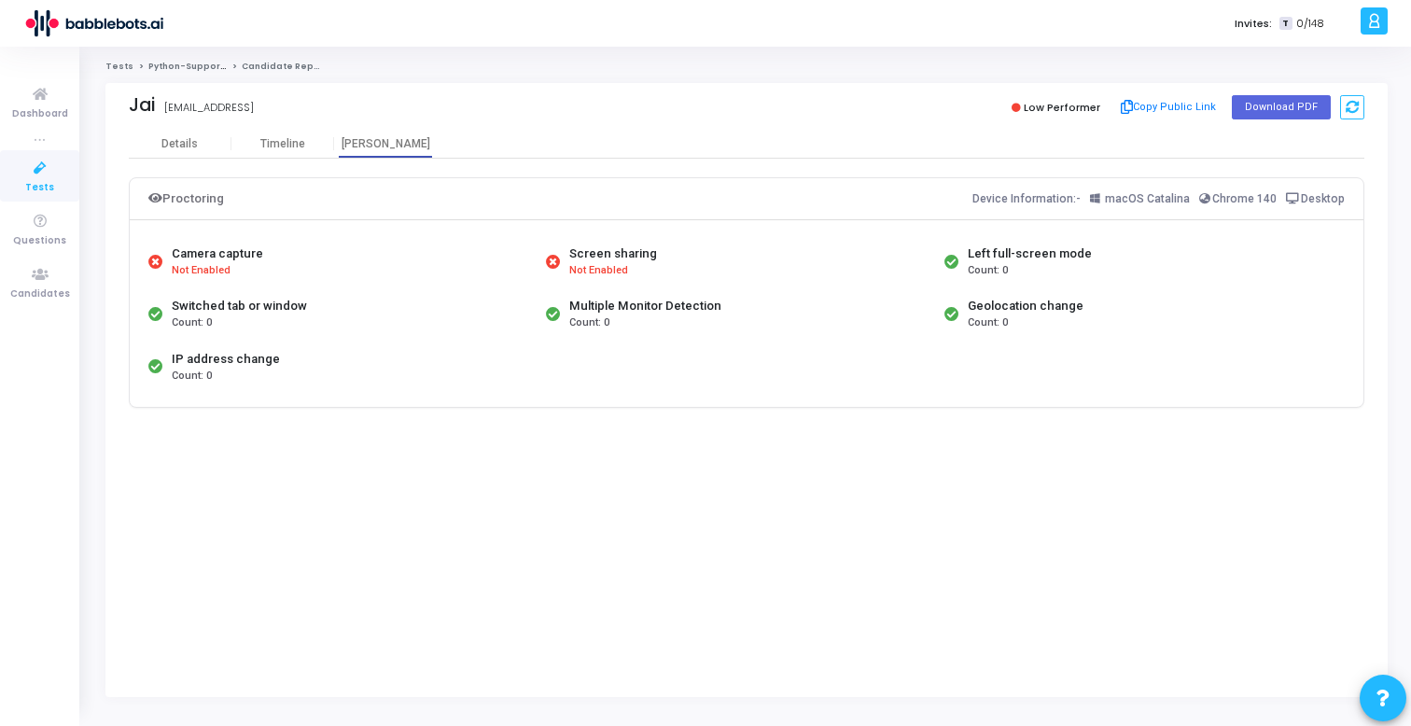
click at [41, 180] on span "Tests" at bounding box center [39, 188] width 29 height 16
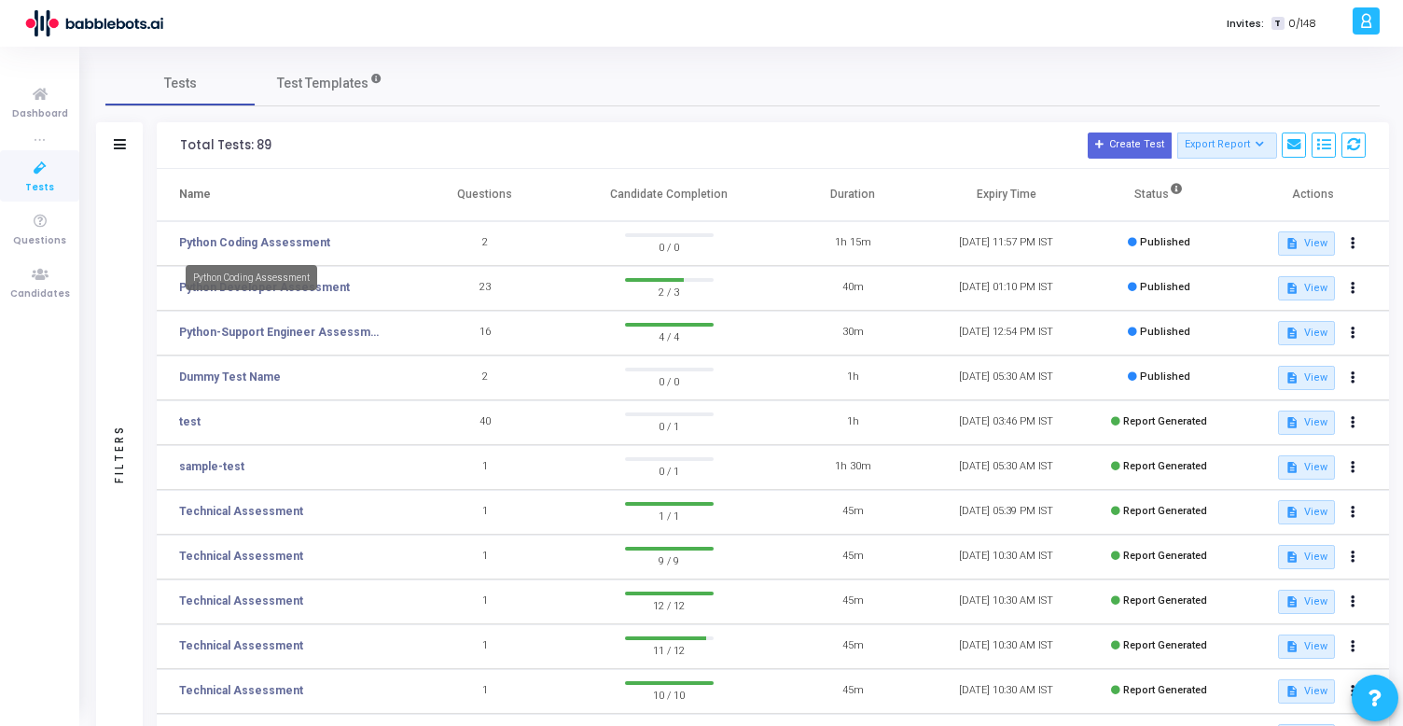
click at [307, 287] on div "Python Coding Assessment" at bounding box center [252, 277] width 132 height 25
click at [321, 285] on link "Python Developer Assessment" at bounding box center [264, 287] width 171 height 17
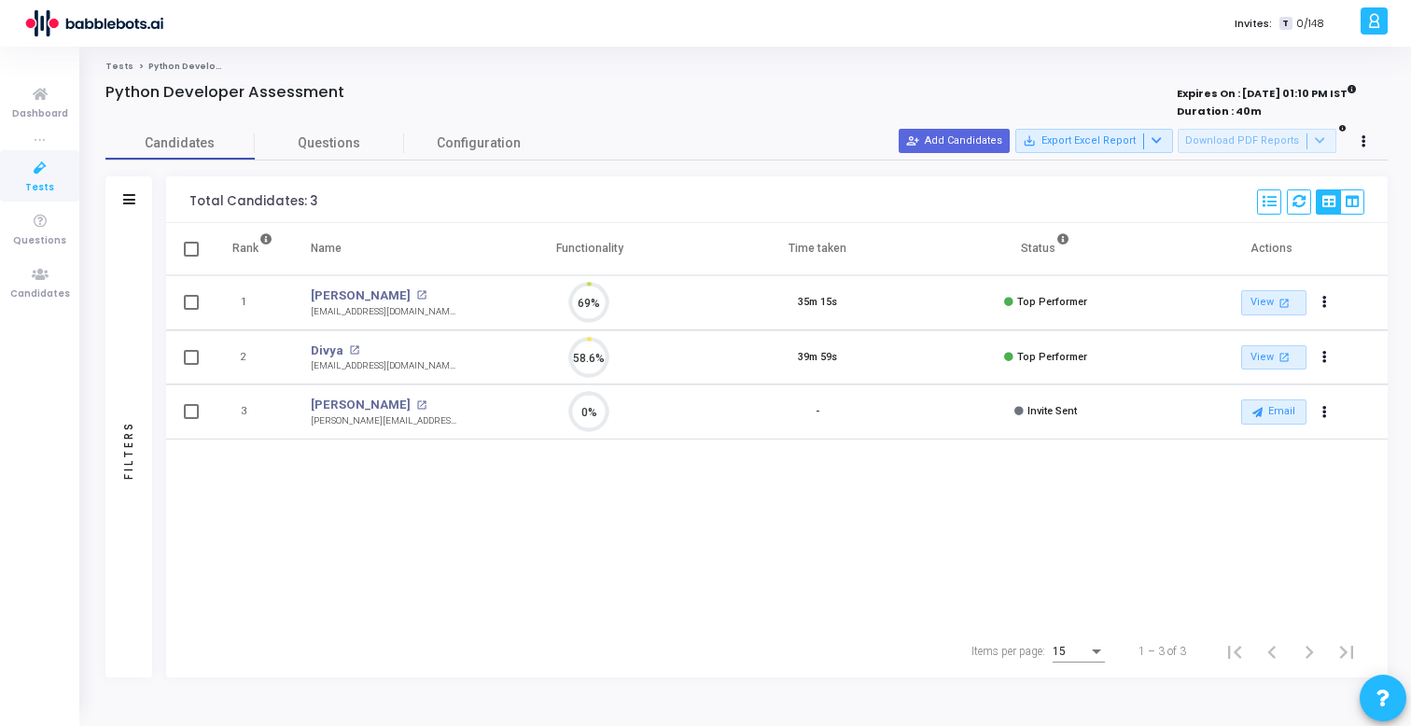
scroll to position [39, 48]
click at [1261, 302] on link "View open_in_new" at bounding box center [1273, 302] width 65 height 25
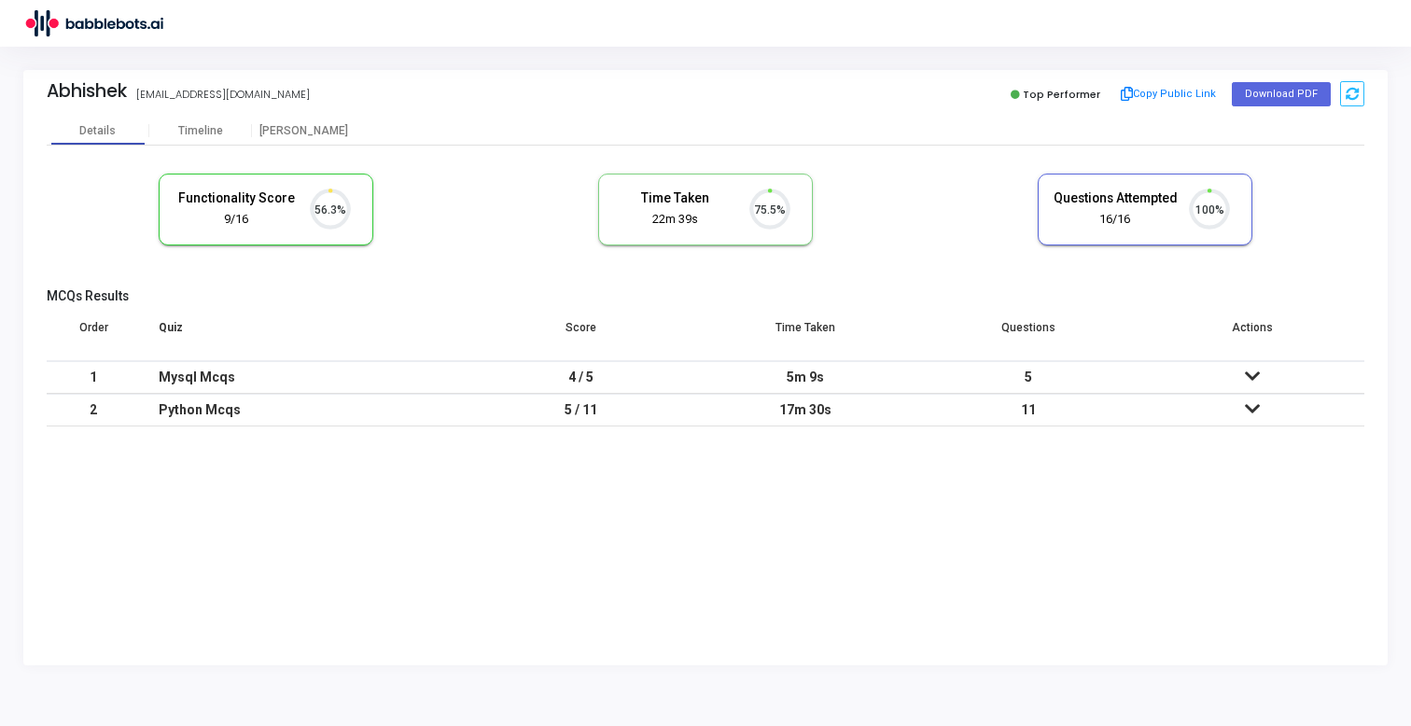
scroll to position [39, 48]
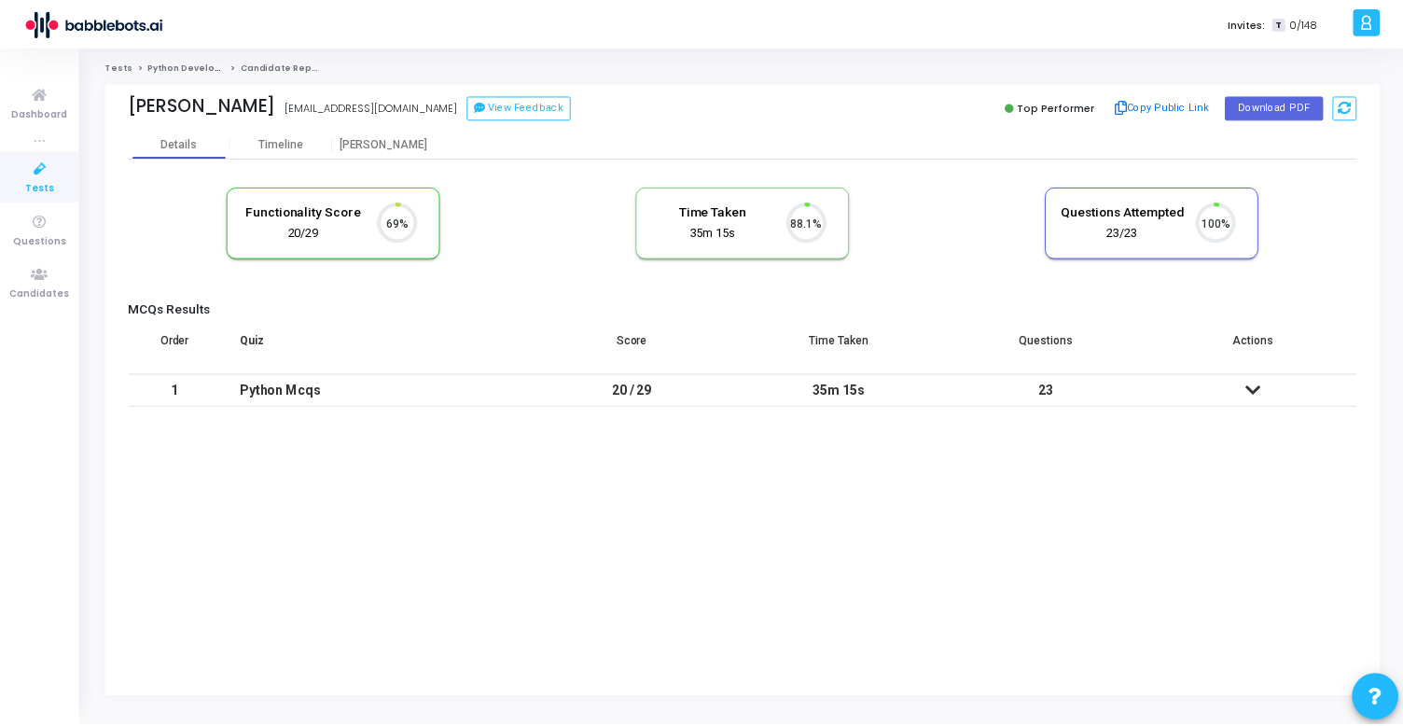
scroll to position [39, 48]
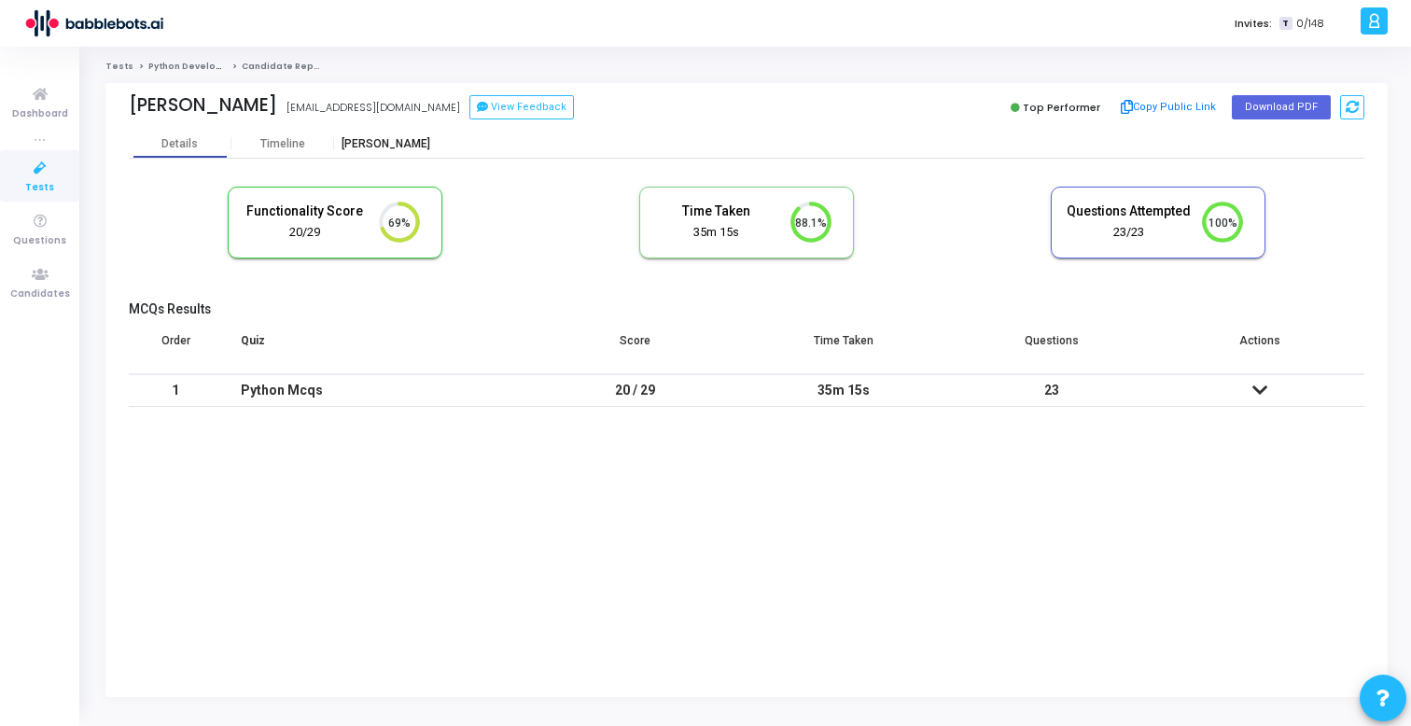
click at [387, 141] on div "[PERSON_NAME]" at bounding box center [385, 144] width 103 height 14
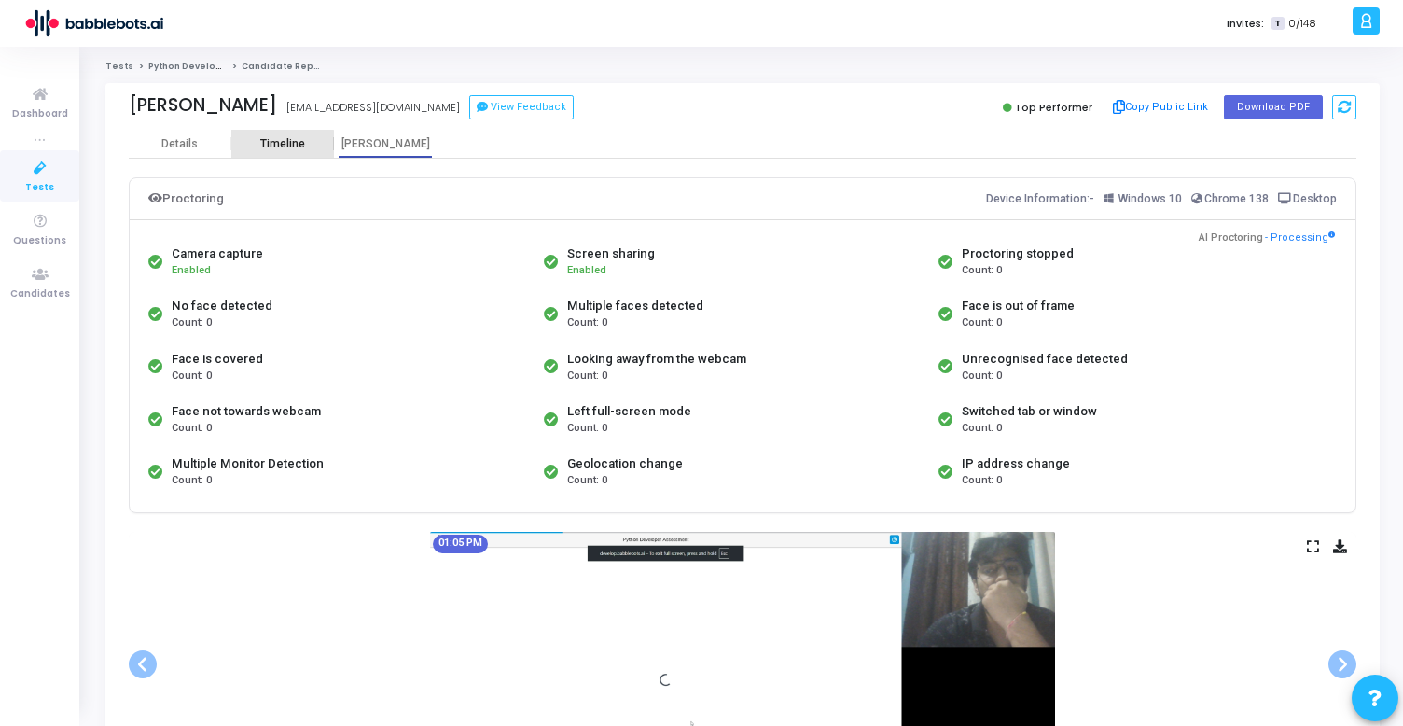
click at [277, 148] on div "Timeline" at bounding box center [282, 144] width 45 height 14
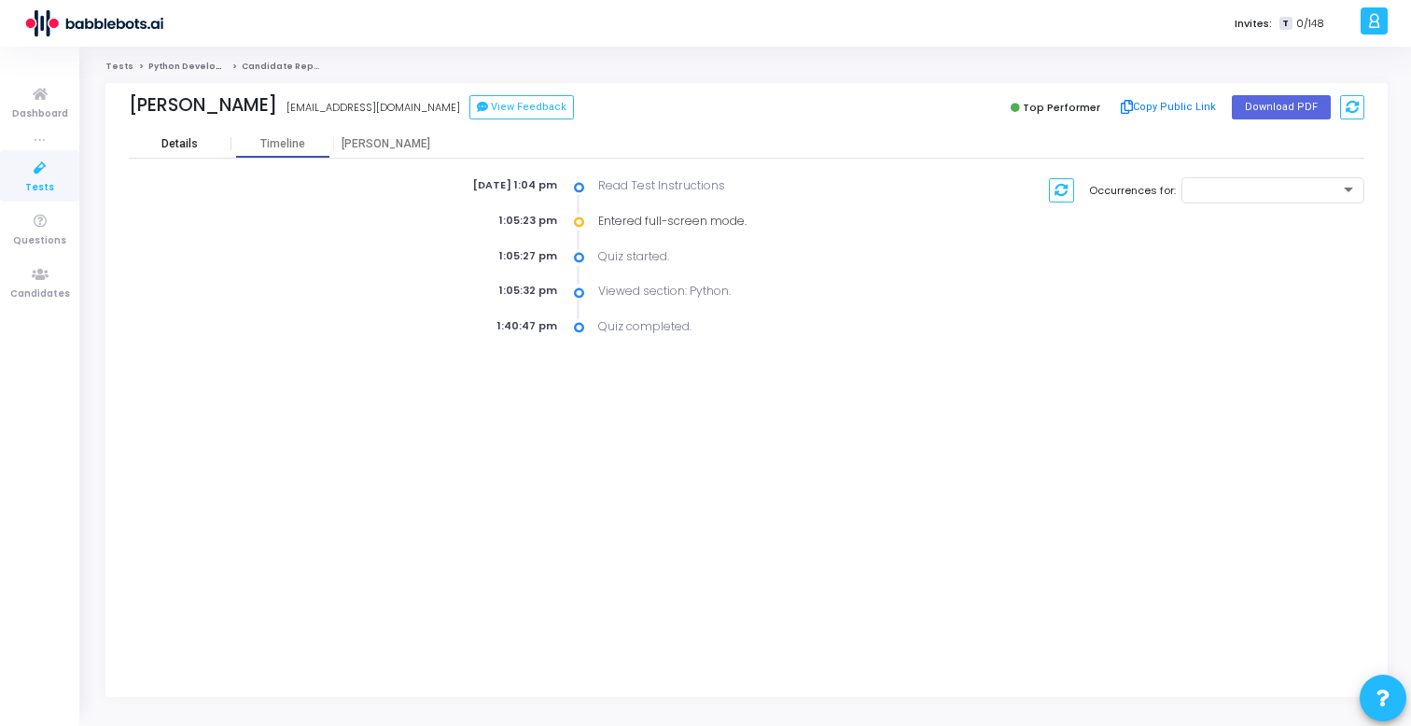
click at [178, 148] on div "Details" at bounding box center [179, 144] width 36 height 14
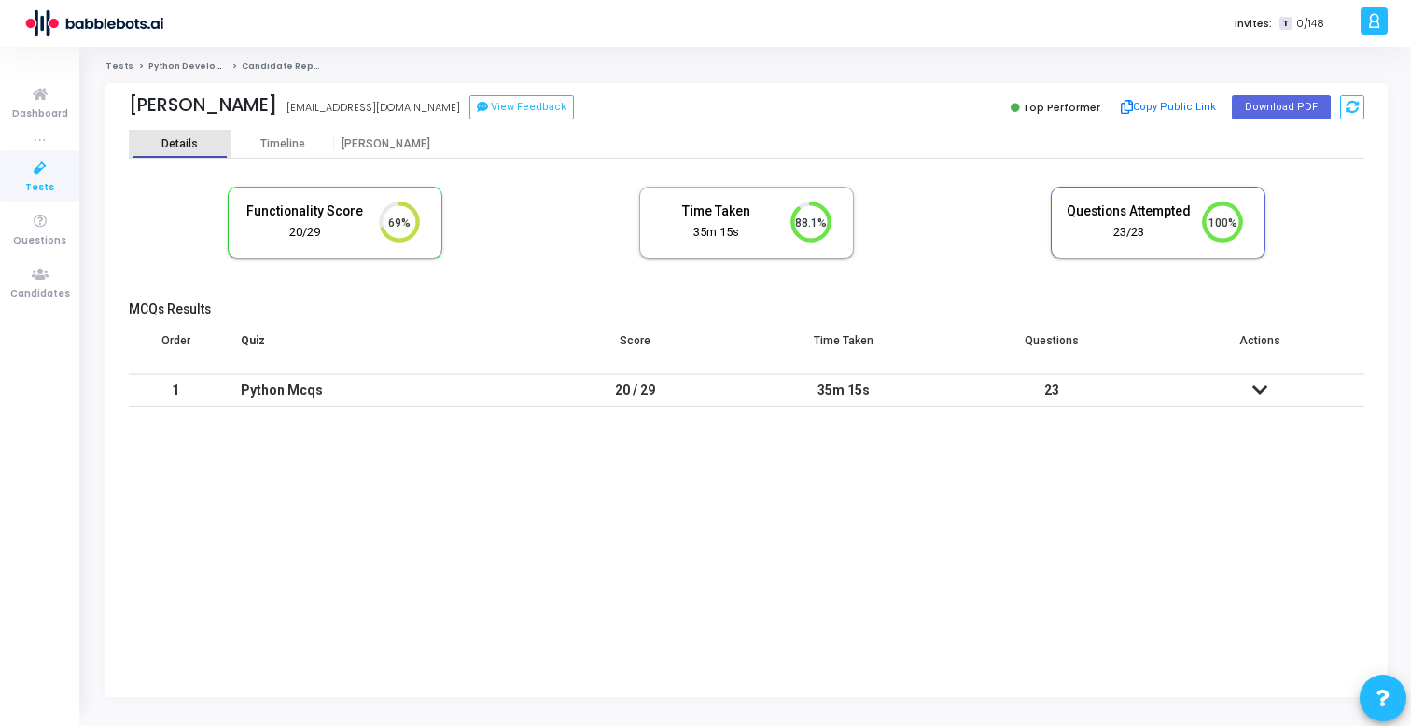
scroll to position [39, 48]
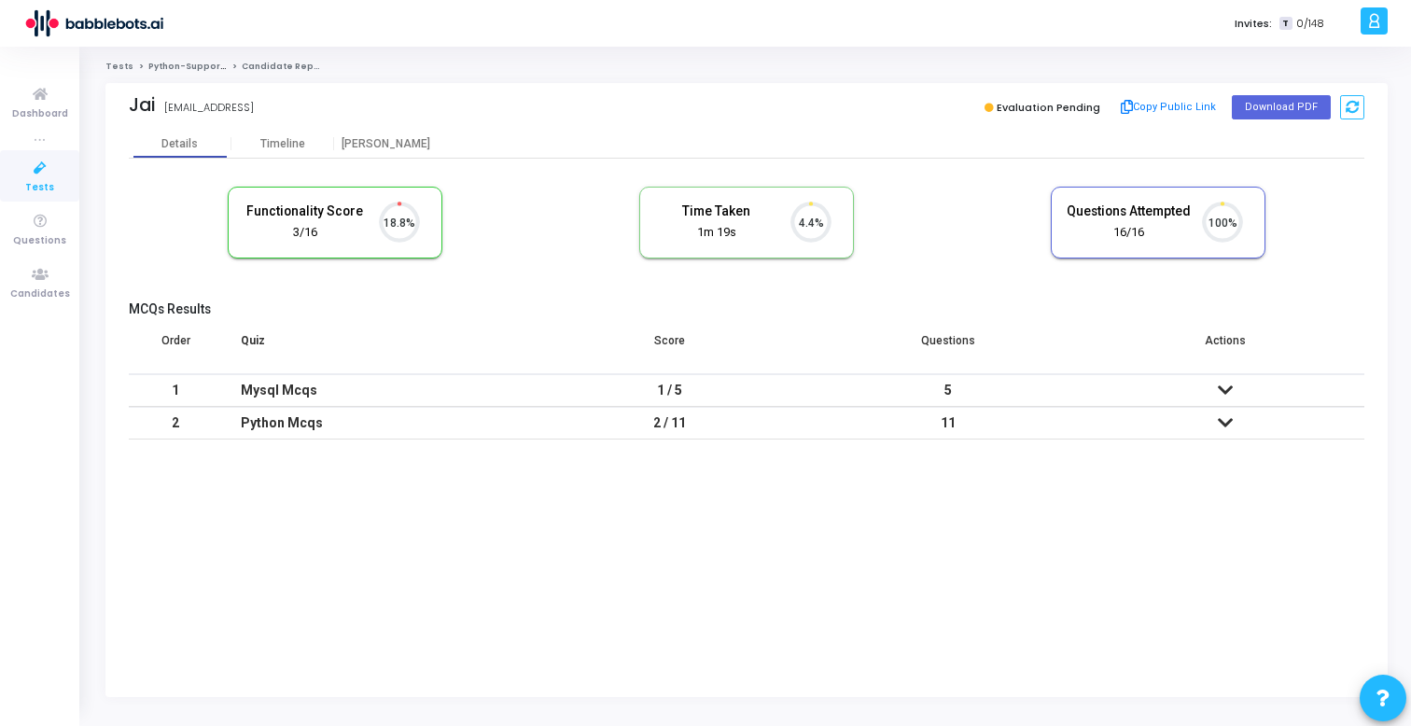
scroll to position [39, 48]
click at [377, 138] on div "[PERSON_NAME]" at bounding box center [385, 144] width 103 height 14
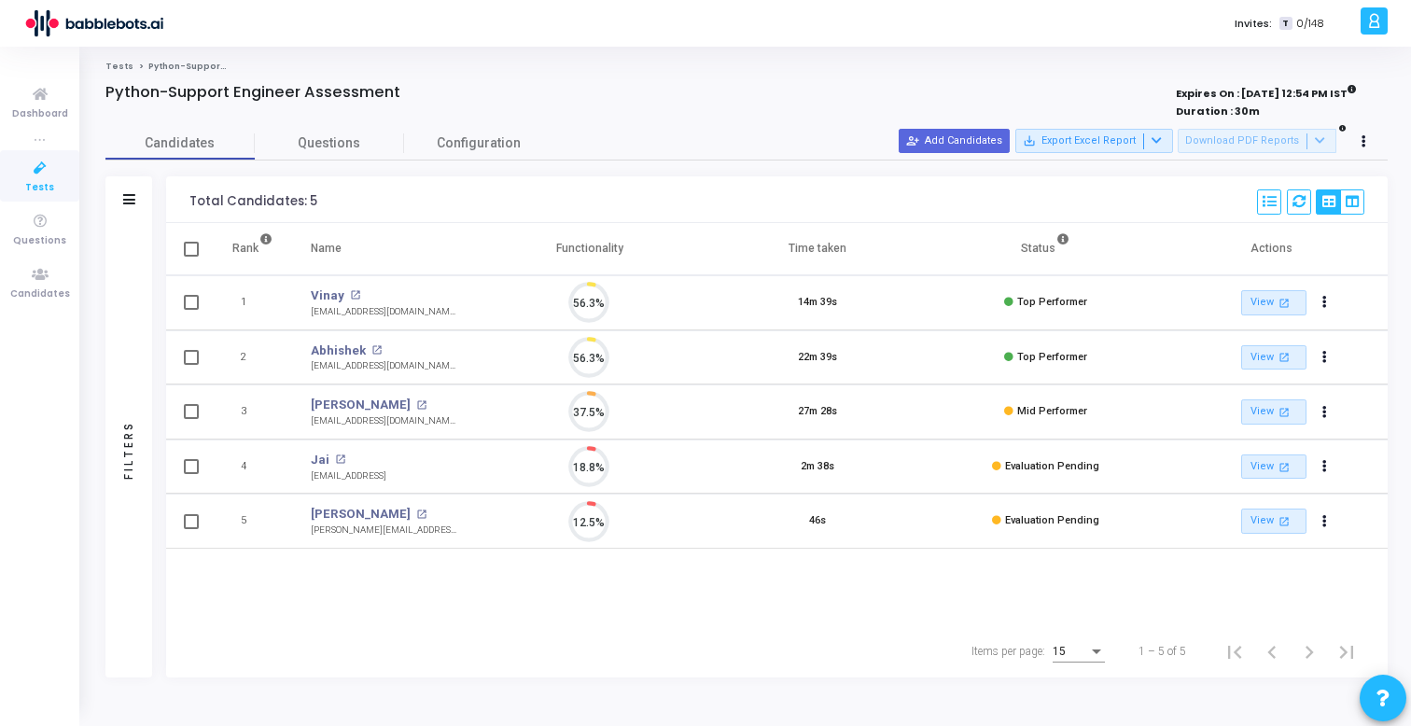
scroll to position [39, 48]
click at [350, 509] on link "[PERSON_NAME]" at bounding box center [361, 514] width 100 height 19
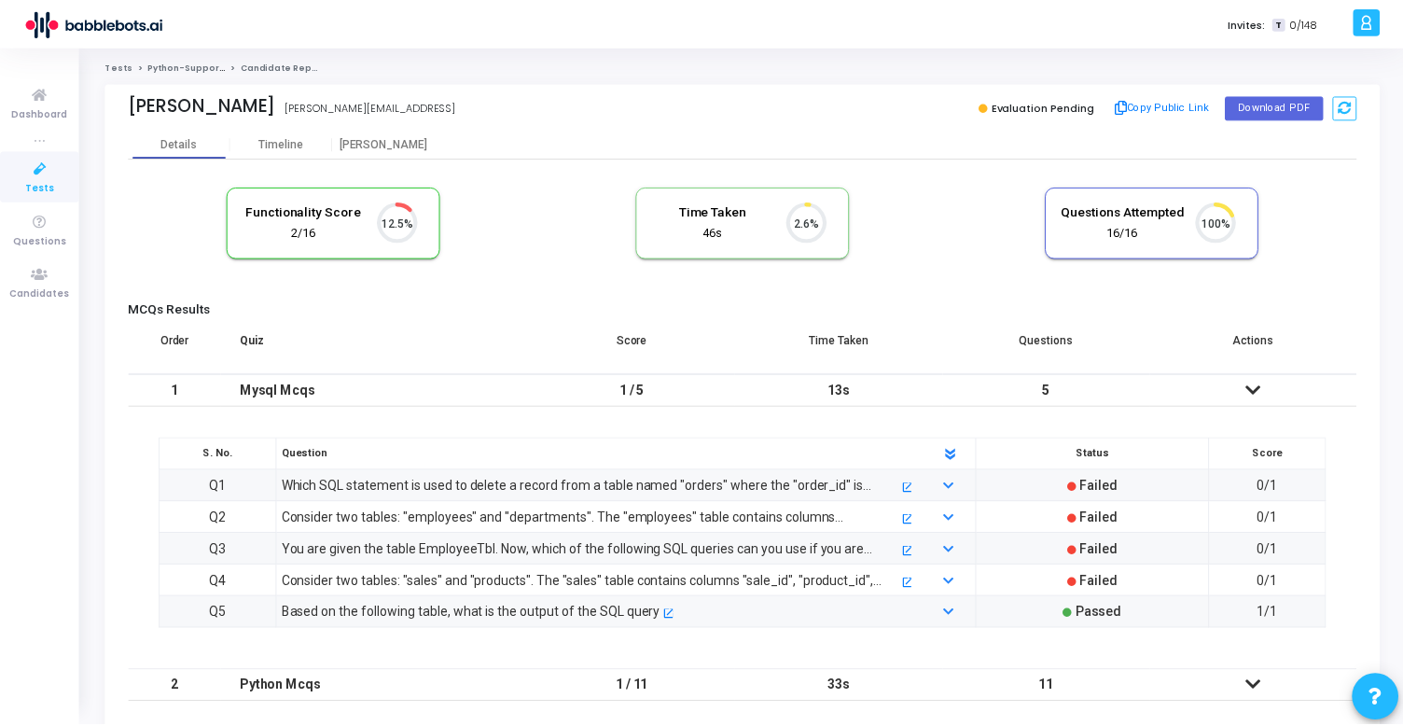
scroll to position [39, 48]
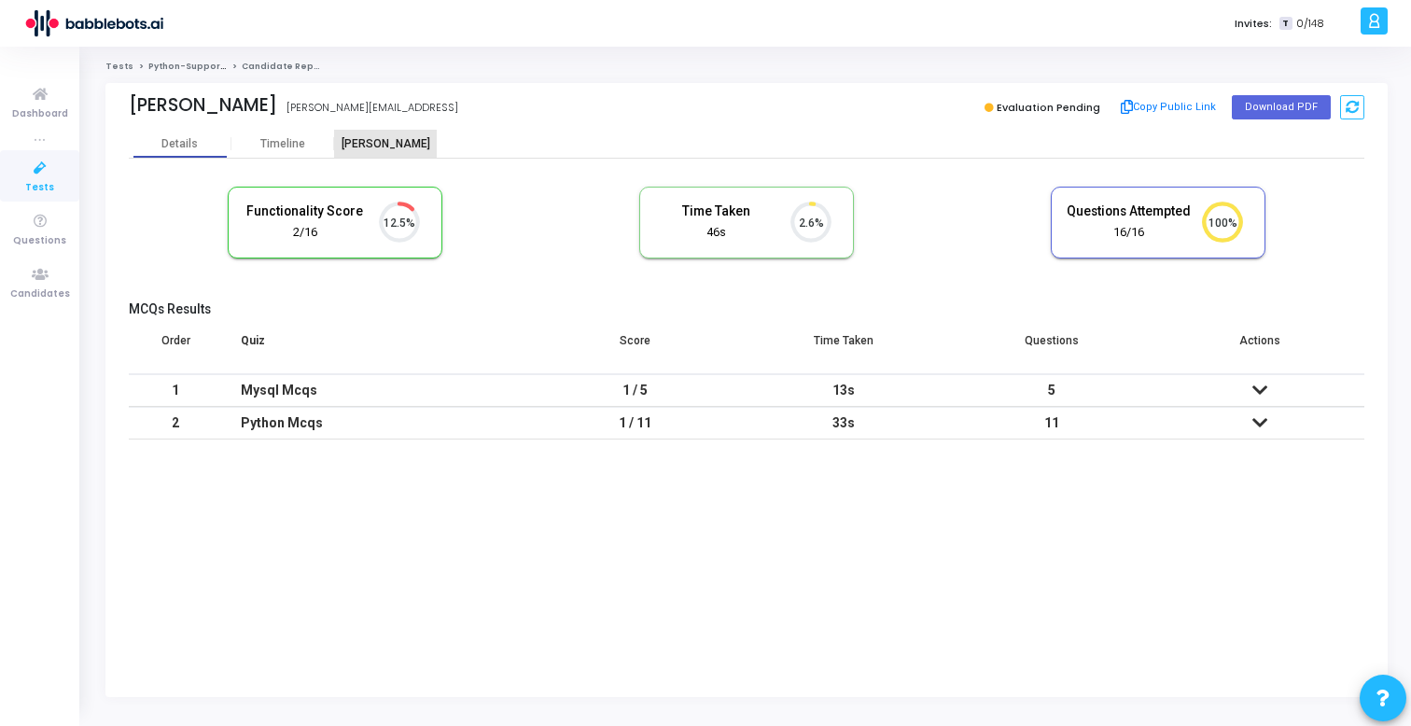
click at [388, 141] on div "[PERSON_NAME]" at bounding box center [385, 144] width 103 height 14
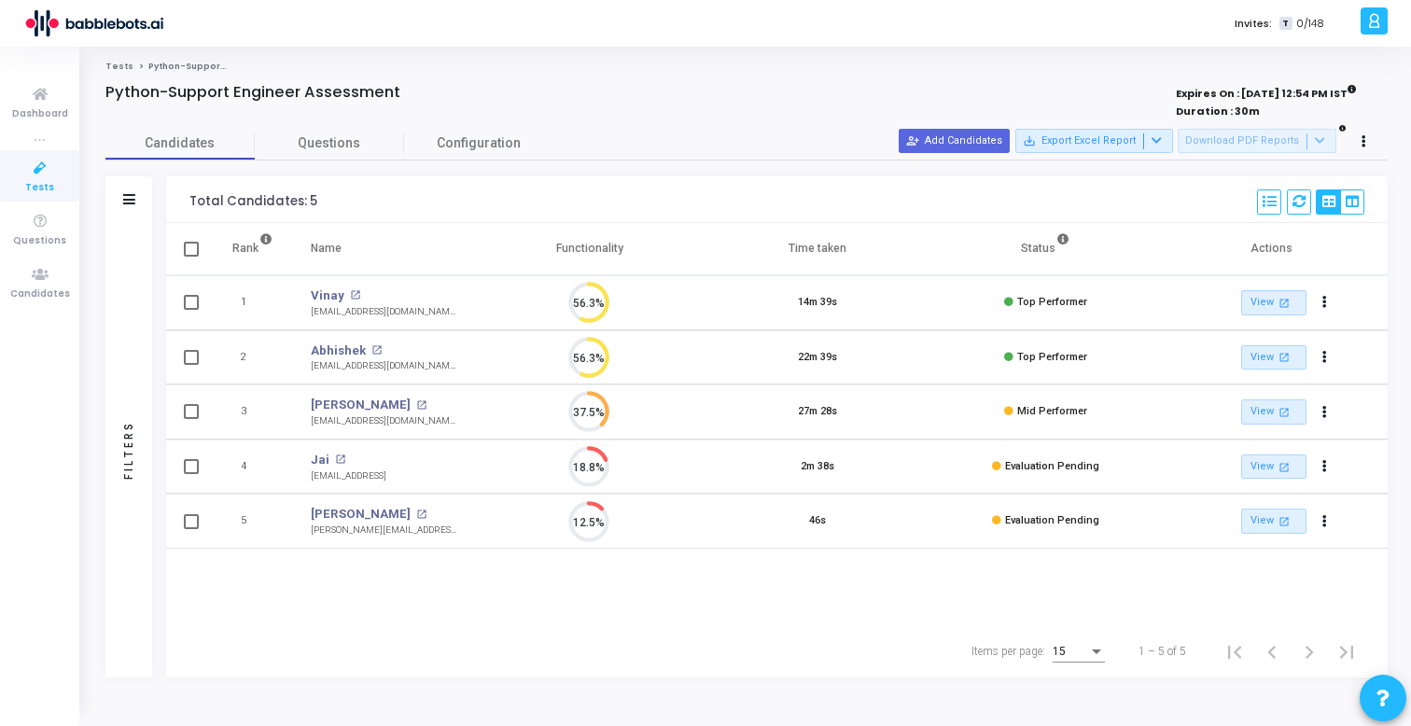
click at [189, 518] on span at bounding box center [191, 521] width 15 height 15
click at [190, 529] on input "checkbox" at bounding box center [190, 529] width 1 height 1
checkbox input "true"
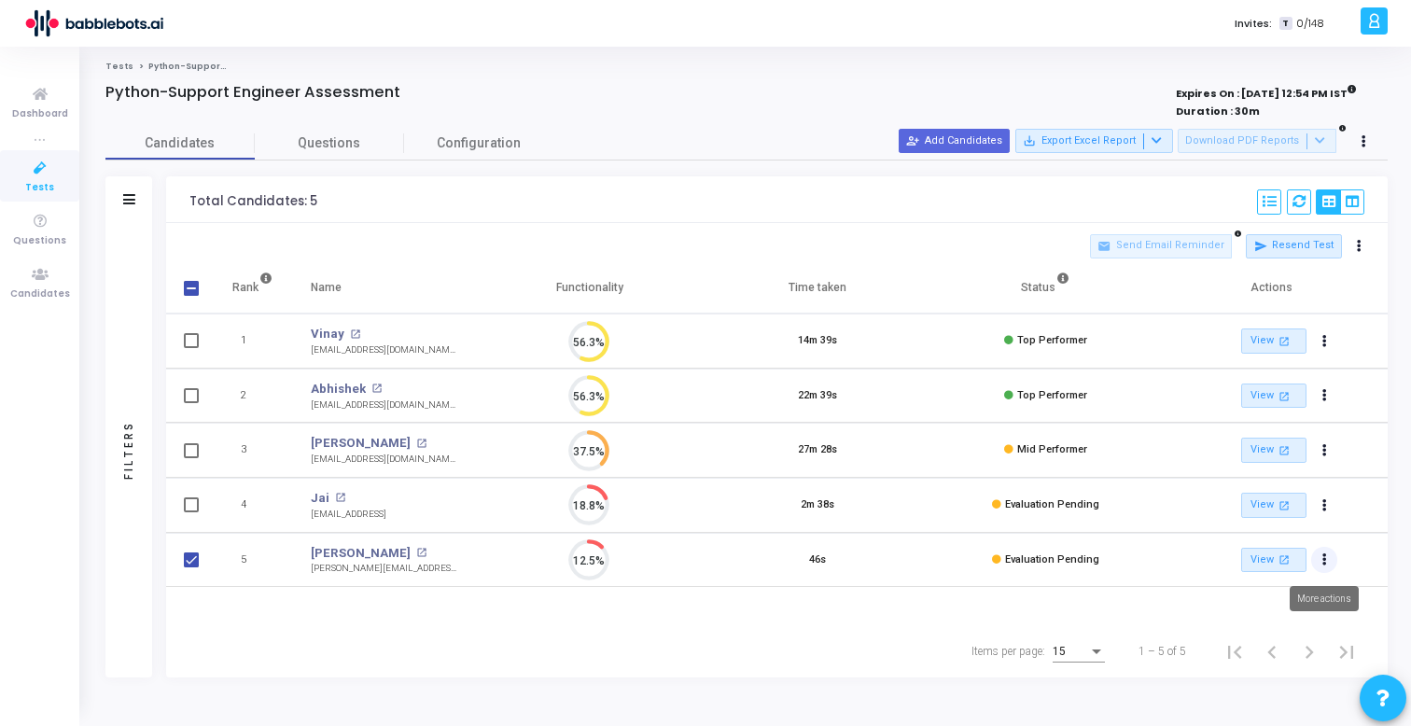
click at [1326, 561] on button "Actions" at bounding box center [1324, 560] width 26 height 26
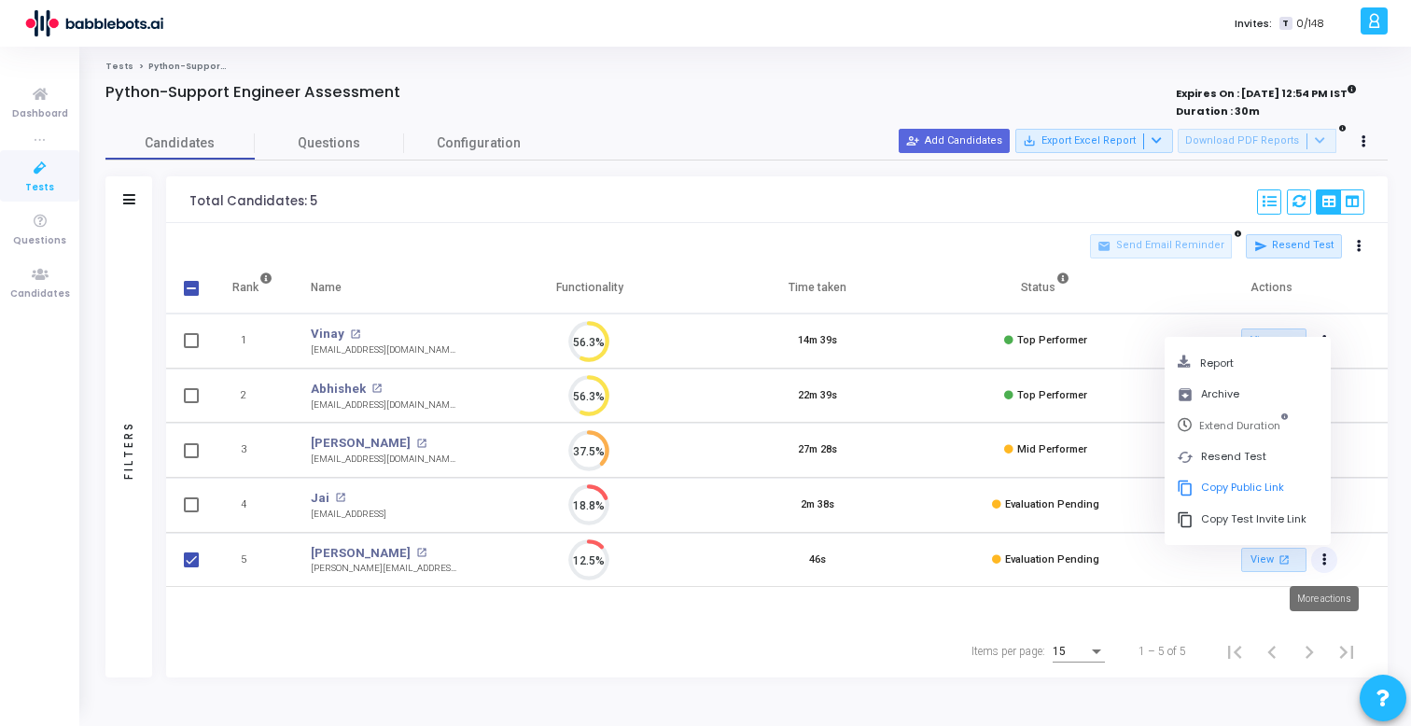
click at [1324, 560] on icon "Actions" at bounding box center [1324, 559] width 5 height 9
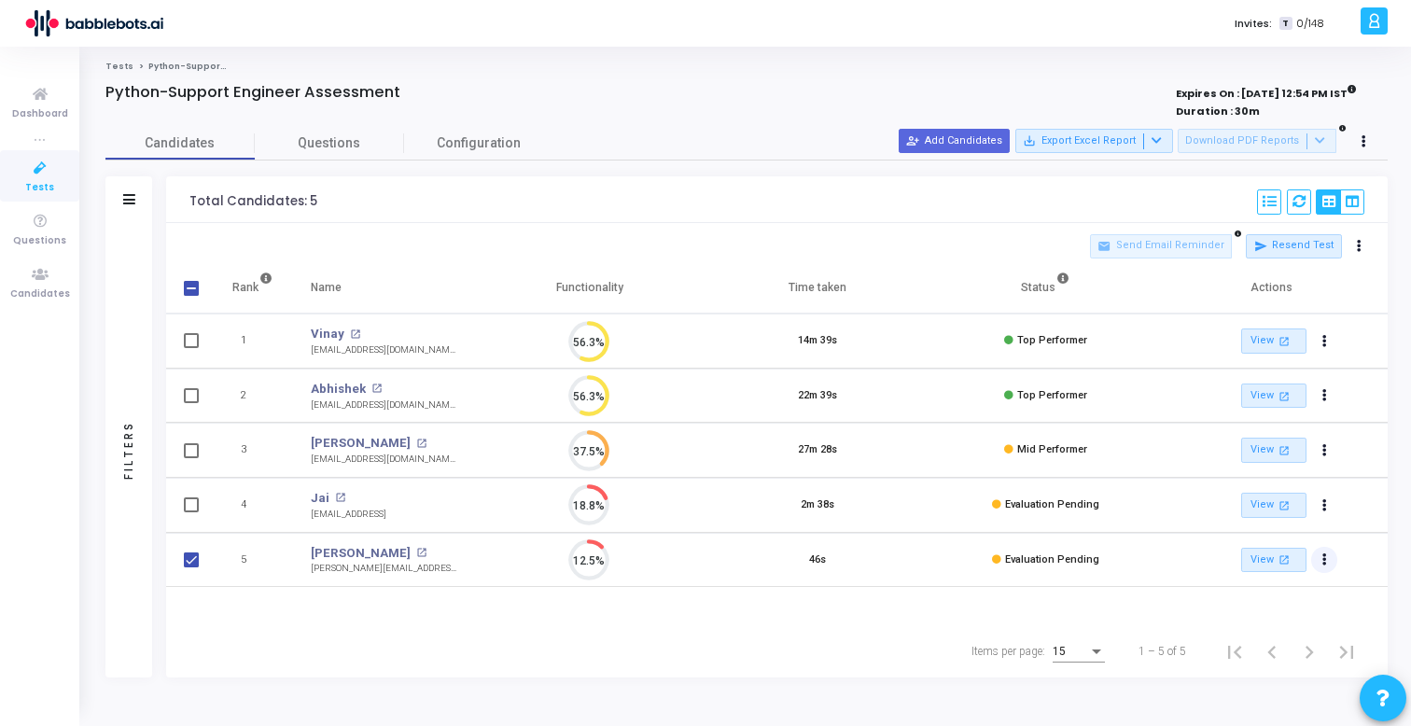
click at [1324, 560] on icon "Actions" at bounding box center [1324, 559] width 5 height 9
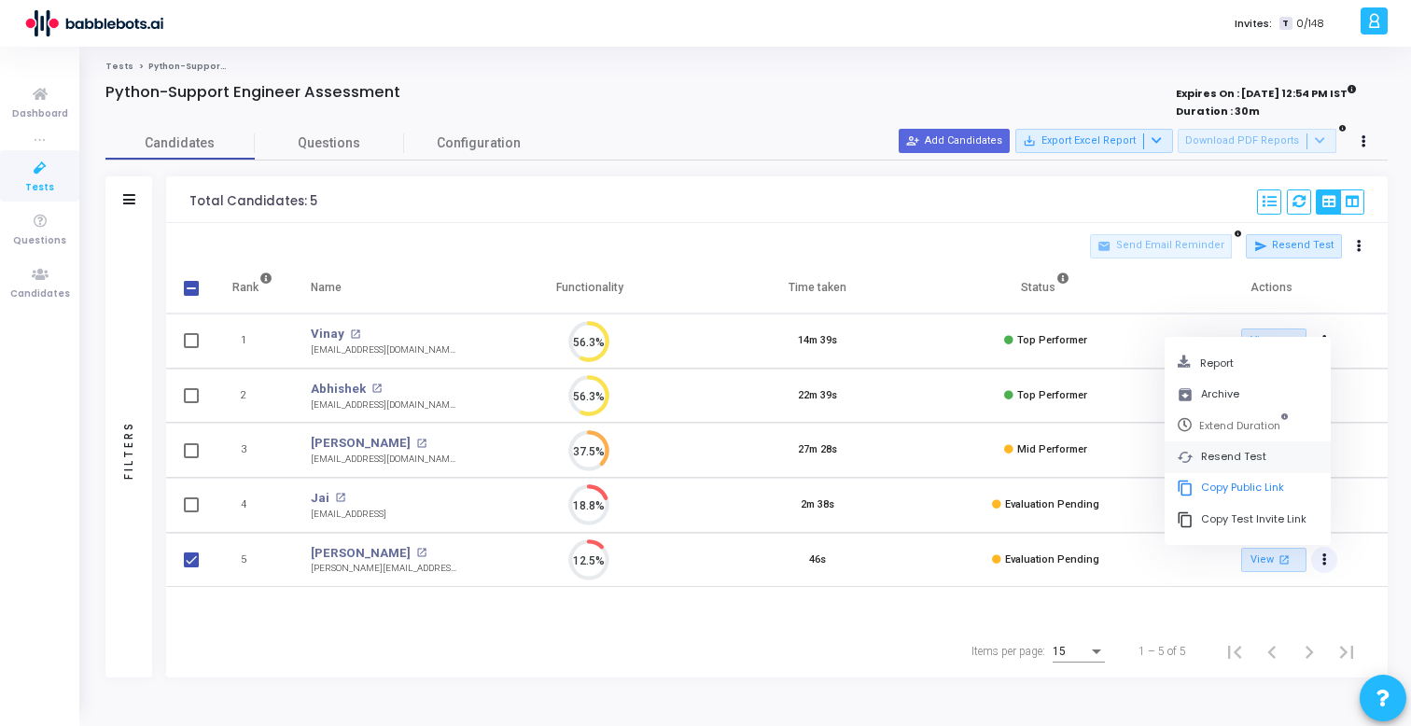
click at [1244, 456] on button "cached Resend Test" at bounding box center [1247, 456] width 166 height 31
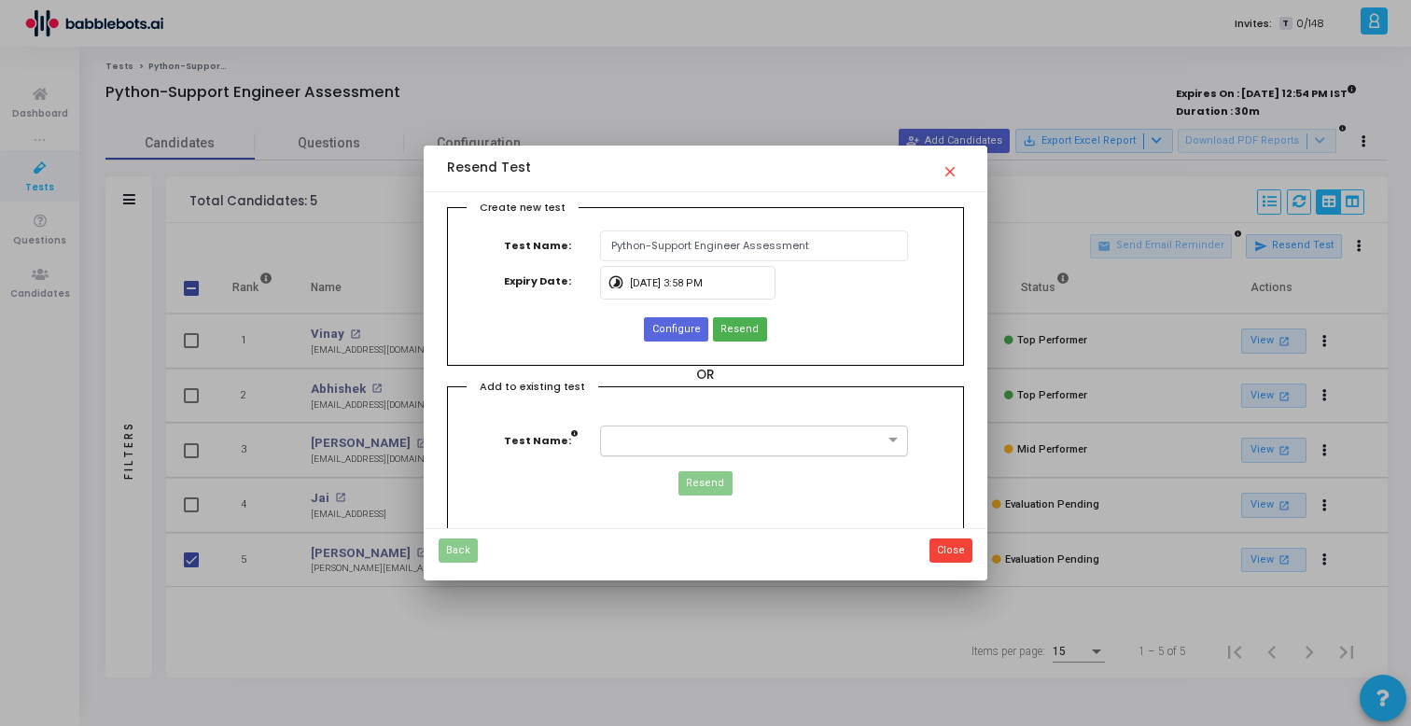
click at [695, 434] on input "text" at bounding box center [734, 439] width 249 height 16
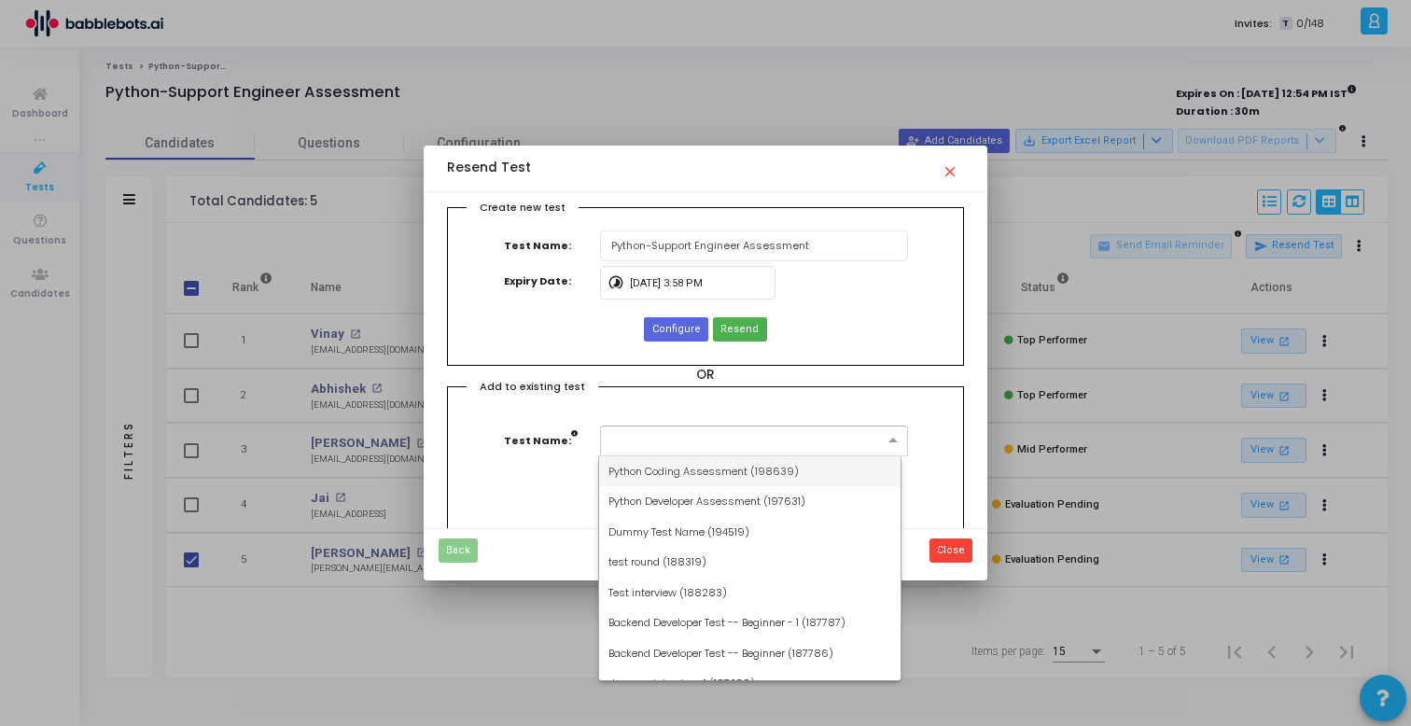
click at [606, 390] on div "Add to existing test Test Name: Resend" at bounding box center [706, 460] width 518 height 149
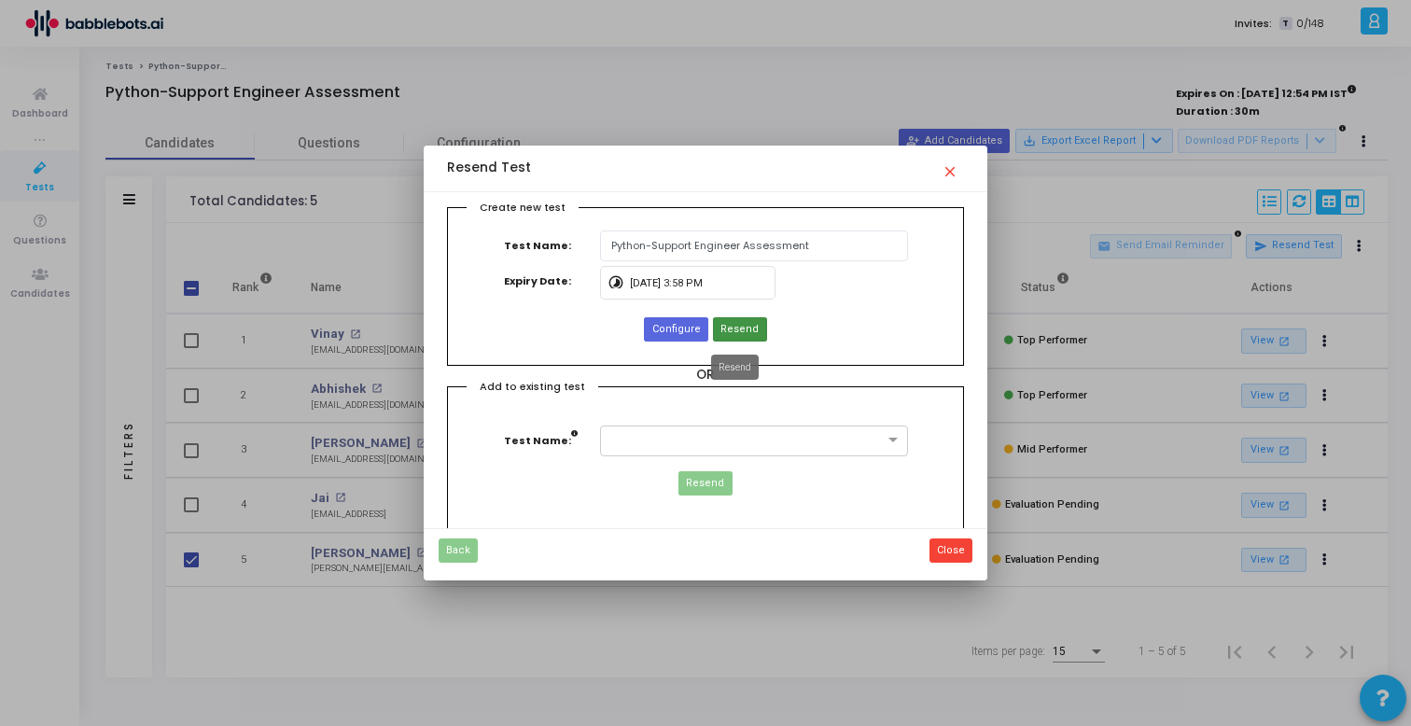
click at [725, 326] on span "Resend" at bounding box center [739, 330] width 38 height 16
